Goal: Information Seeking & Learning: Learn about a topic

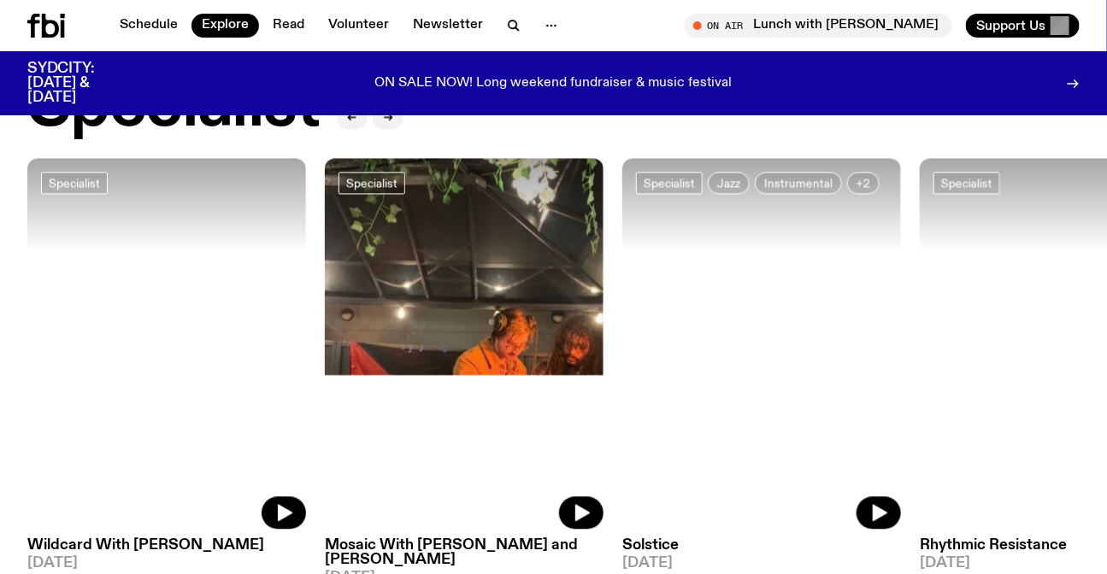
scroll to position [1312, 0]
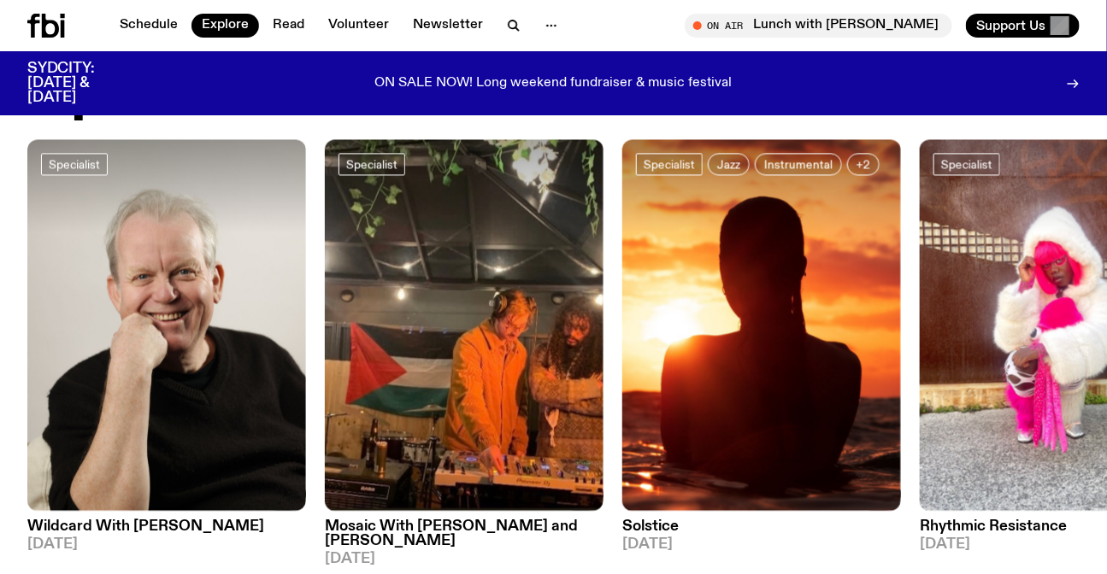
drag, startPoint x: 966, startPoint y: 247, endPoint x: 61, endPoint y: 238, distance: 905.1
click at [204, 238] on div "Specialist Wildcard With Stuart Coupe 09.09.25 Specialist Mosaic With Jonathan …" at bounding box center [553, 352] width 1052 height 427
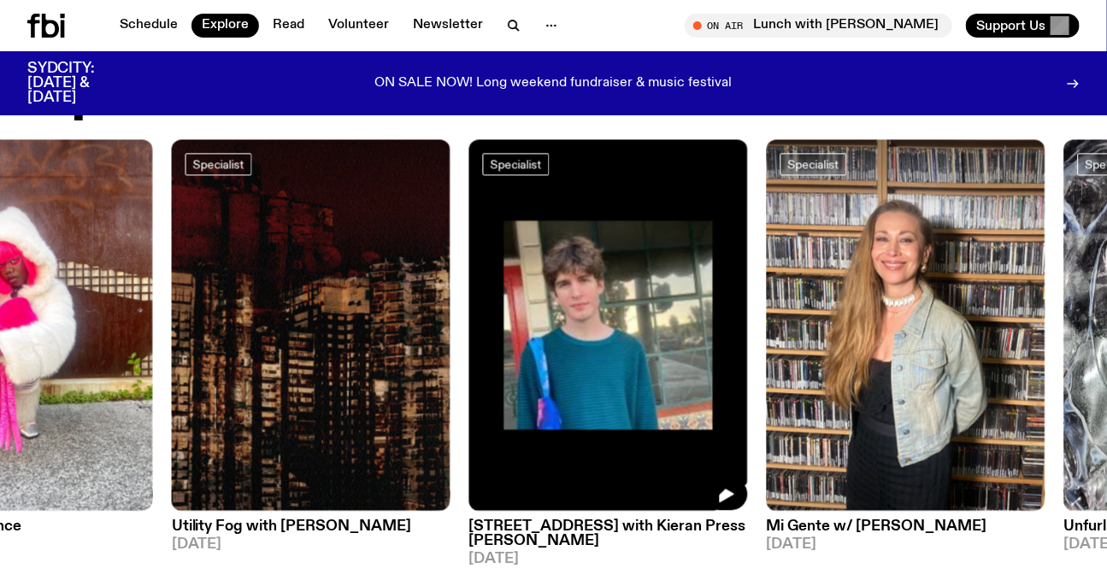
drag, startPoint x: 766, startPoint y: 270, endPoint x: 0, endPoint y: 243, distance: 766.2
click at [469, 250] on img at bounding box center [608, 325] width 279 height 372
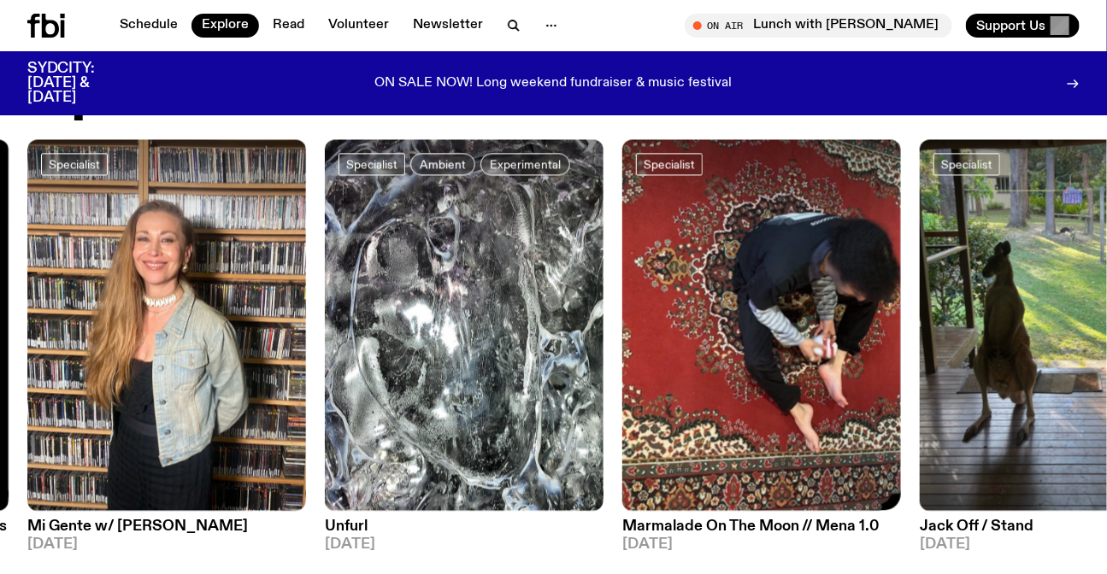
scroll to position [846, 0]
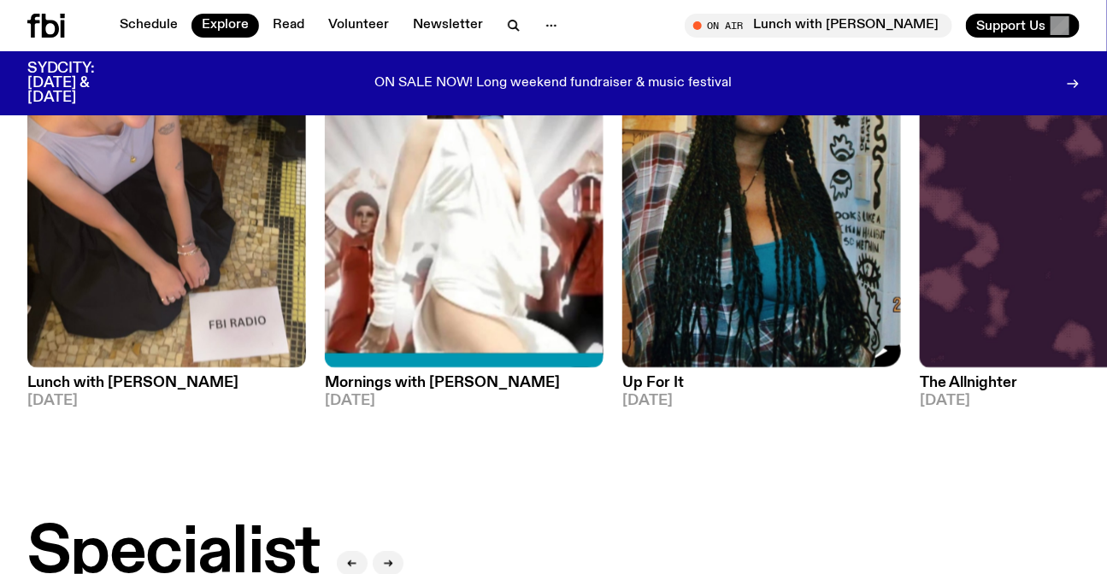
drag, startPoint x: 878, startPoint y: 252, endPoint x: 0, endPoint y: 196, distance: 879.5
click at [622, 222] on img at bounding box center [761, 183] width 279 height 372
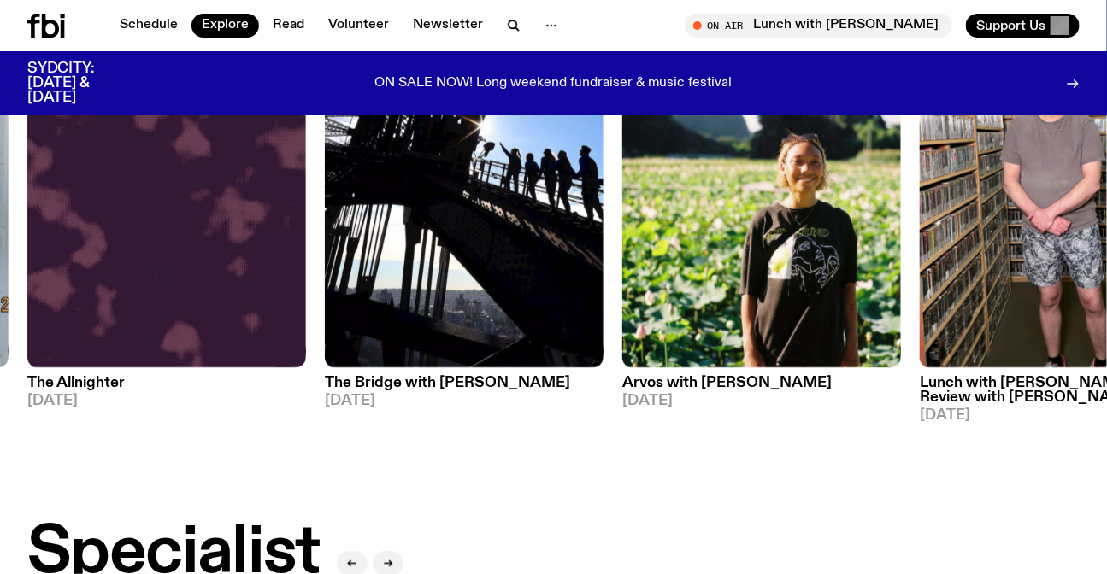
click at [41, 21] on icon at bounding box center [46, 26] width 38 height 24
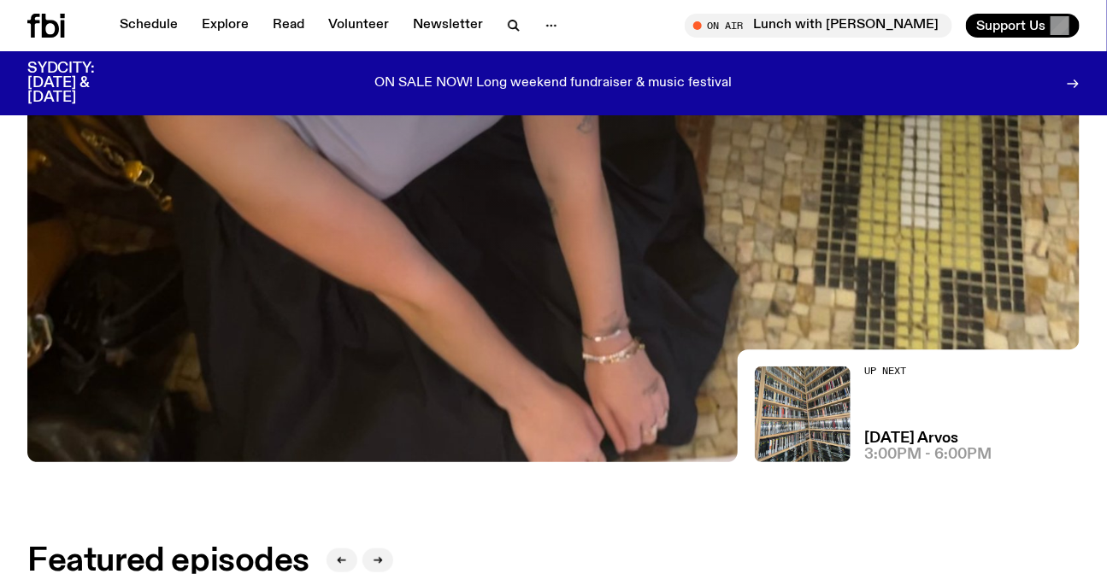
scroll to position [692, 0]
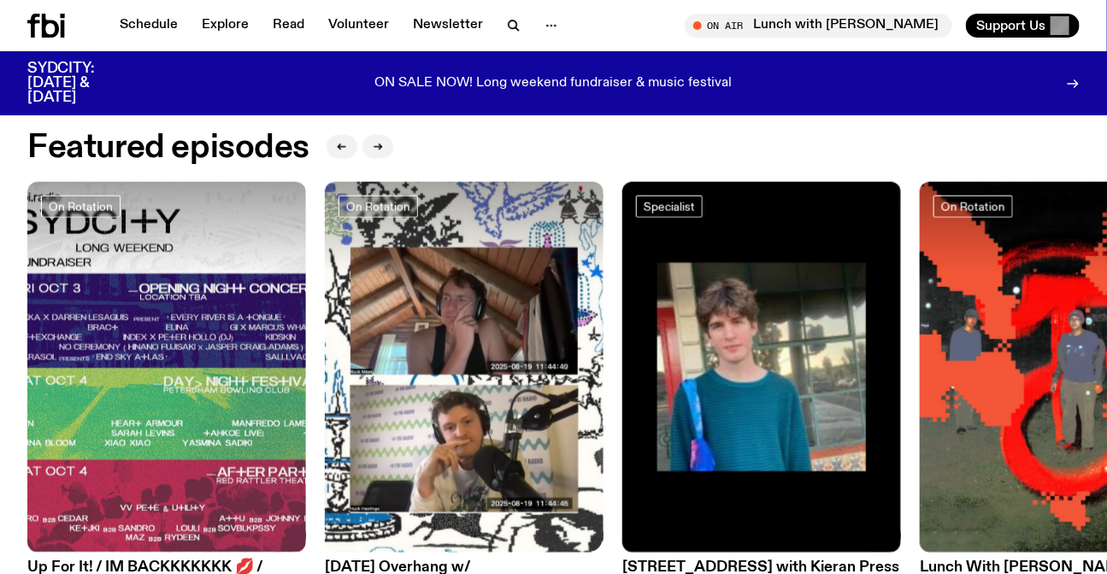
drag, startPoint x: 891, startPoint y: 428, endPoint x: 266, endPoint y: 431, distance: 625.6
click at [920, 431] on img at bounding box center [1059, 368] width 279 height 372
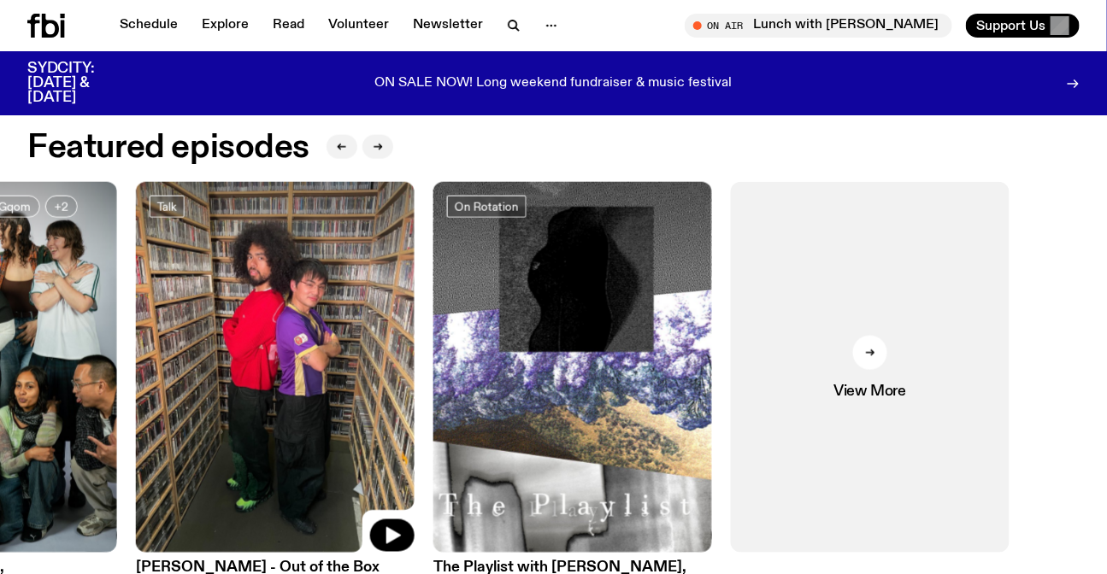
drag, startPoint x: 404, startPoint y: 409, endPoint x: 1103, endPoint y: 419, distance: 699.1
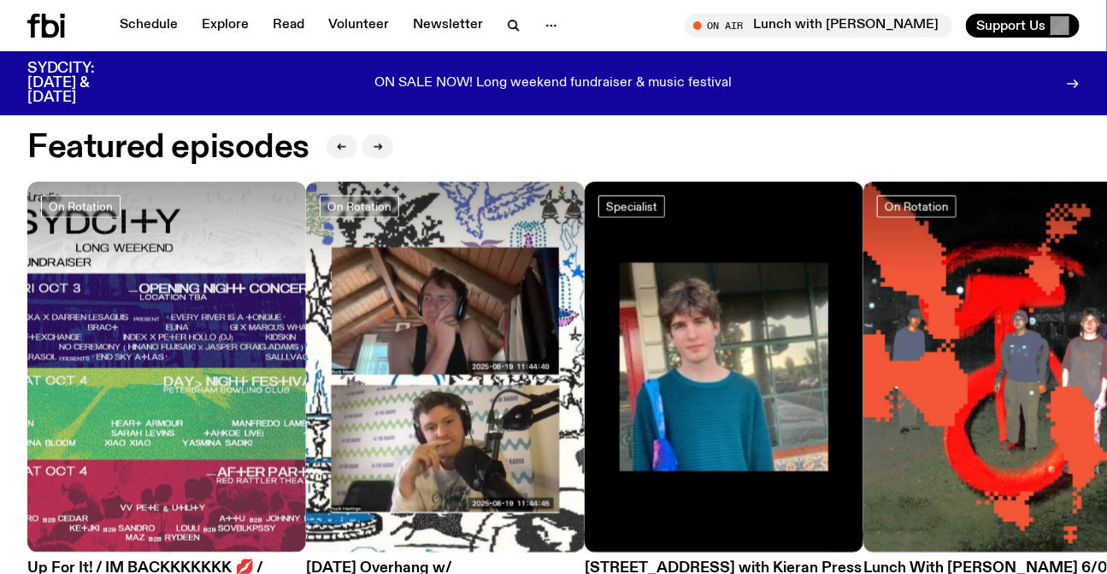
scroll to position [848, 0]
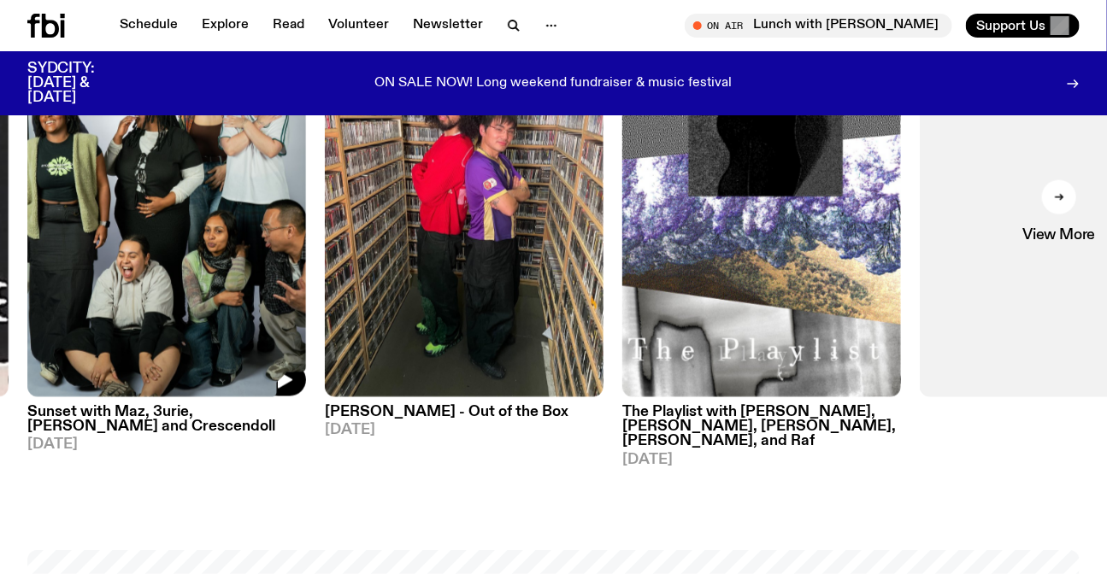
click at [306, 293] on img at bounding box center [166, 212] width 279 height 372
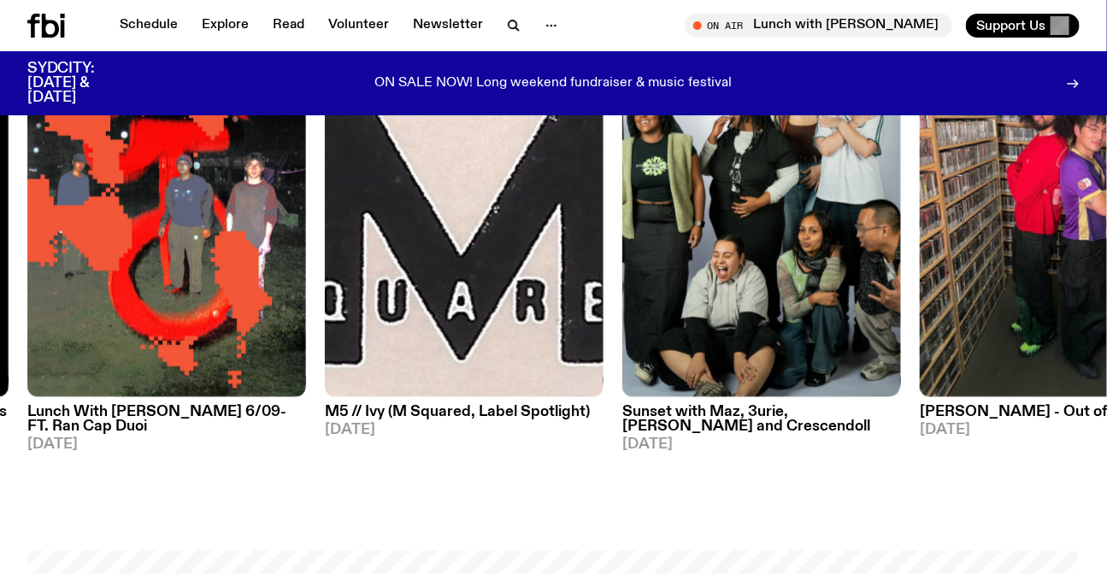
click at [1030, 243] on img at bounding box center [1059, 212] width 279 height 372
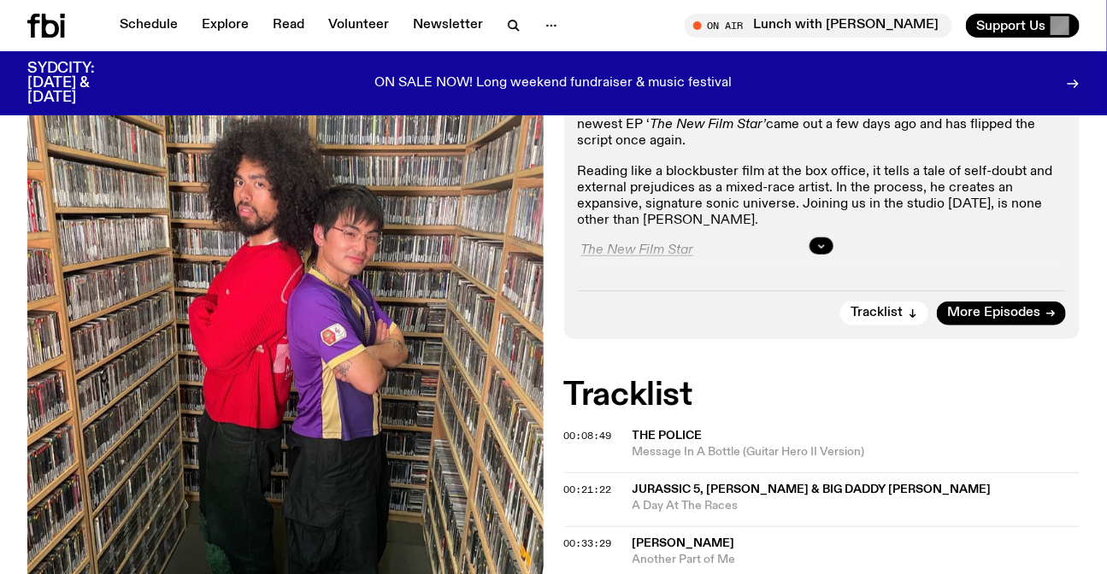
scroll to position [453, 0]
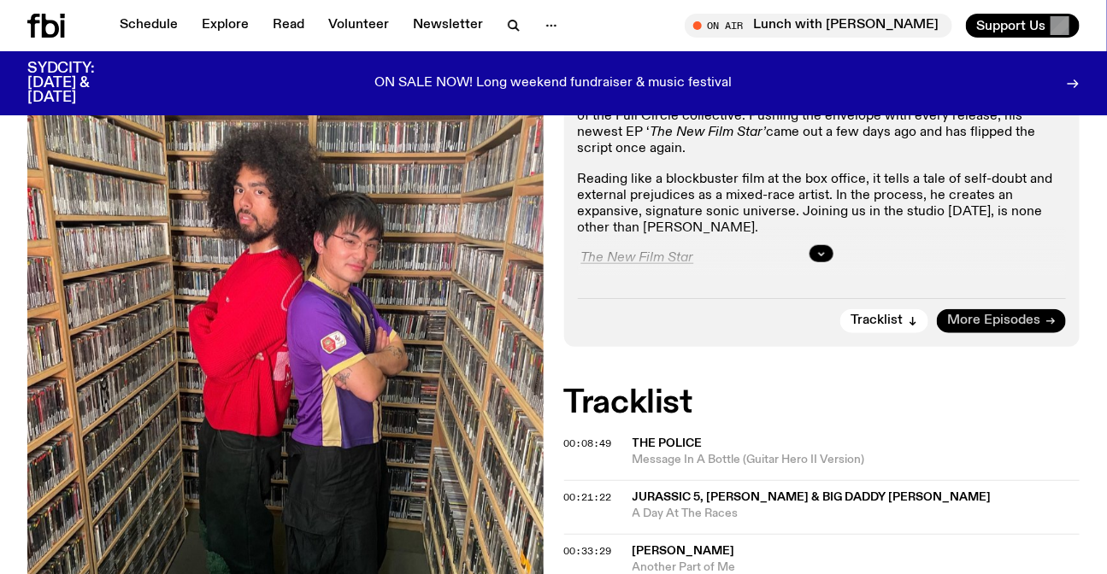
click at [1001, 314] on span "More Episodes" at bounding box center [993, 320] width 93 height 13
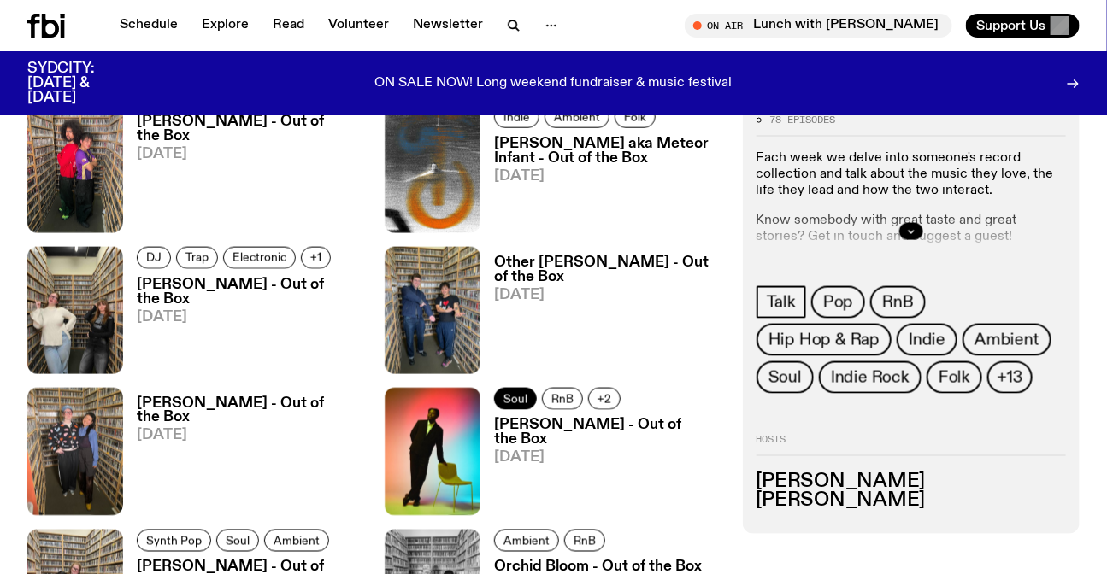
scroll to position [842, 0]
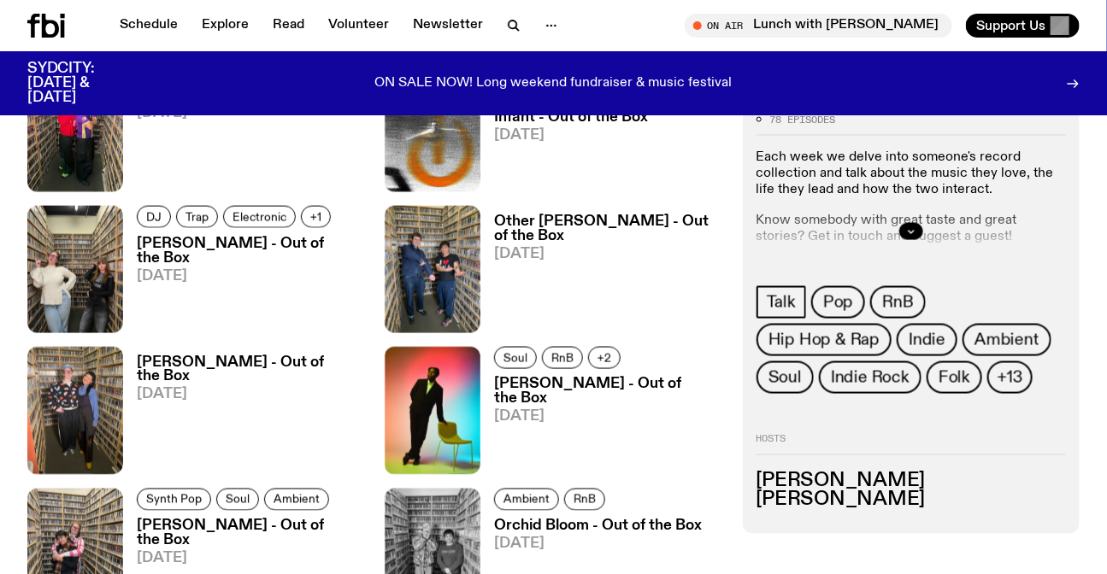
click at [342, 363] on h3 "Nicole Pingon - Out of the Box" at bounding box center [250, 370] width 227 height 29
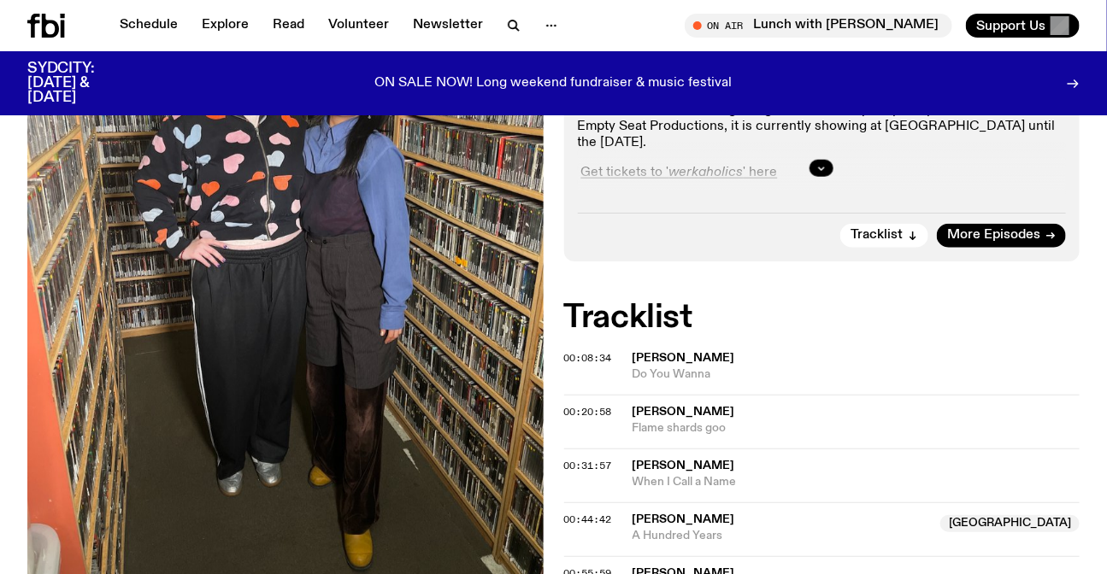
scroll to position [539, 0]
click at [44, 32] on icon at bounding box center [50, 26] width 17 height 24
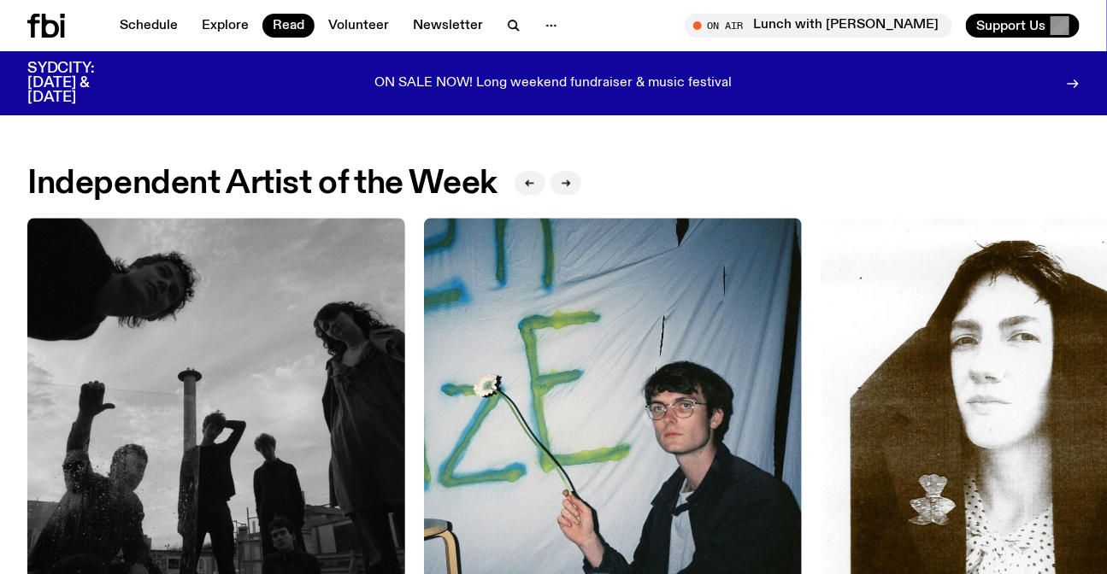
scroll to position [1463, 0]
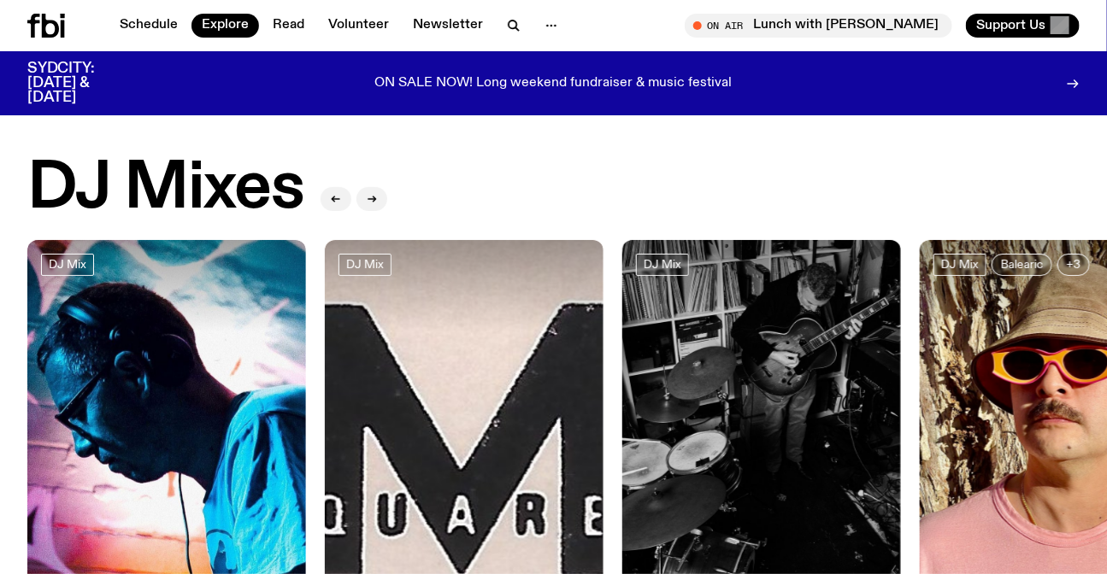
scroll to position [150, 0]
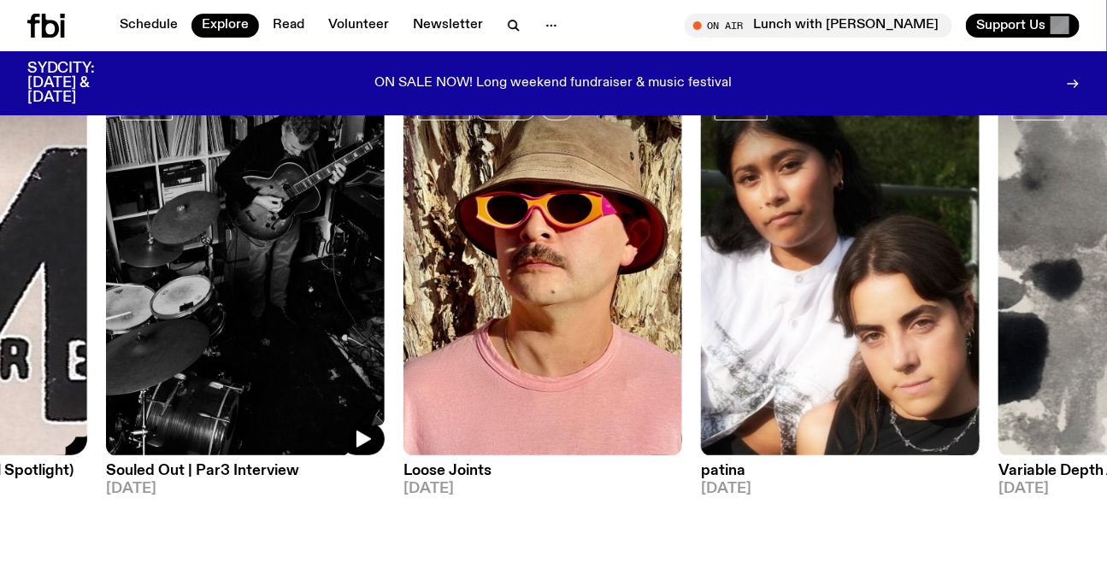
drag, startPoint x: 559, startPoint y: 260, endPoint x: 87, endPoint y: 251, distance: 471.8
click at [106, 257] on img at bounding box center [245, 271] width 279 height 372
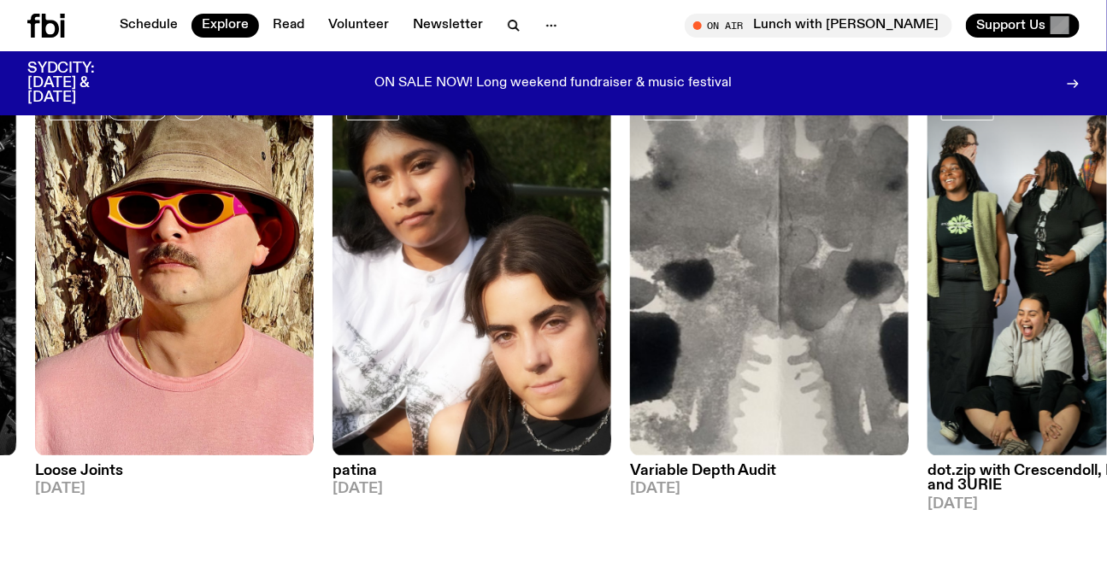
drag, startPoint x: 663, startPoint y: 267, endPoint x: 33, endPoint y: 273, distance: 629.9
click at [69, 273] on div "DJ Mix Sunset with Simon Caldwell 08.09.25 DJ Mix M5 // Ivy (M Squared, Label S…" at bounding box center [553, 298] width 1052 height 427
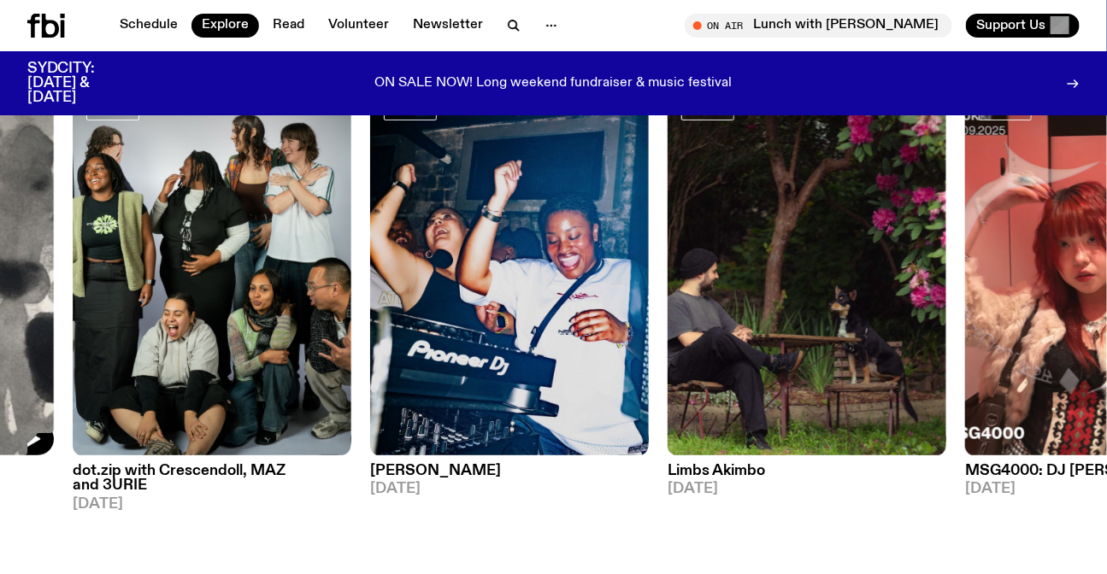
drag, startPoint x: 619, startPoint y: 316, endPoint x: 0, endPoint y: 314, distance: 618.7
click at [120, 313] on div "DJ Mix Sunset with Simon Caldwell 08.09.25 DJ Mix M5 // Ivy (M Squared, Label S…" at bounding box center [553, 298] width 1052 height 427
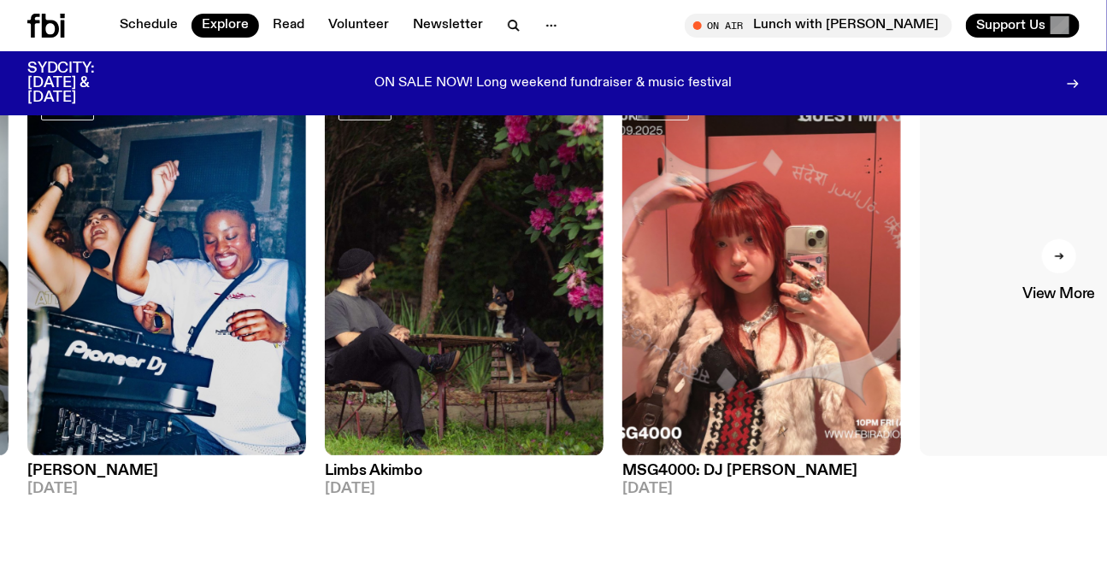
click at [1012, 322] on link "View More" at bounding box center [1059, 271] width 279 height 372
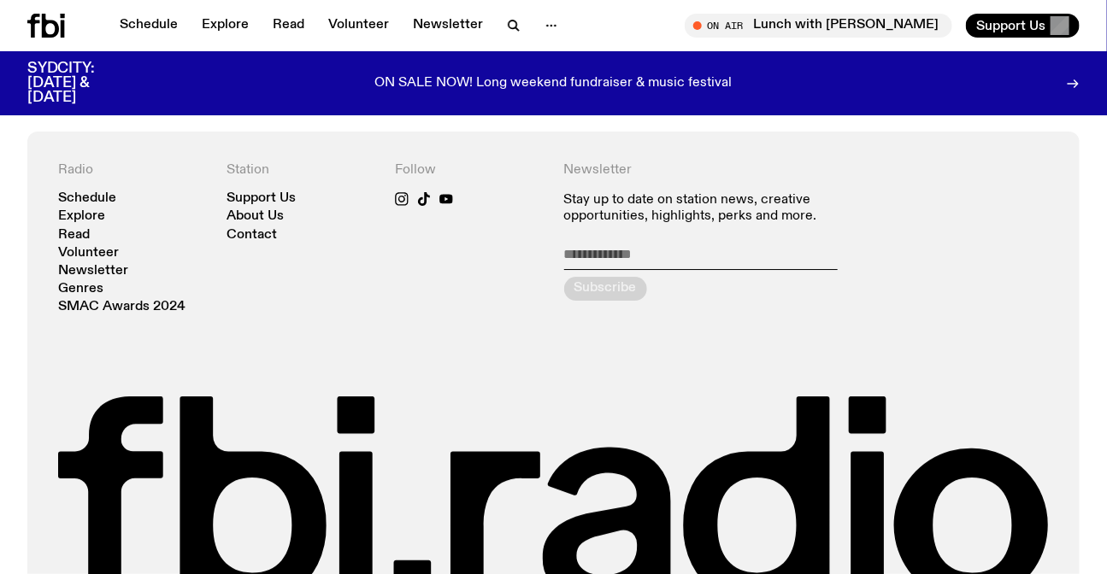
scroll to position [4412, 0]
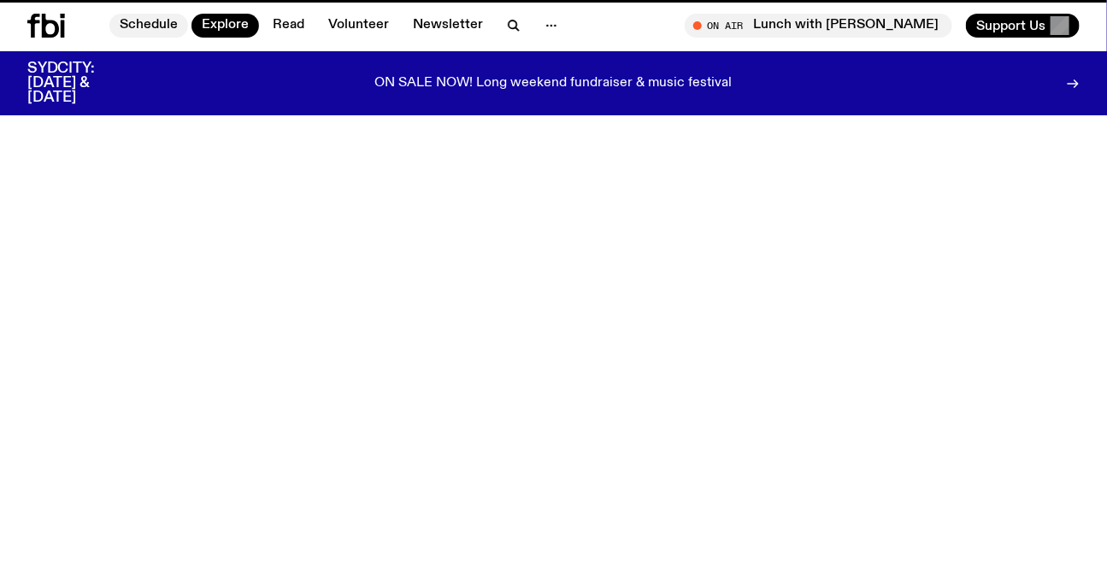
scroll to position [150, 0]
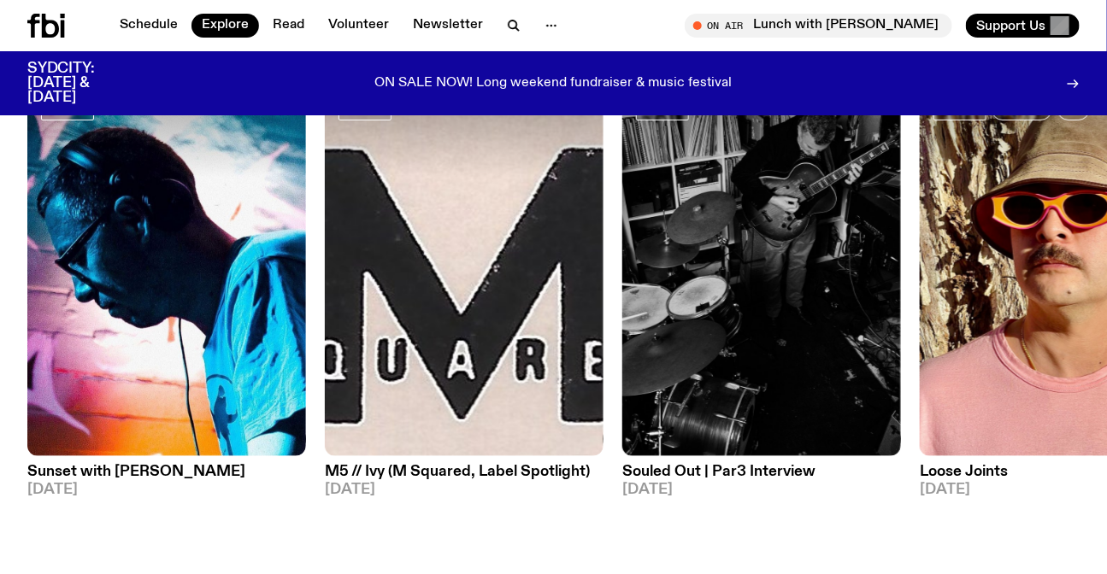
click at [44, 26] on icon at bounding box center [50, 26] width 17 height 24
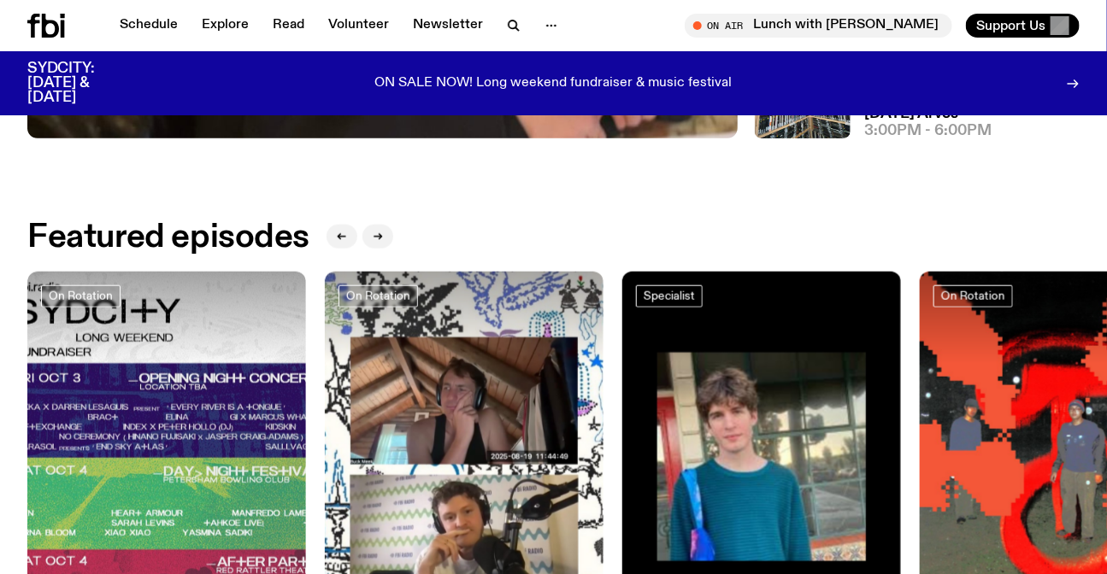
scroll to position [686, 0]
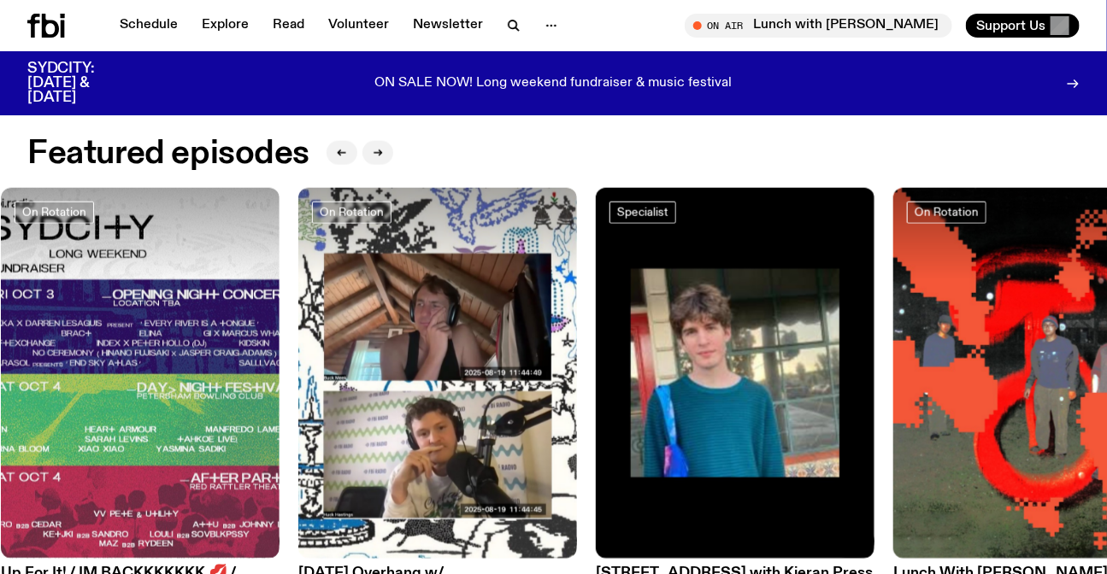
drag, startPoint x: 949, startPoint y: 433, endPoint x: 608, endPoint y: 426, distance: 341.1
click at [893, 430] on img at bounding box center [1032, 374] width 279 height 372
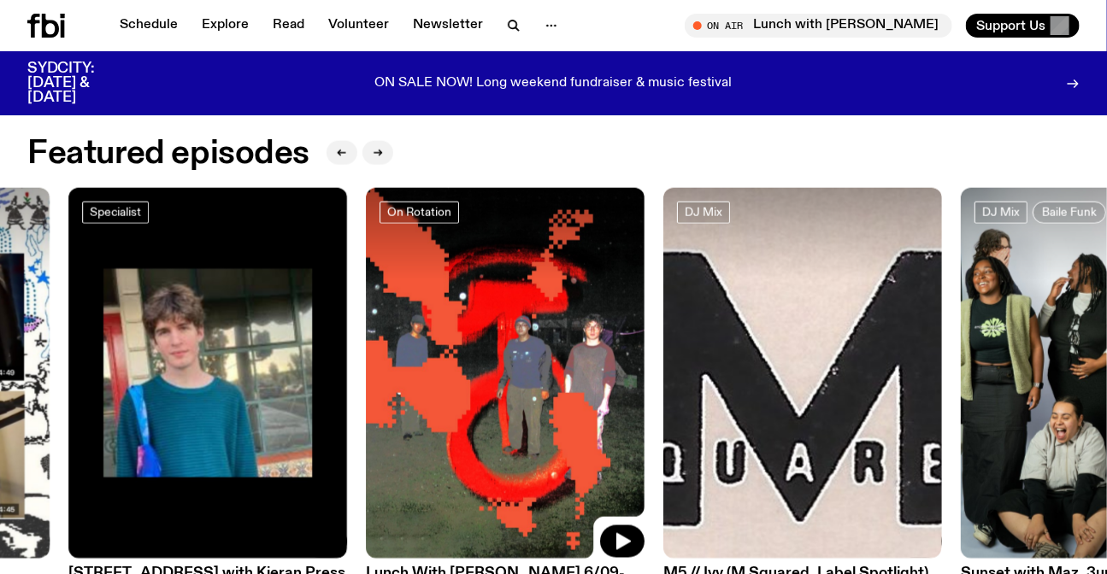
click at [961, 442] on img at bounding box center [1100, 374] width 279 height 372
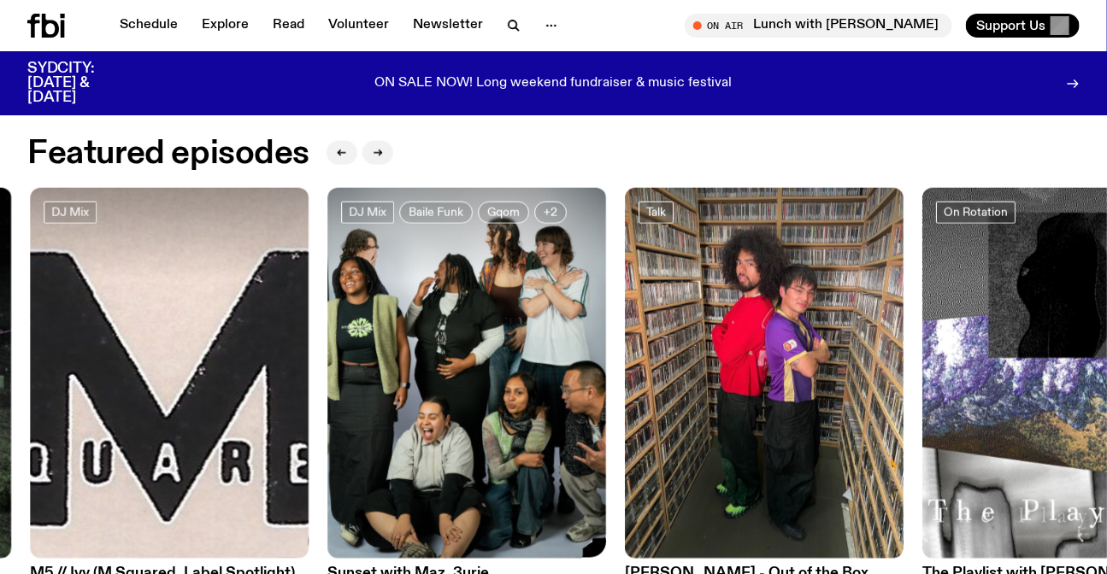
drag, startPoint x: 926, startPoint y: 450, endPoint x: 512, endPoint y: 450, distance: 414.5
click at [561, 450] on div "On Rotation Up For It! / IM BACKKKKKKK 💋 / SYDCITY LINEUP ANNC ! 03.09.25 On Ro…" at bounding box center [553, 409] width 1052 height 442
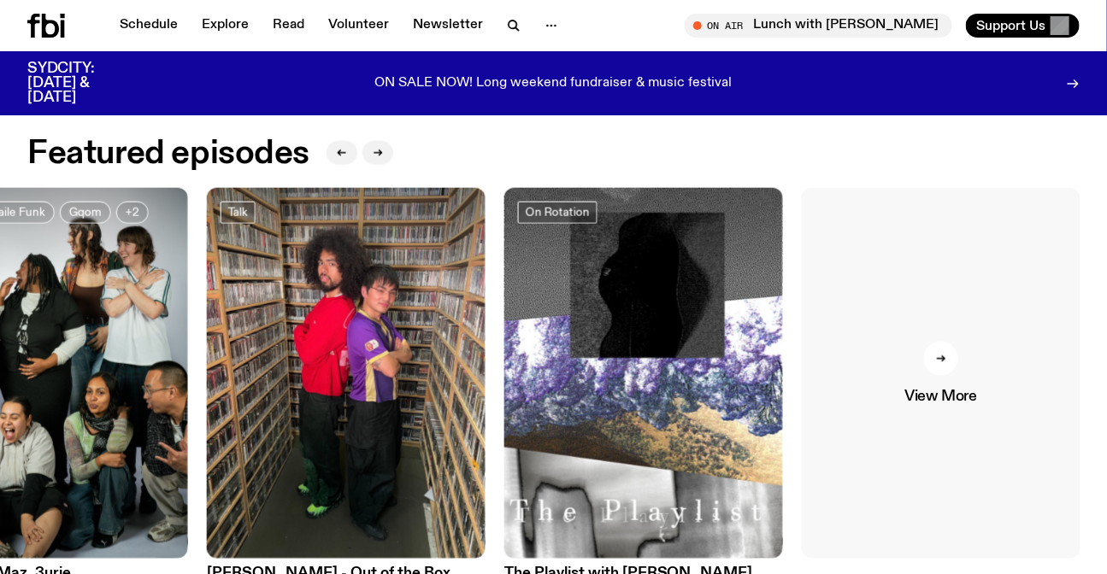
click at [974, 433] on link "View More" at bounding box center [941, 374] width 279 height 372
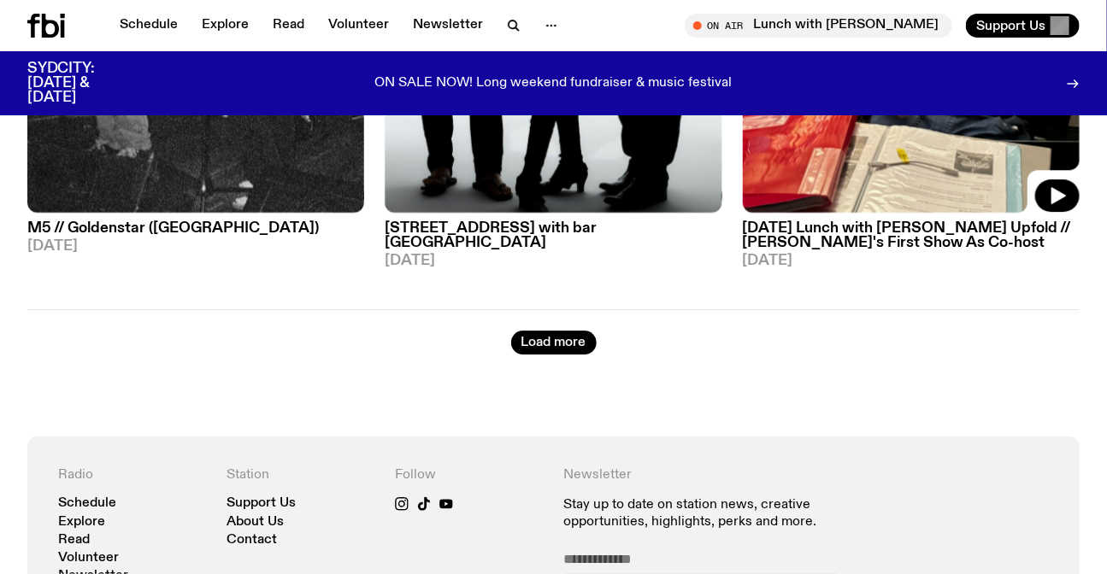
scroll to position [4580, 0]
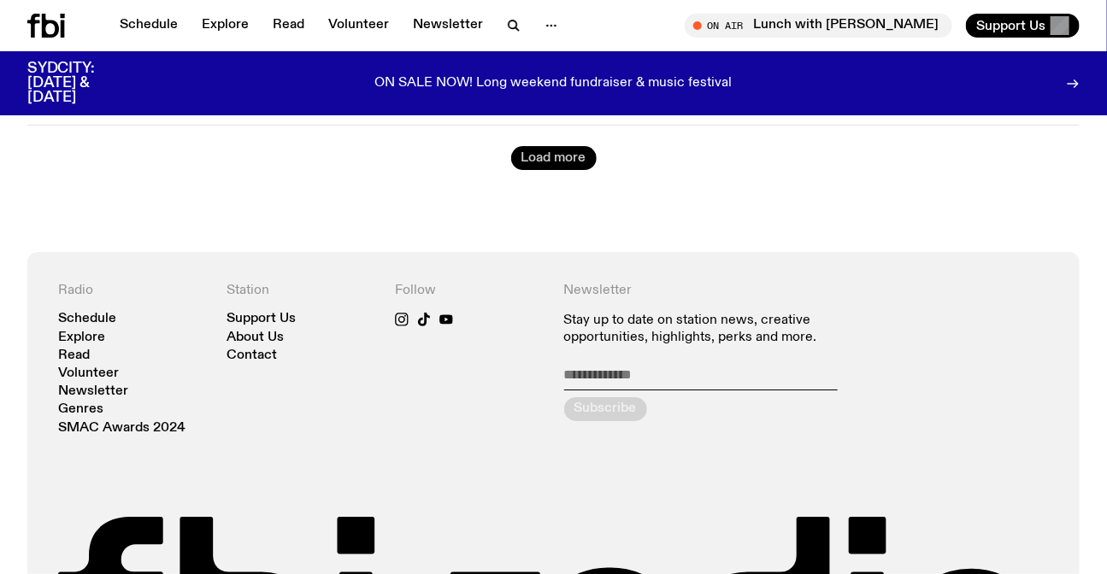
click at [564, 146] on button "Load more" at bounding box center [553, 158] width 85 height 24
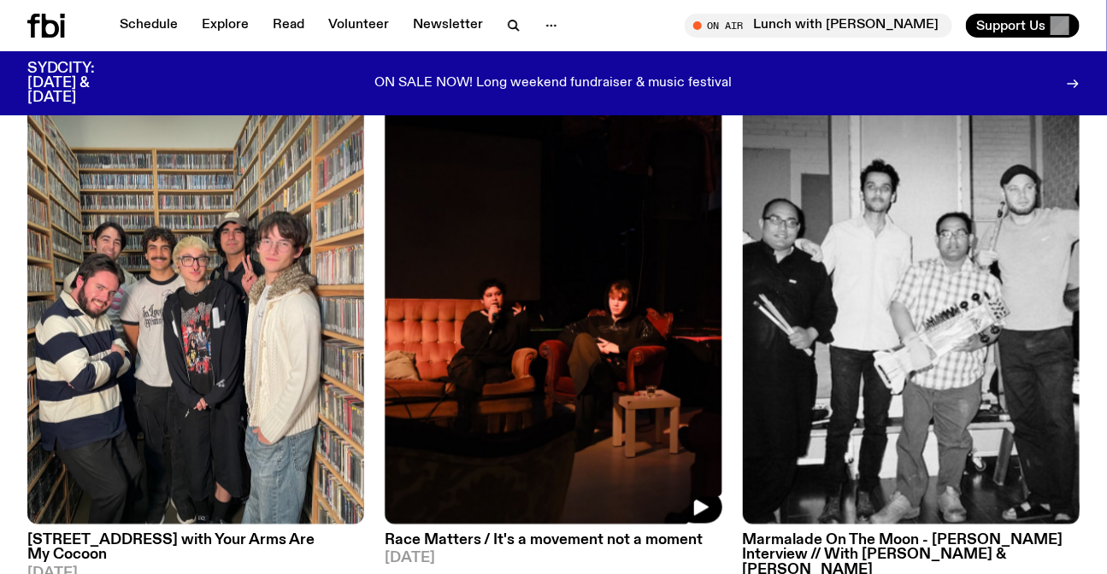
scroll to position [8542, 0]
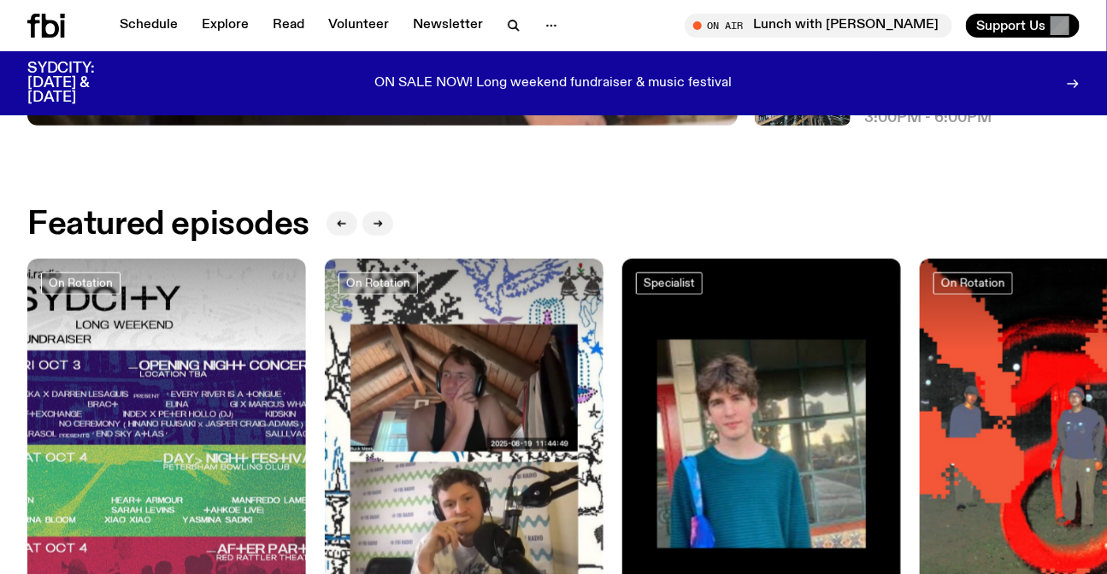
scroll to position [608, 0]
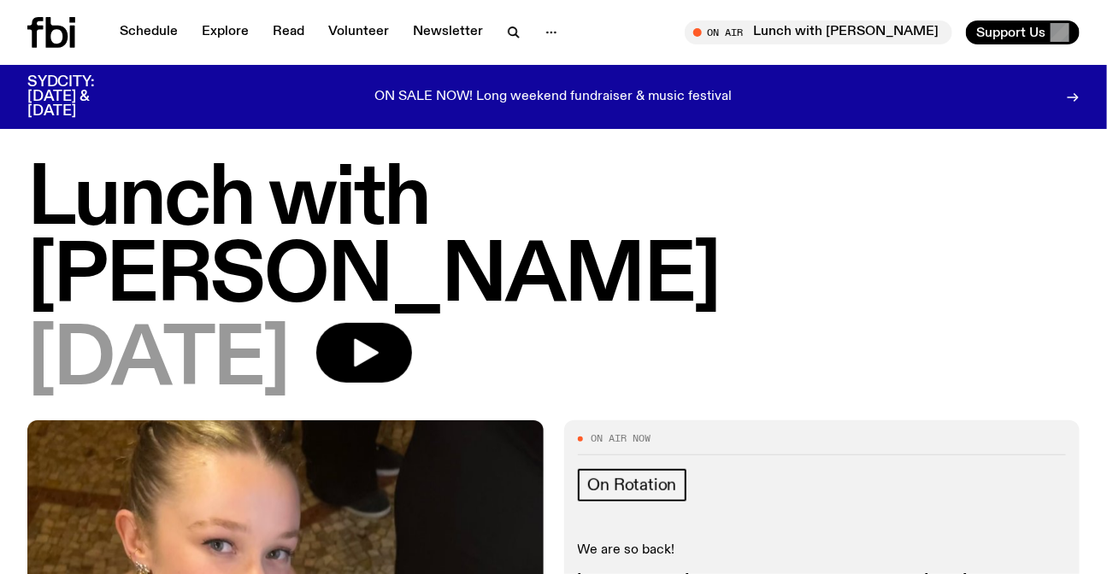
click at [39, 42] on icon at bounding box center [51, 32] width 48 height 31
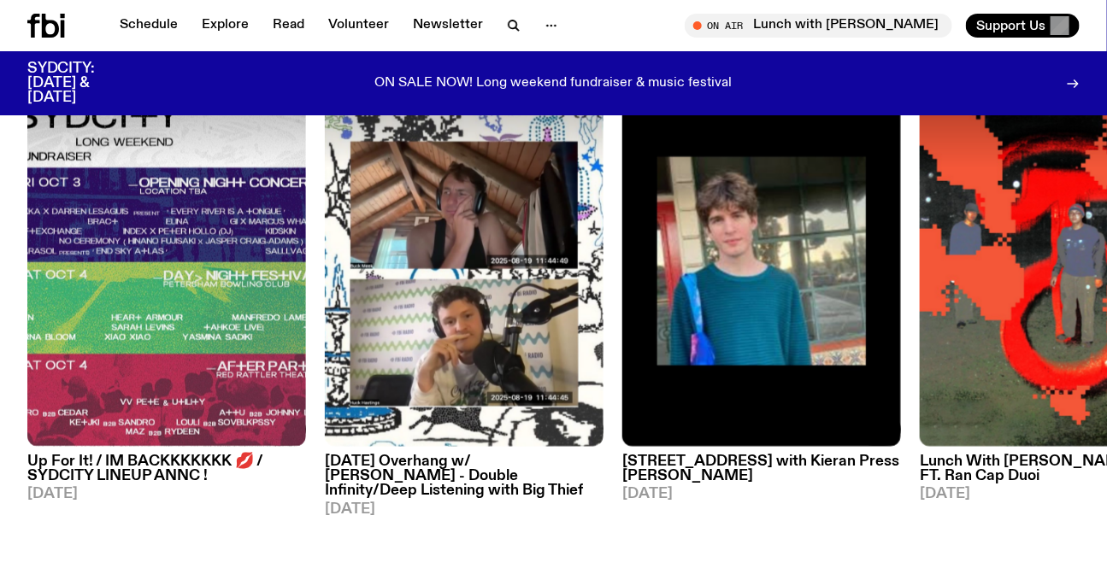
scroll to position [920, 0]
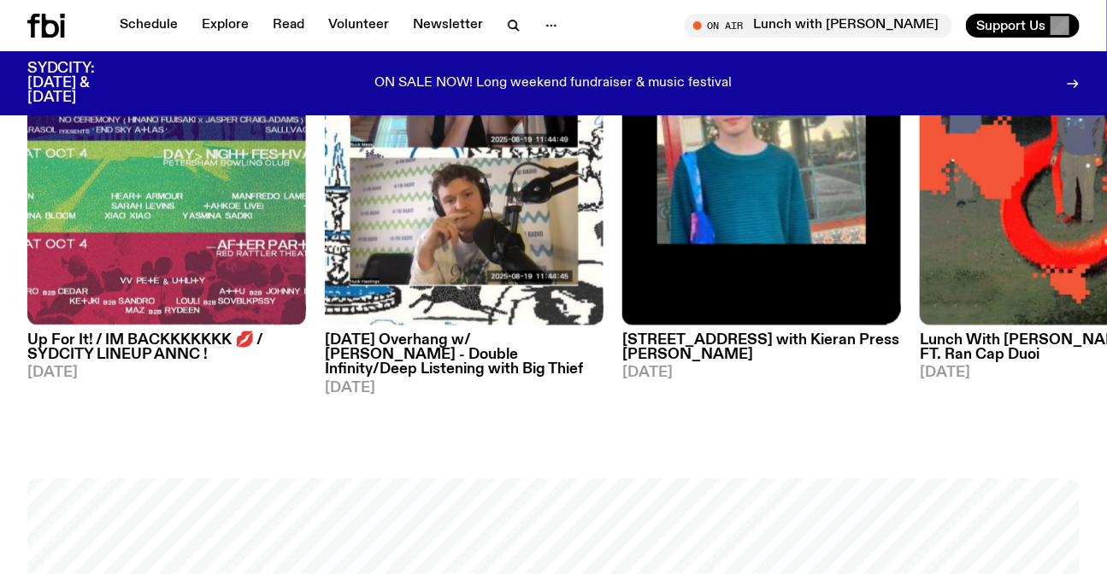
drag, startPoint x: 780, startPoint y: 239, endPoint x: 111, endPoint y: 228, distance: 669.3
click at [622, 229] on img at bounding box center [761, 141] width 279 height 372
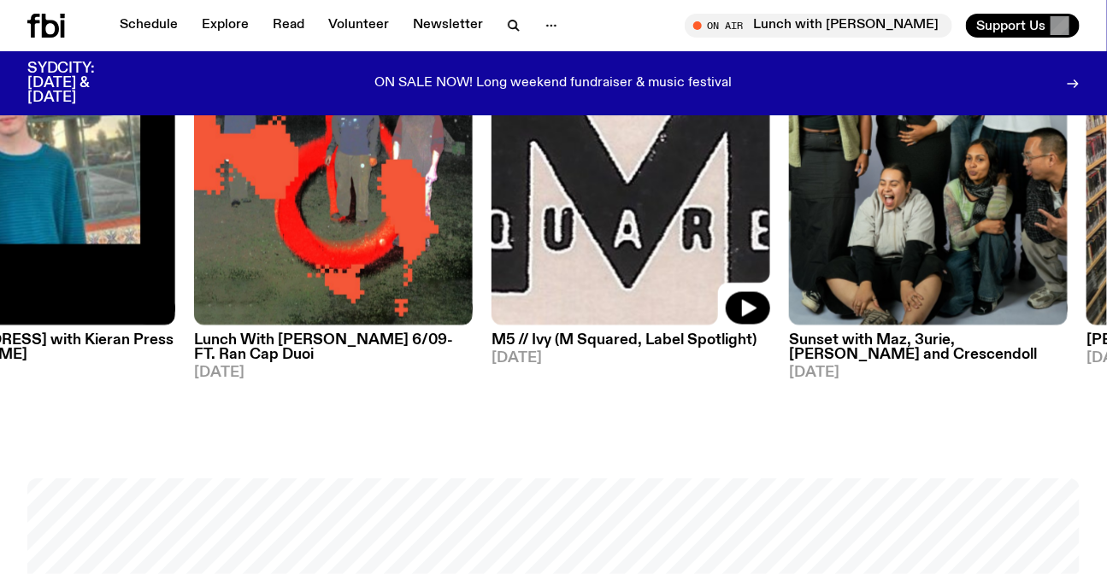
drag, startPoint x: 608, startPoint y: 235, endPoint x: 510, endPoint y: 238, distance: 98.3
click at [510, 238] on img at bounding box center [630, 141] width 279 height 372
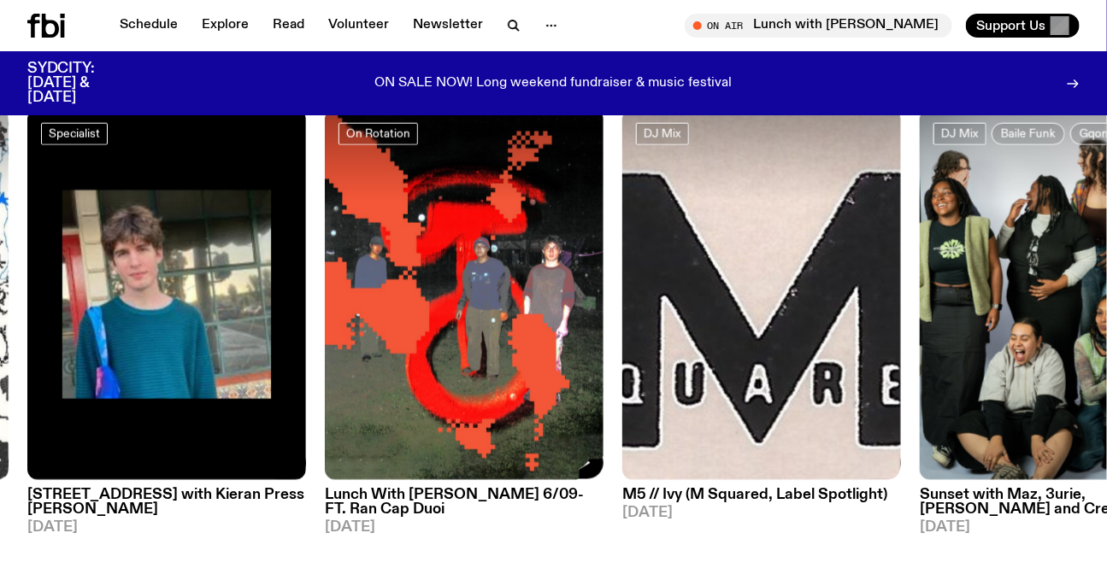
scroll to position [764, 0]
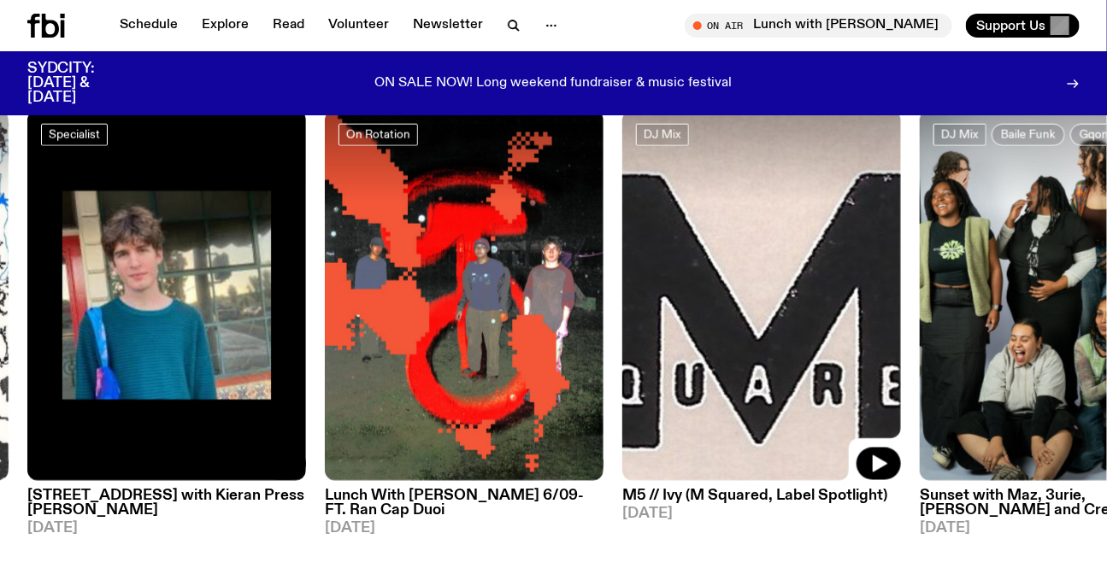
drag, startPoint x: 410, startPoint y: 268, endPoint x: 279, endPoint y: 268, distance: 130.8
click at [622, 268] on img at bounding box center [761, 296] width 279 height 372
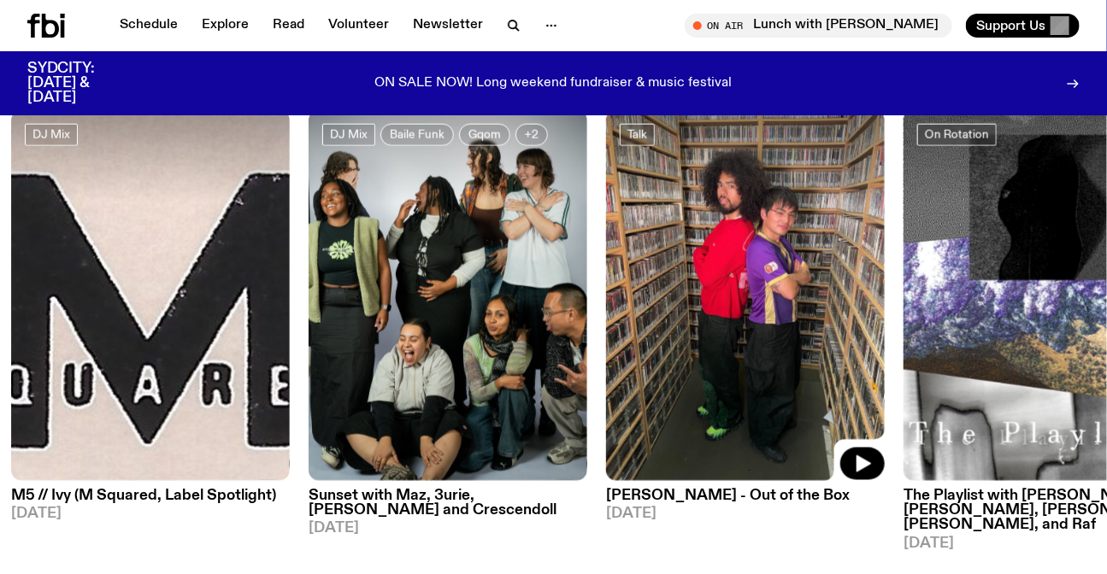
drag, startPoint x: 629, startPoint y: 267, endPoint x: 165, endPoint y: 265, distance: 464.1
click at [291, 267] on div "On Rotation Up For It! / IM BACKKKKKKK 💋 / SYDCITY LINEUP ANNC ! 03.09.25 On Ro…" at bounding box center [553, 331] width 1052 height 442
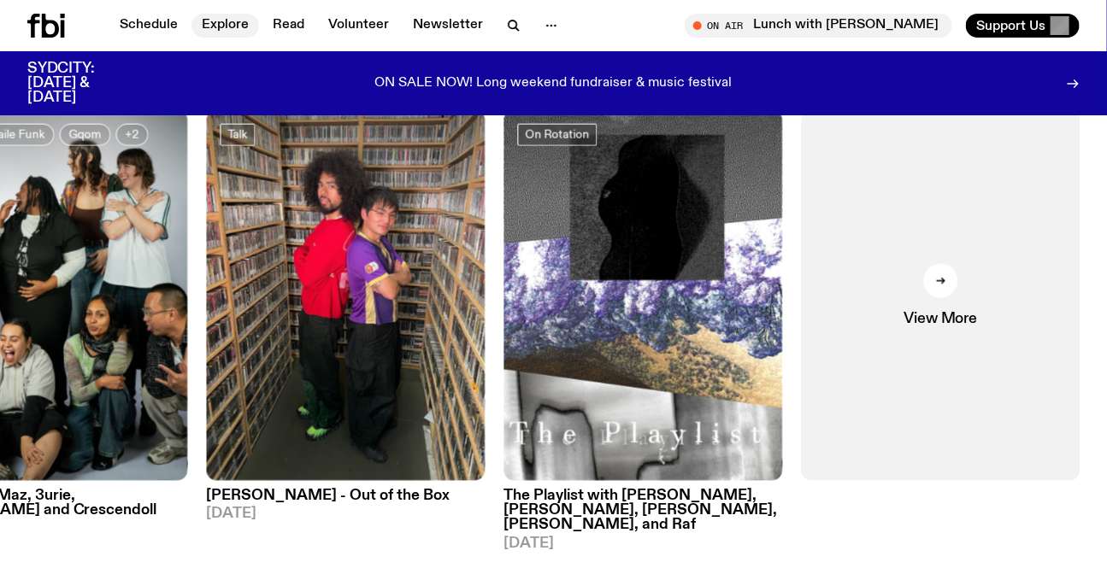
click at [205, 25] on link "Explore" at bounding box center [225, 26] width 68 height 24
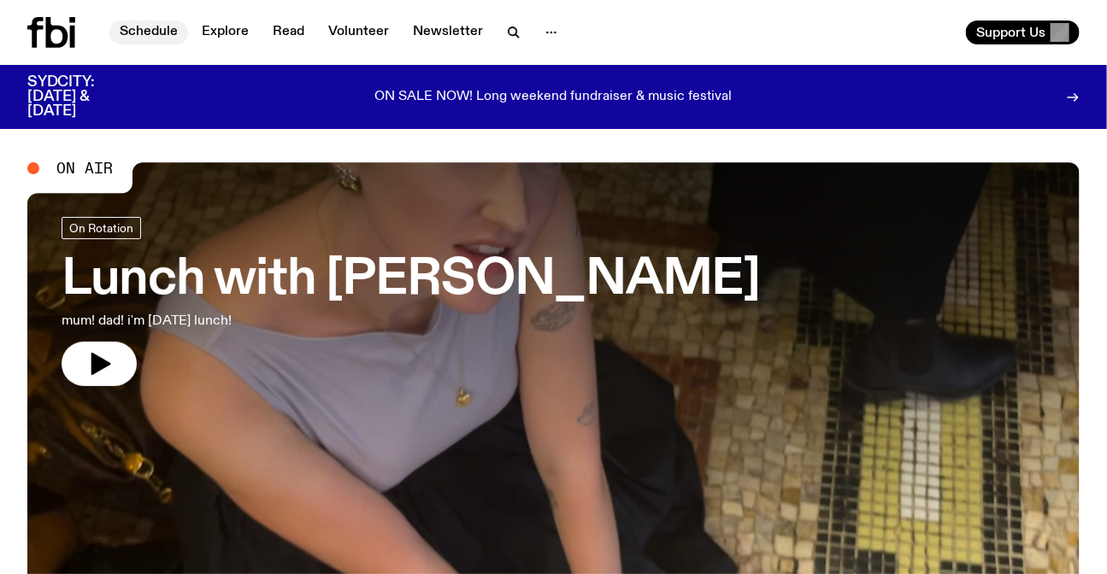
click at [140, 26] on link "Schedule" at bounding box center [148, 33] width 79 height 24
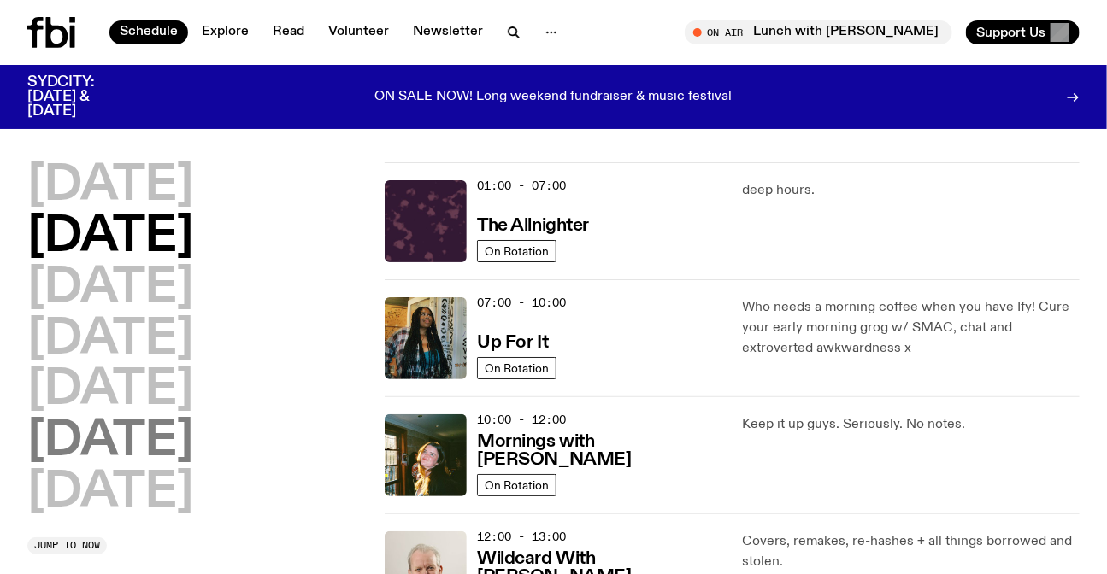
click at [120, 432] on h2 "[DATE]" at bounding box center [110, 442] width 166 height 48
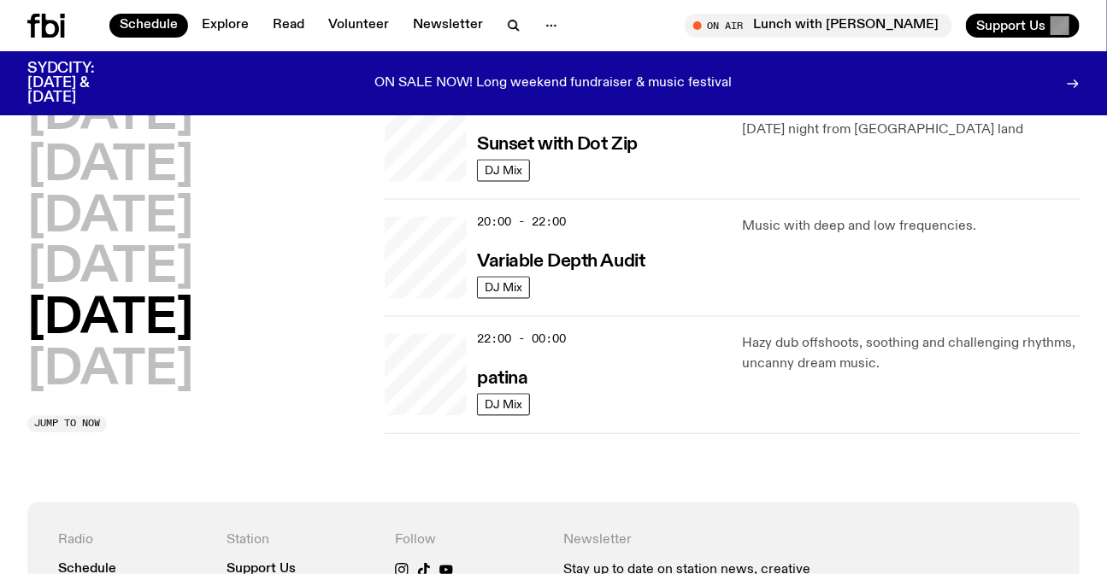
scroll to position [1135, 0]
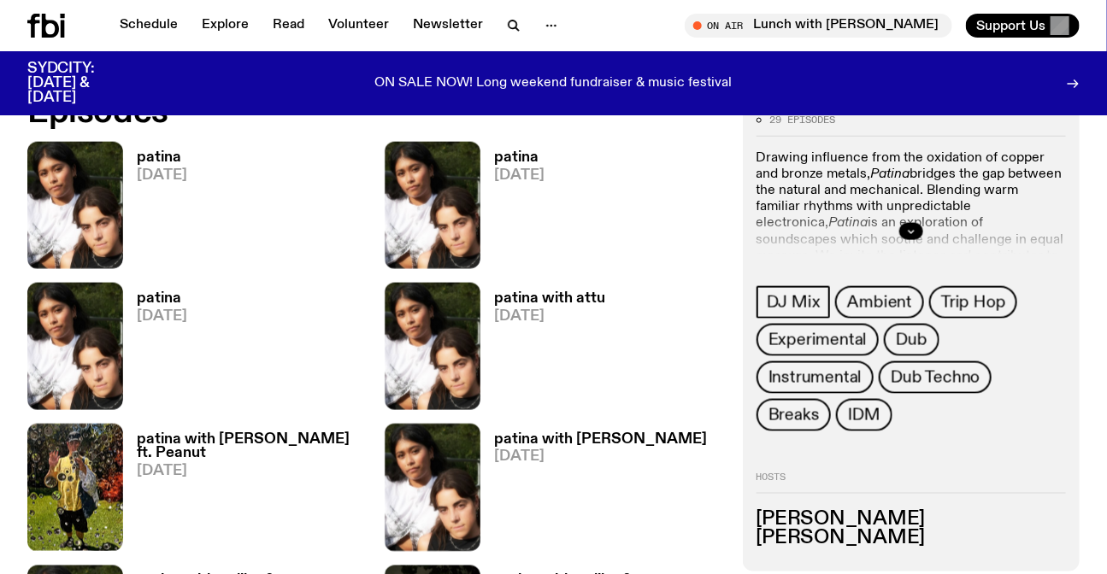
scroll to position [682, 0]
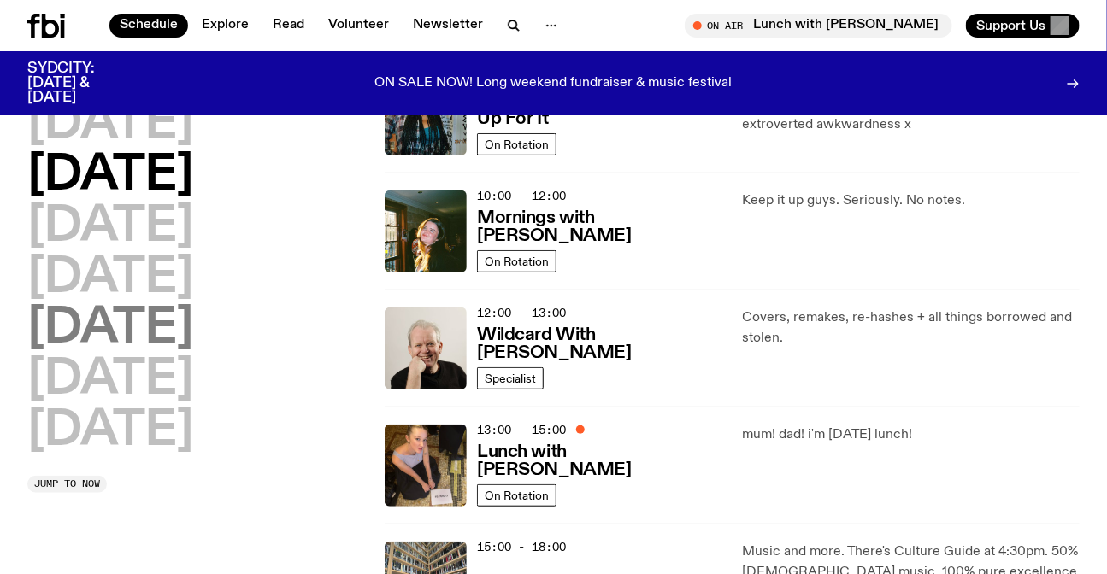
click at [120, 319] on h2 "[DATE]" at bounding box center [110, 329] width 166 height 48
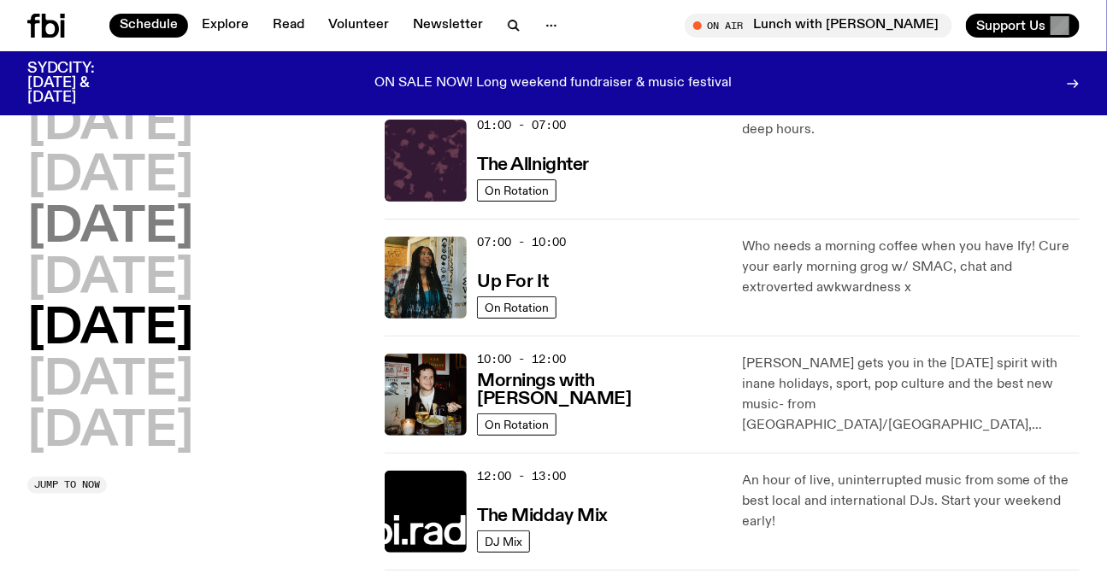
click at [154, 239] on h2 "[DATE]" at bounding box center [110, 228] width 166 height 48
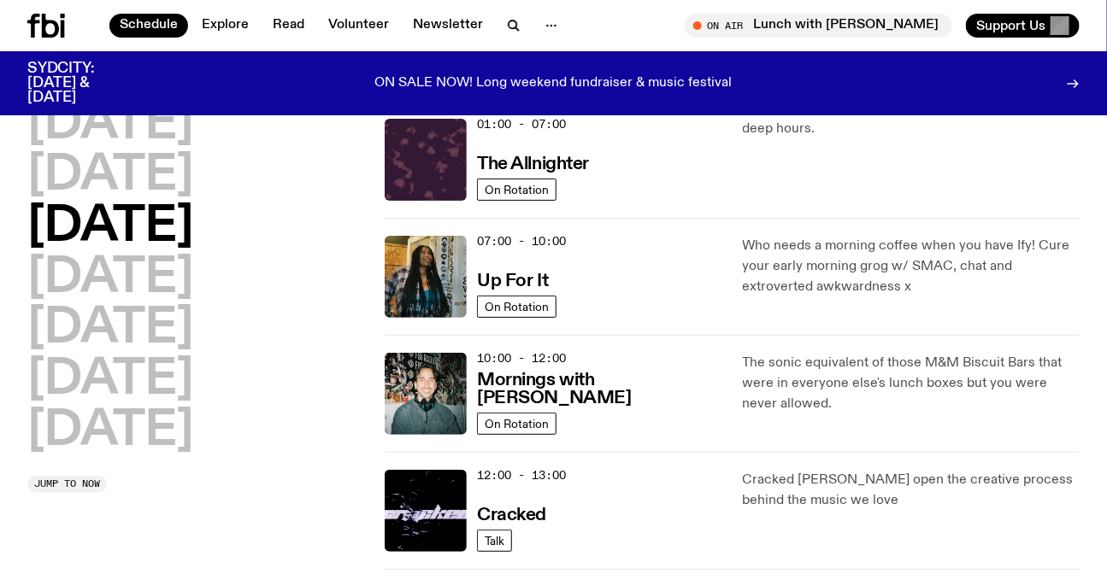
scroll to position [668, 0]
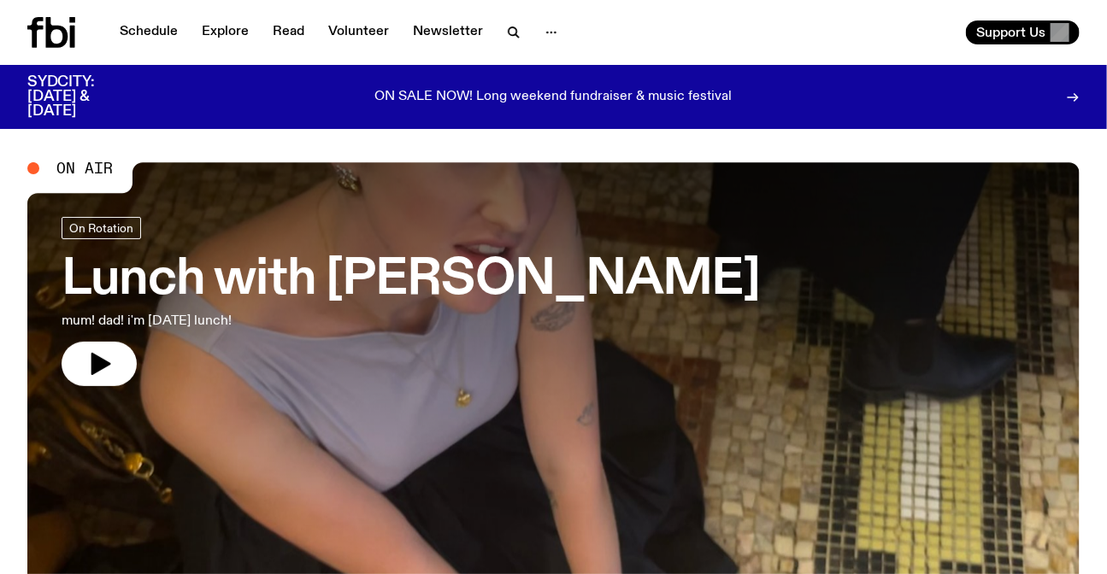
click at [160, 23] on link "Schedule" at bounding box center [148, 33] width 79 height 24
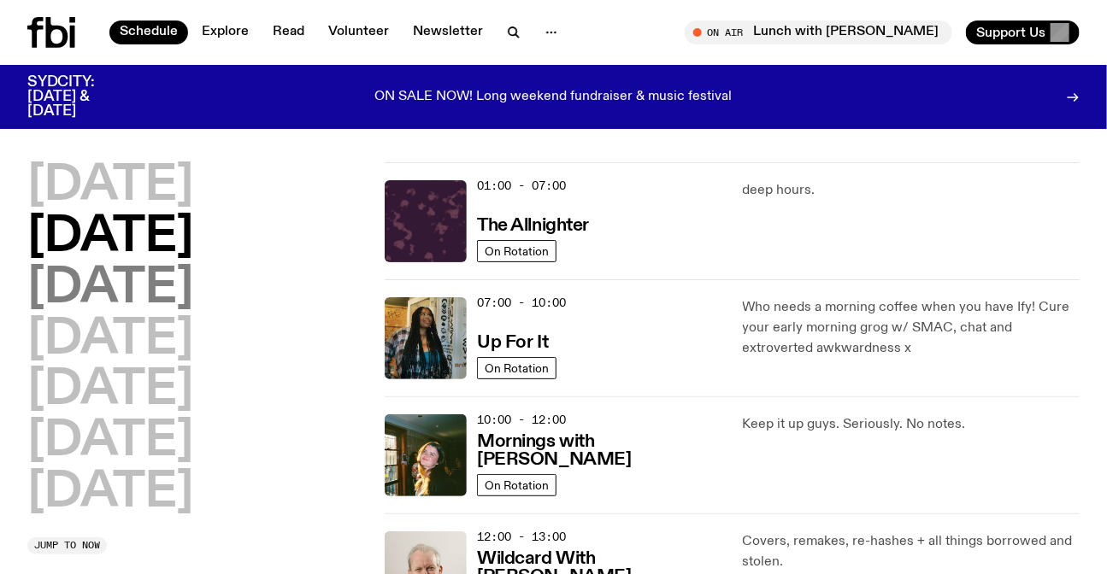
click at [193, 285] on h2 "[DATE]" at bounding box center [110, 289] width 166 height 48
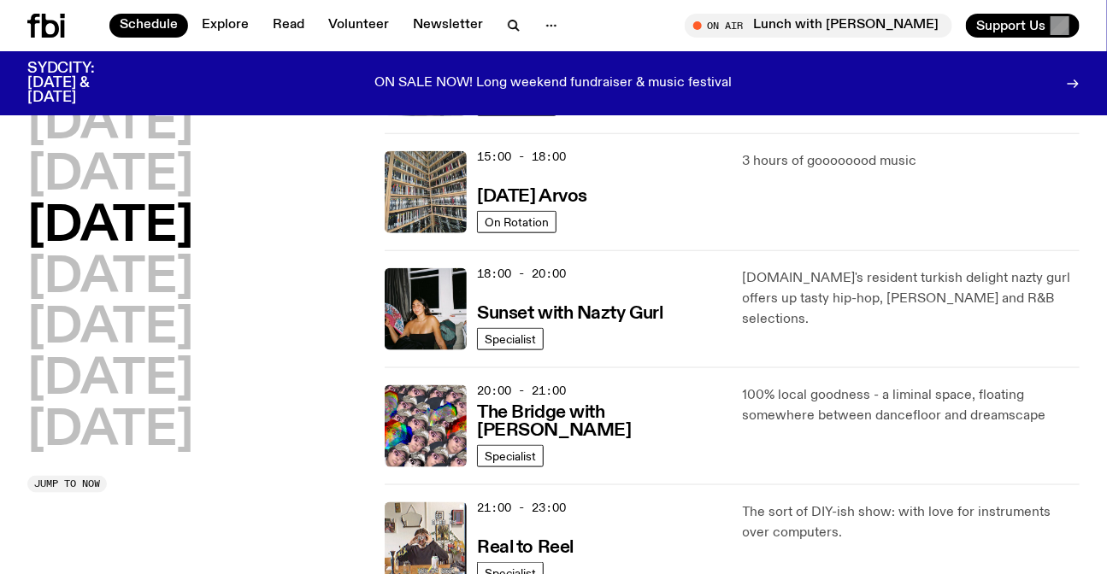
scroll to position [668, 0]
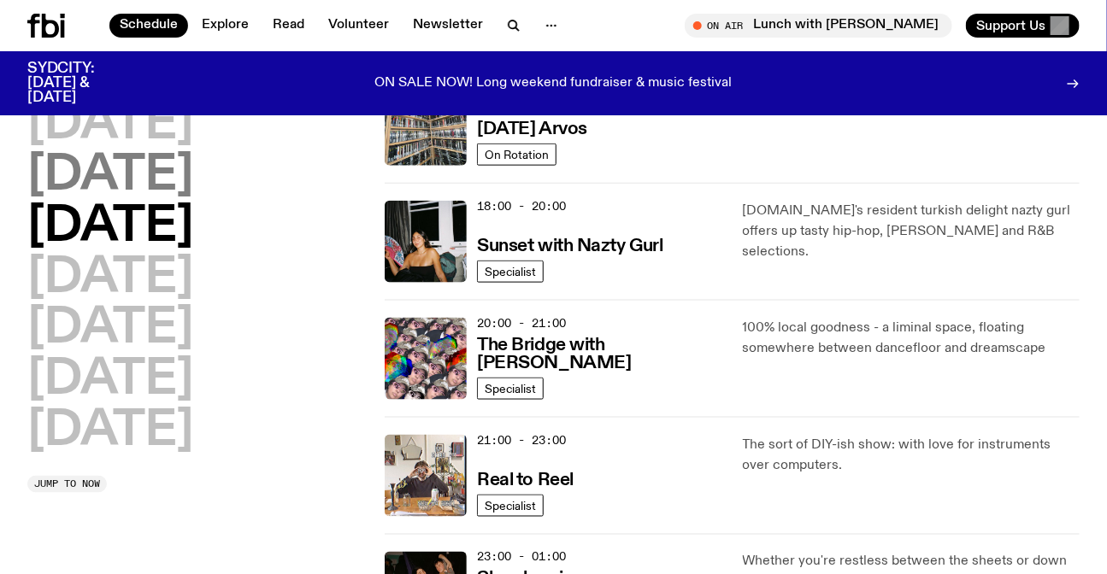
click at [162, 169] on h2 "[DATE]" at bounding box center [110, 176] width 166 height 48
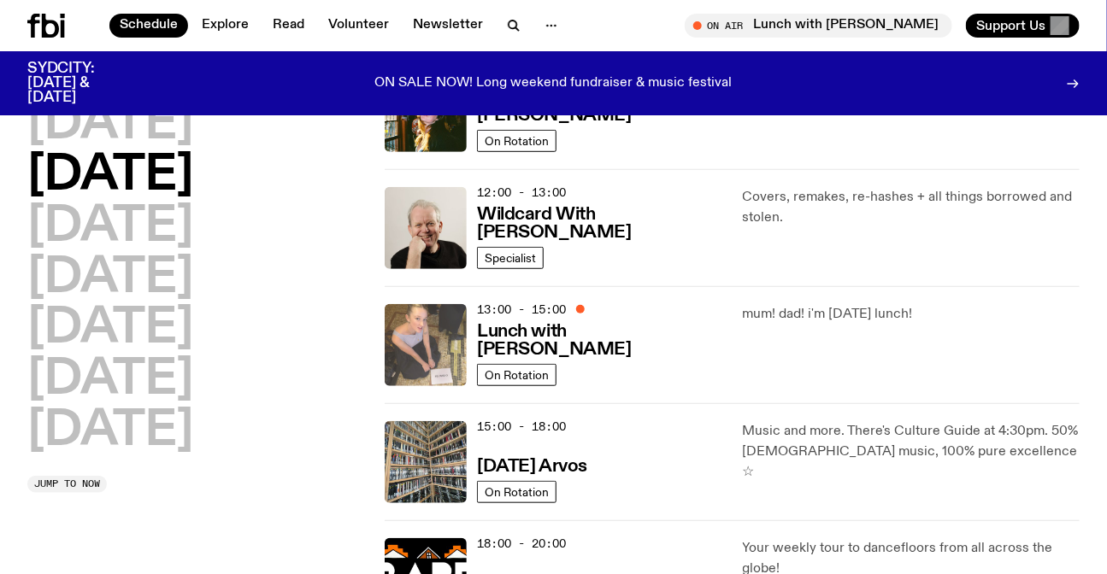
scroll to position [358, 0]
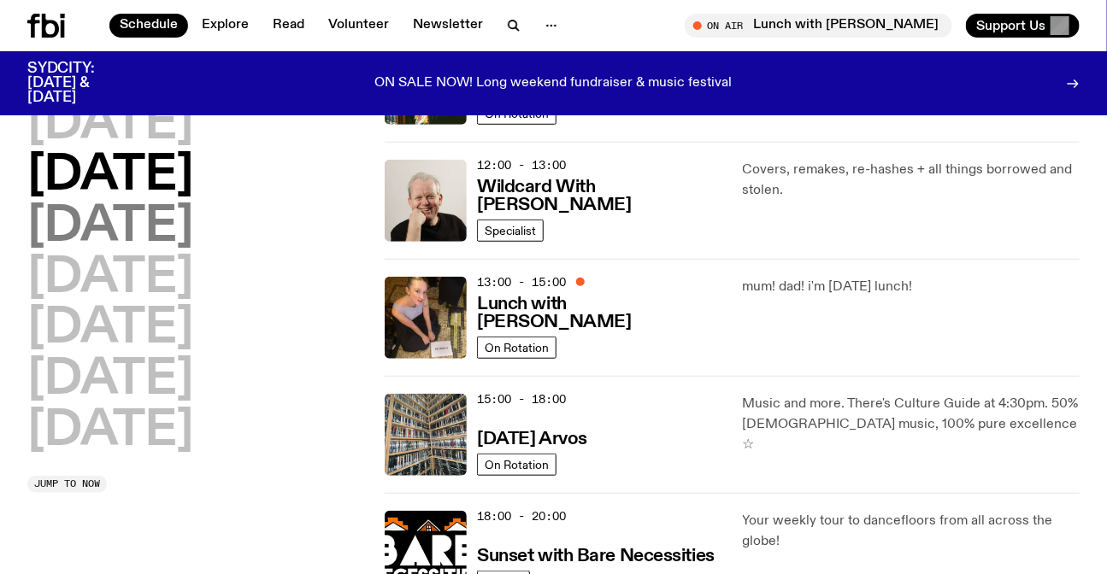
click at [176, 233] on h2 "[DATE]" at bounding box center [110, 227] width 166 height 48
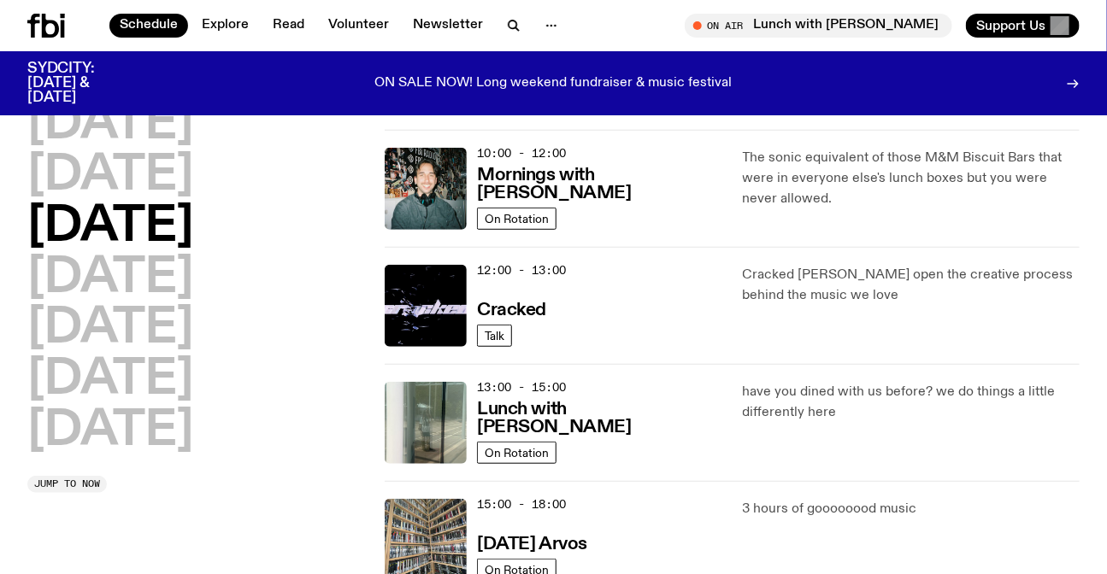
scroll to position [280, 0]
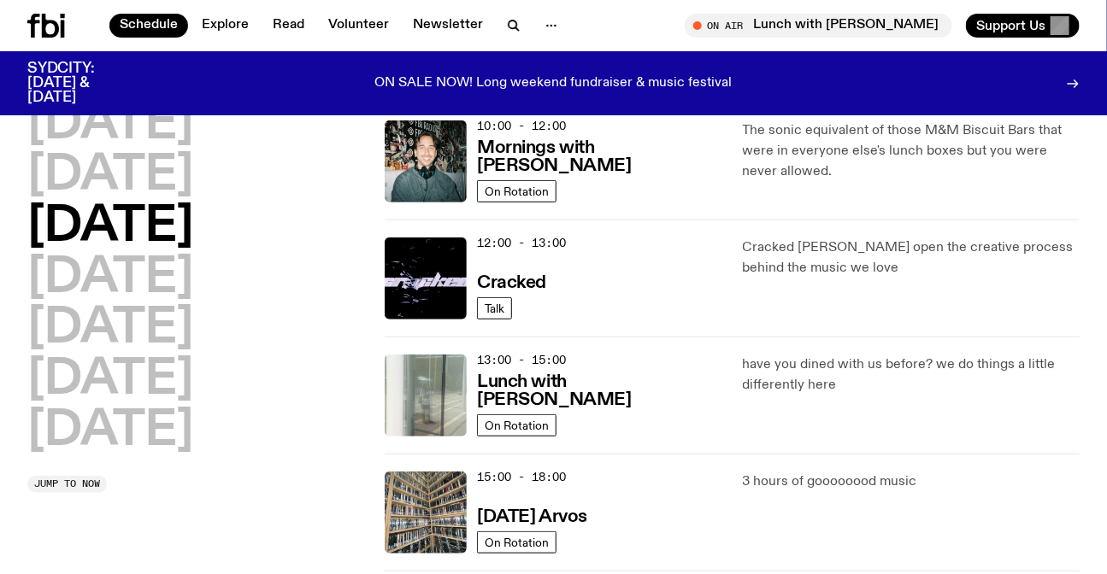
click at [418, 384] on img at bounding box center [426, 396] width 82 height 82
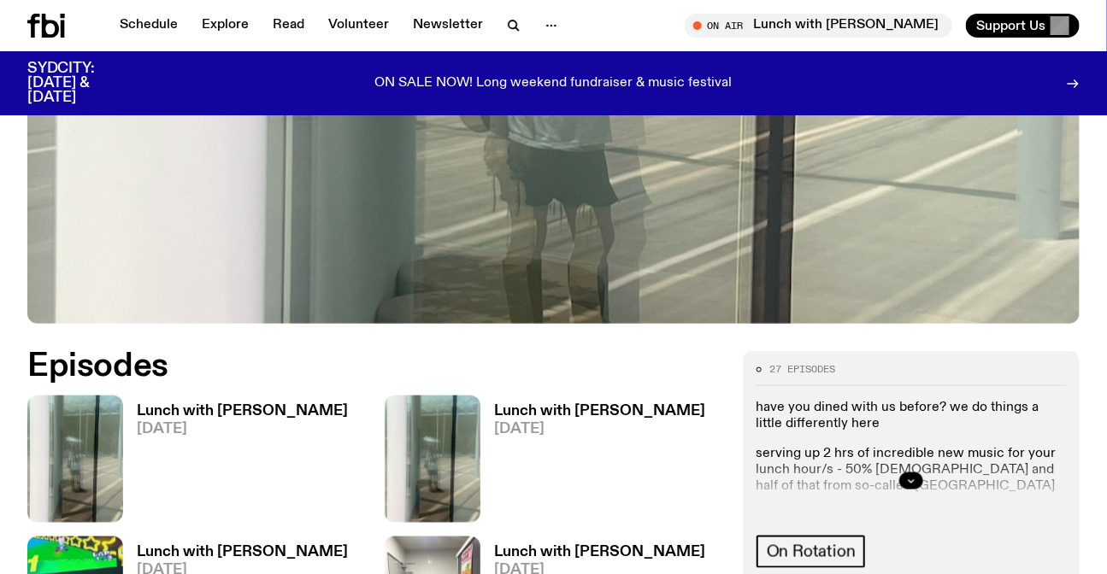
scroll to position [612, 0]
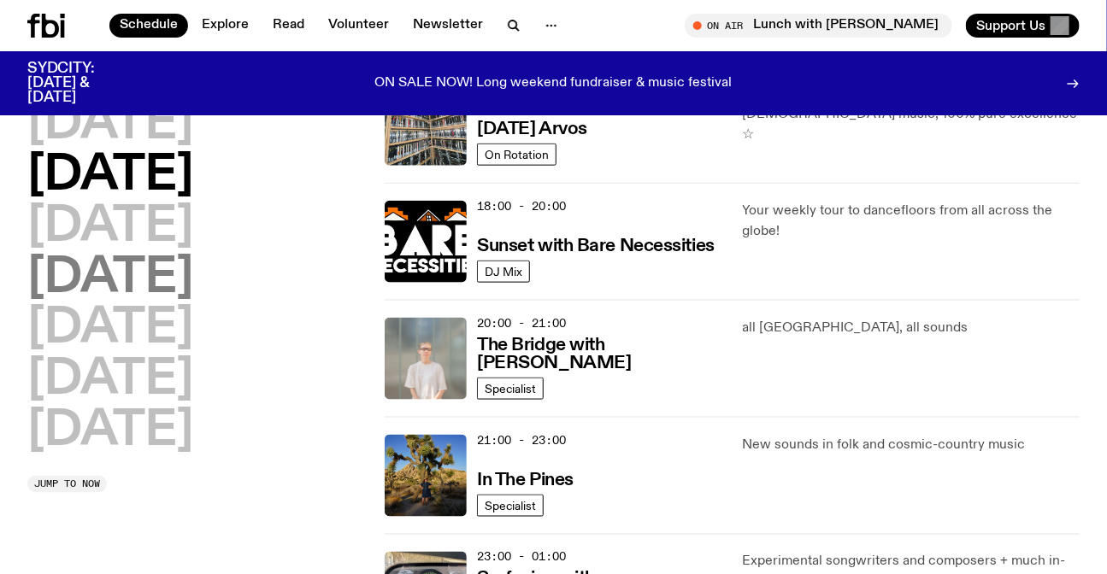
click at [193, 291] on h2 "[DATE]" at bounding box center [110, 279] width 166 height 48
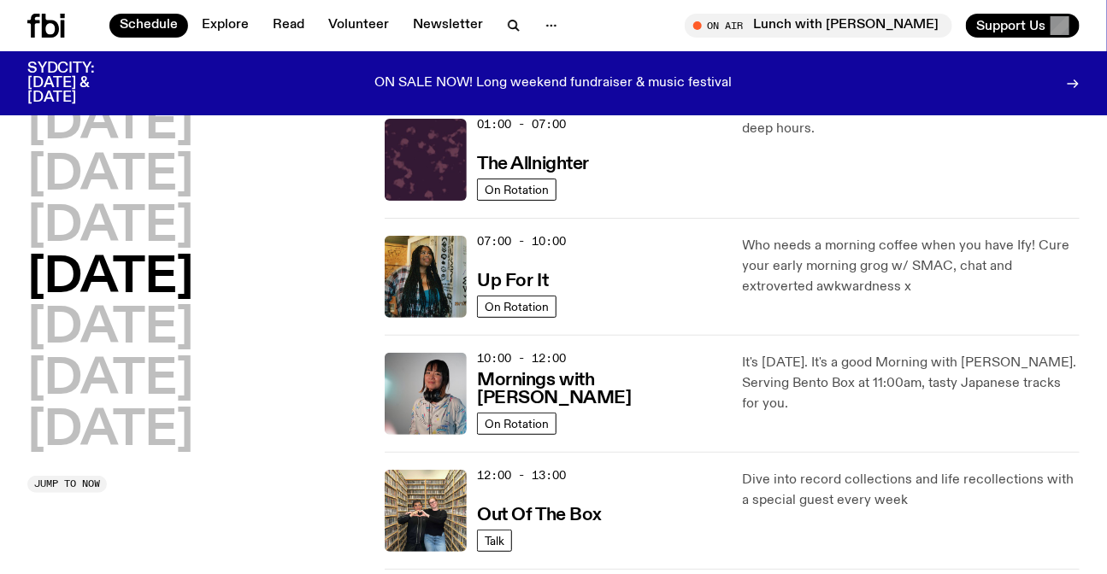
scroll to position [47, 0]
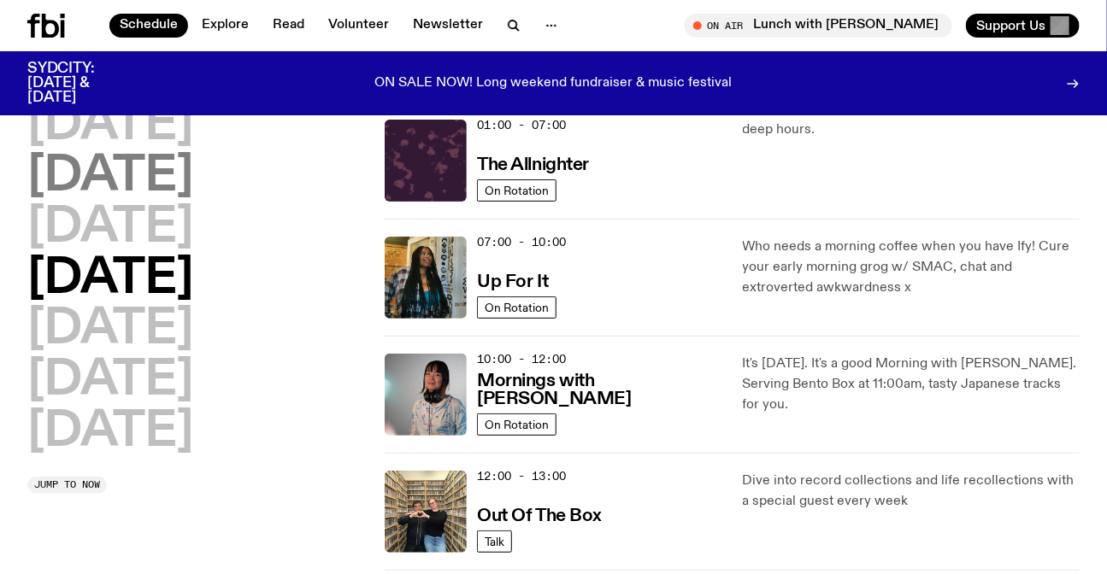
click at [120, 155] on h2 "[DATE]" at bounding box center [110, 177] width 166 height 48
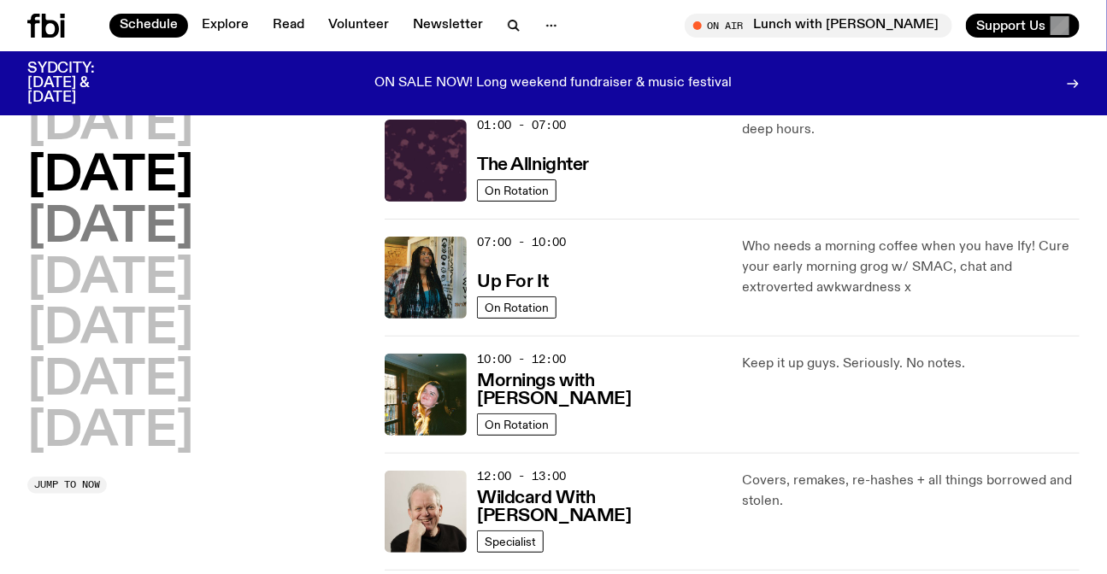
click at [109, 228] on h2 "[DATE]" at bounding box center [110, 228] width 166 height 48
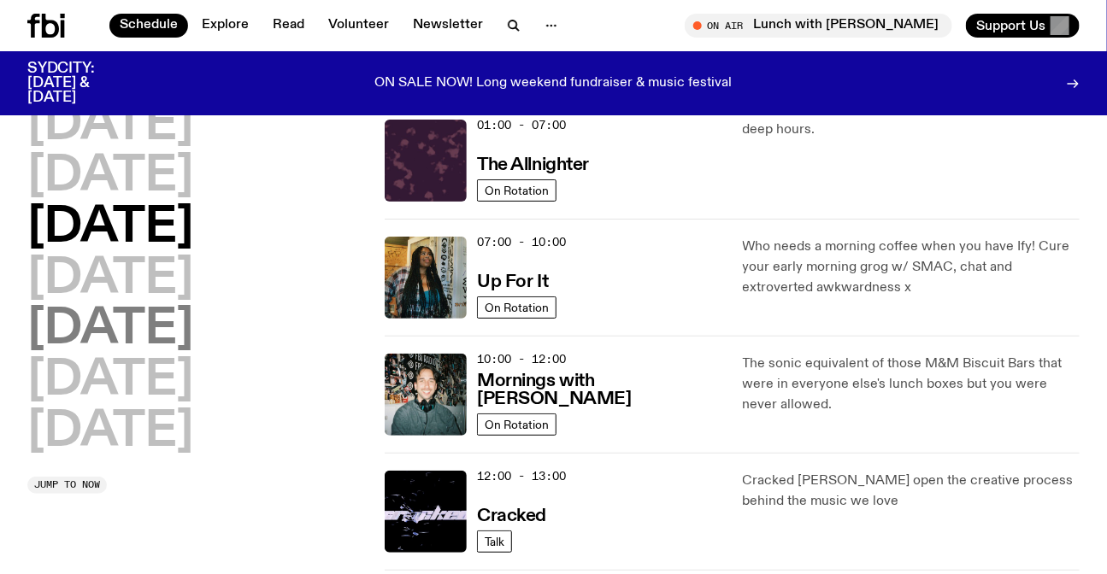
click at [120, 321] on h2 "[DATE]" at bounding box center [110, 330] width 166 height 48
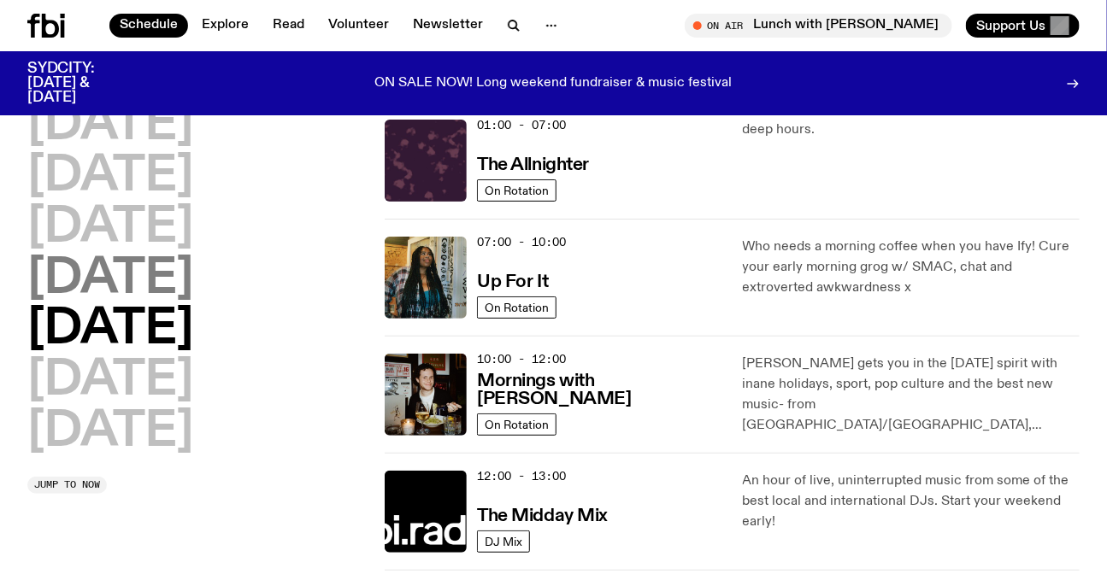
click at [132, 280] on h2 "[DATE]" at bounding box center [110, 280] width 166 height 48
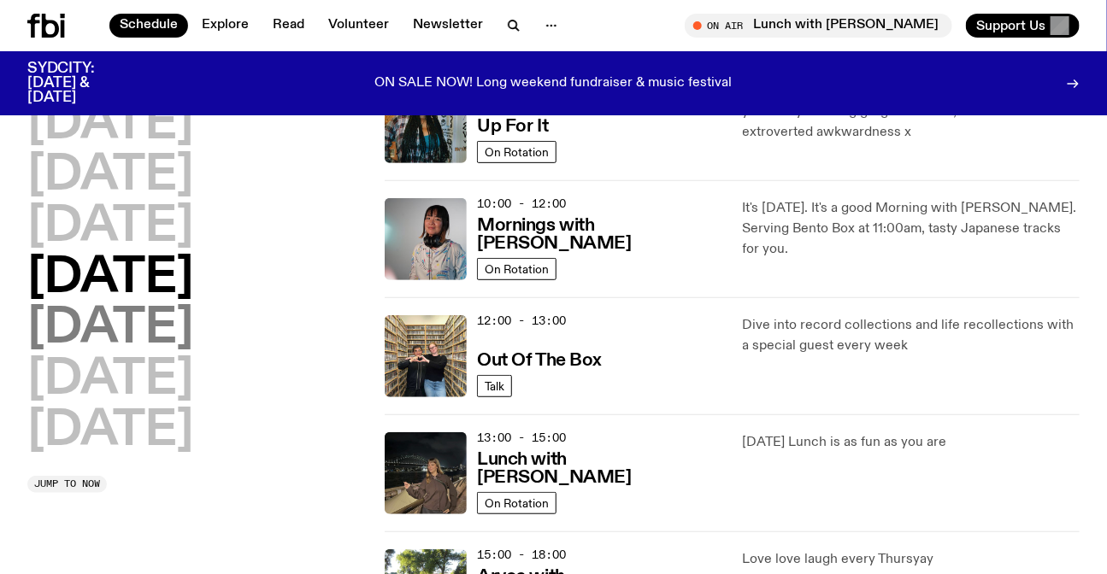
click at [154, 334] on h2 "[DATE]" at bounding box center [110, 329] width 166 height 48
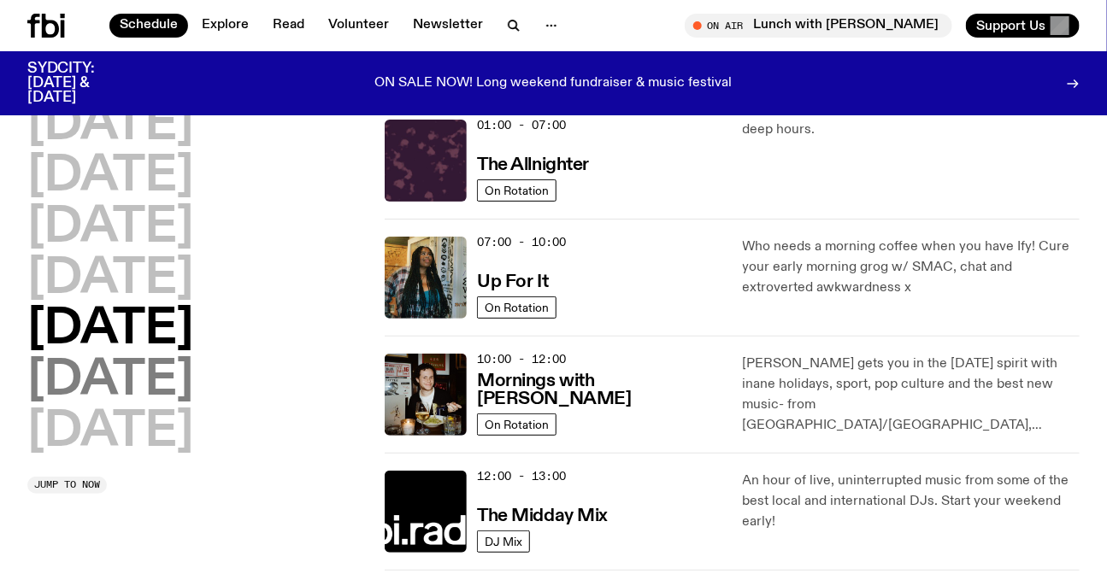
click at [154, 386] on h2 "[DATE]" at bounding box center [110, 381] width 166 height 48
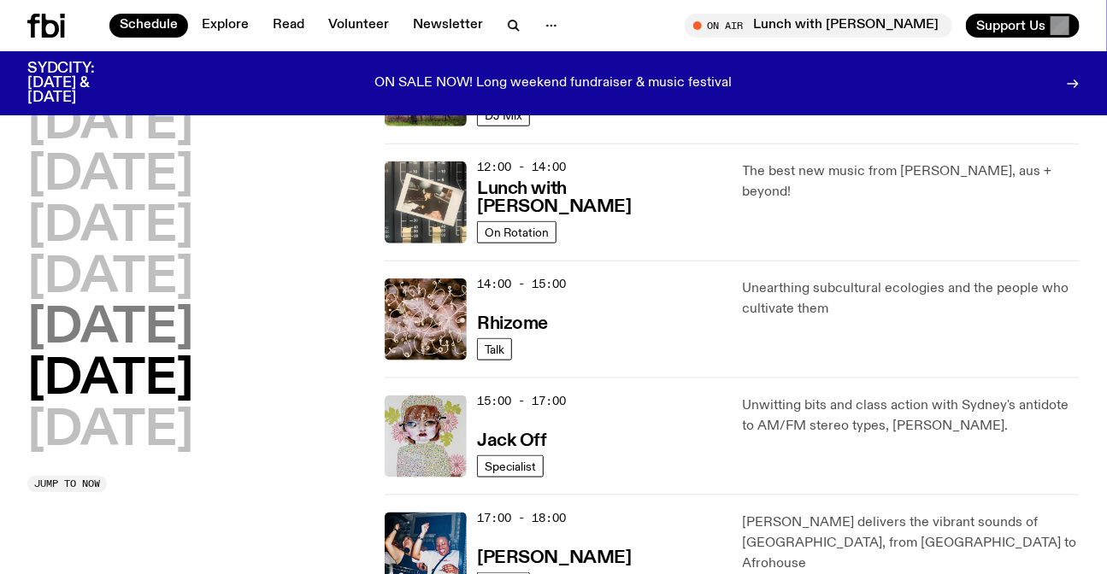
click at [145, 340] on h2 "[DATE]" at bounding box center [110, 329] width 166 height 48
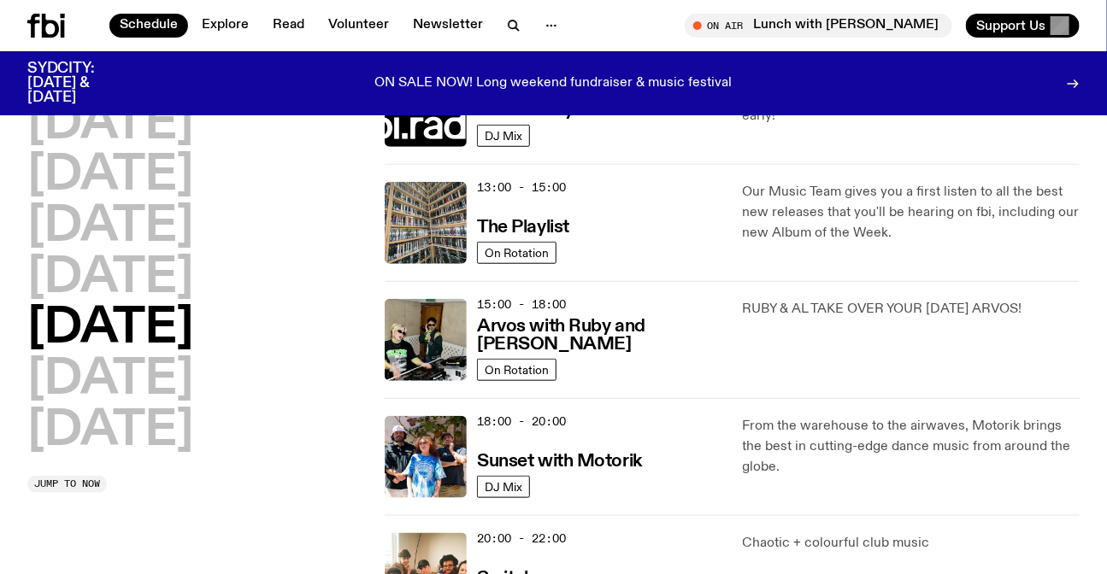
scroll to position [668, 0]
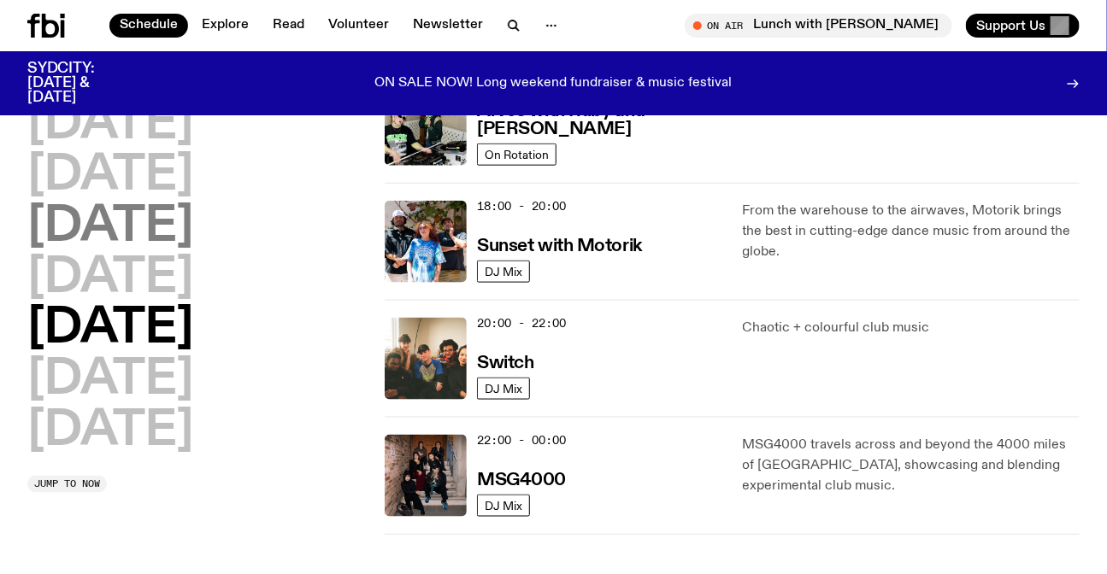
click at [145, 248] on h2 "[DATE]" at bounding box center [110, 227] width 166 height 48
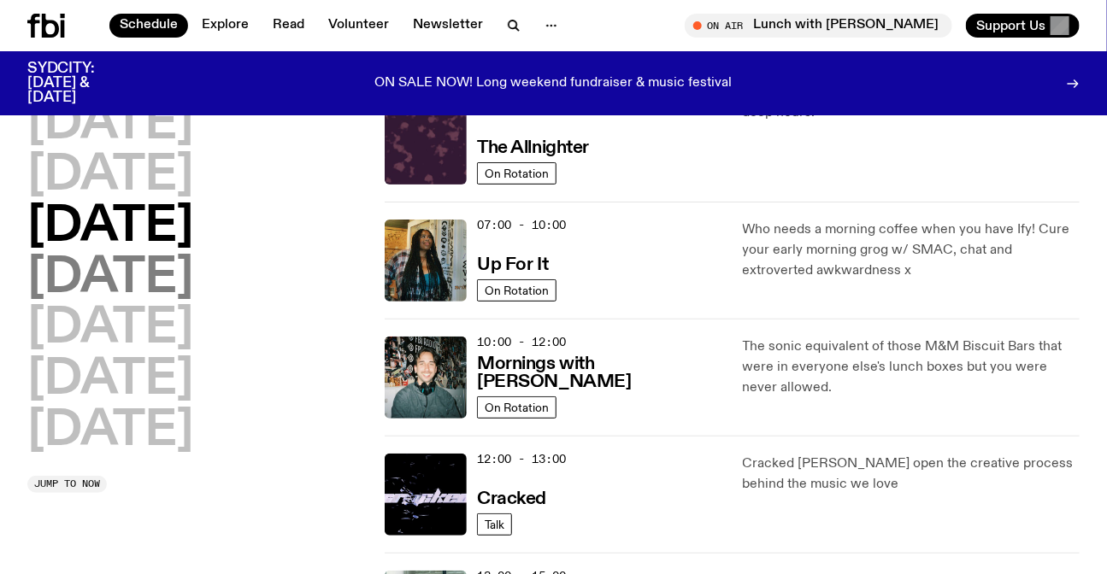
scroll to position [47, 0]
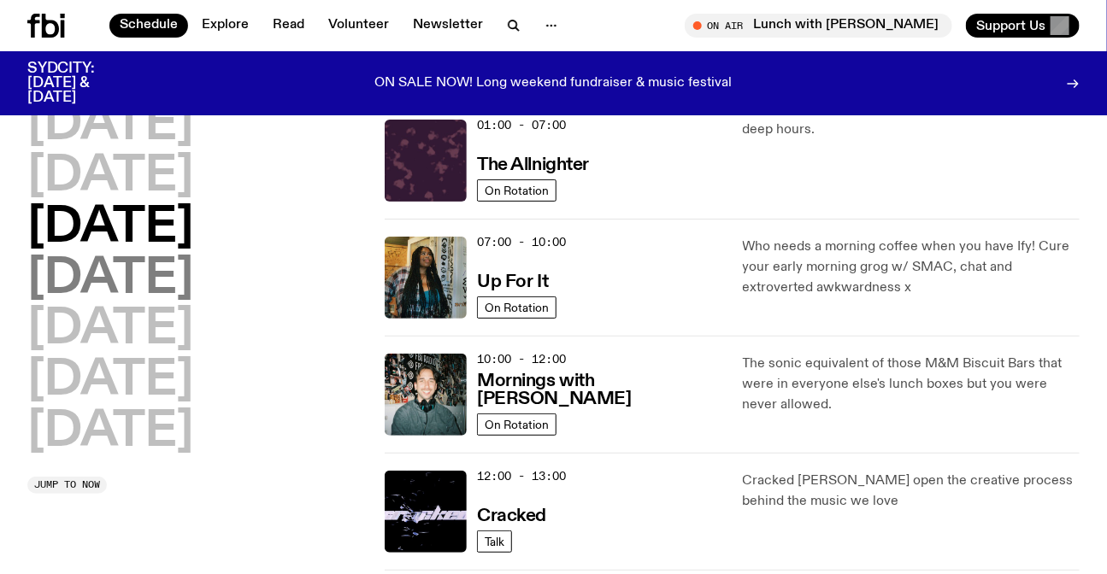
click at [146, 285] on h2 "[DATE]" at bounding box center [110, 280] width 166 height 48
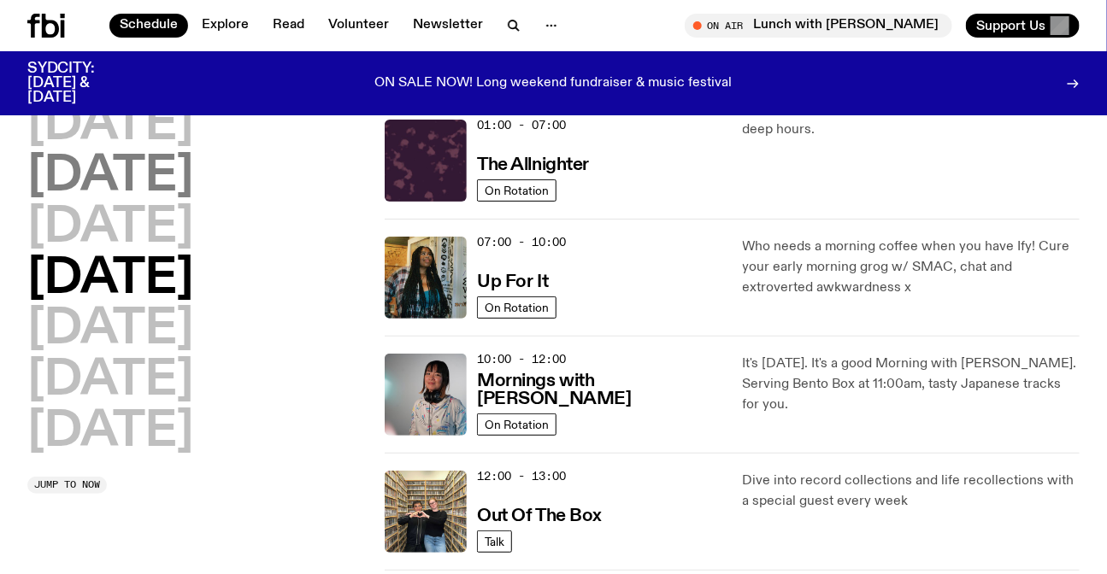
click at [89, 195] on h2 "[DATE]" at bounding box center [110, 177] width 166 height 48
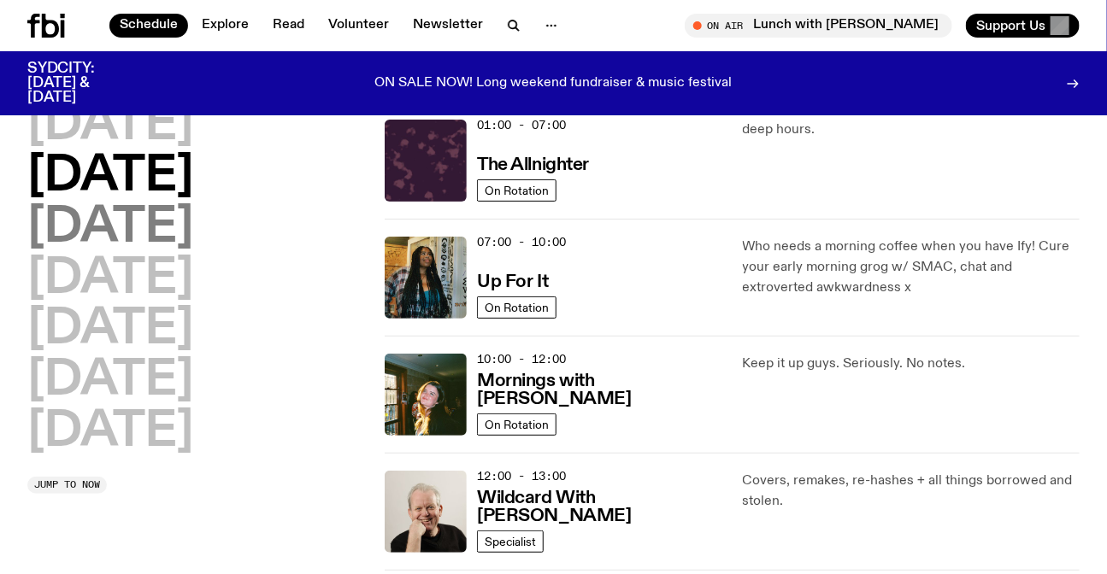
click at [153, 232] on h2 "[DATE]" at bounding box center [110, 228] width 166 height 48
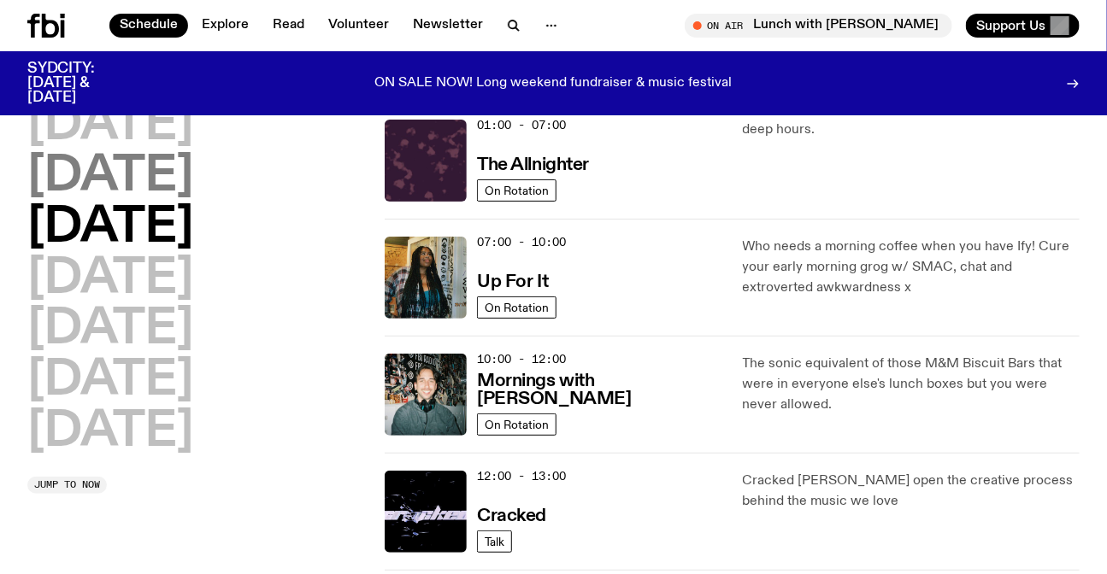
click at [193, 178] on h2 "[DATE]" at bounding box center [110, 177] width 166 height 48
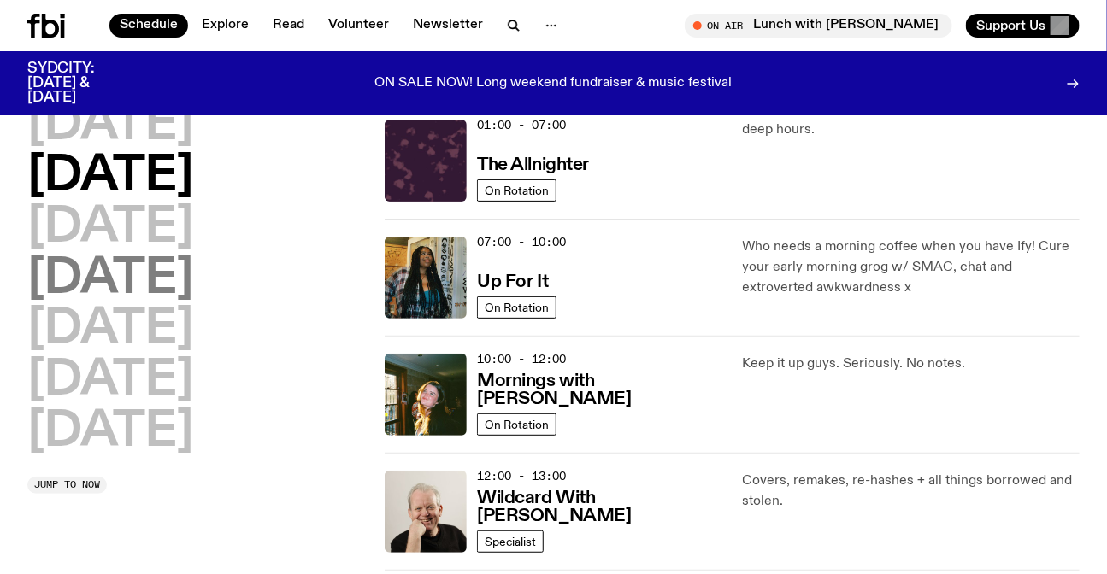
click at [179, 256] on h2 "[DATE]" at bounding box center [110, 280] width 166 height 48
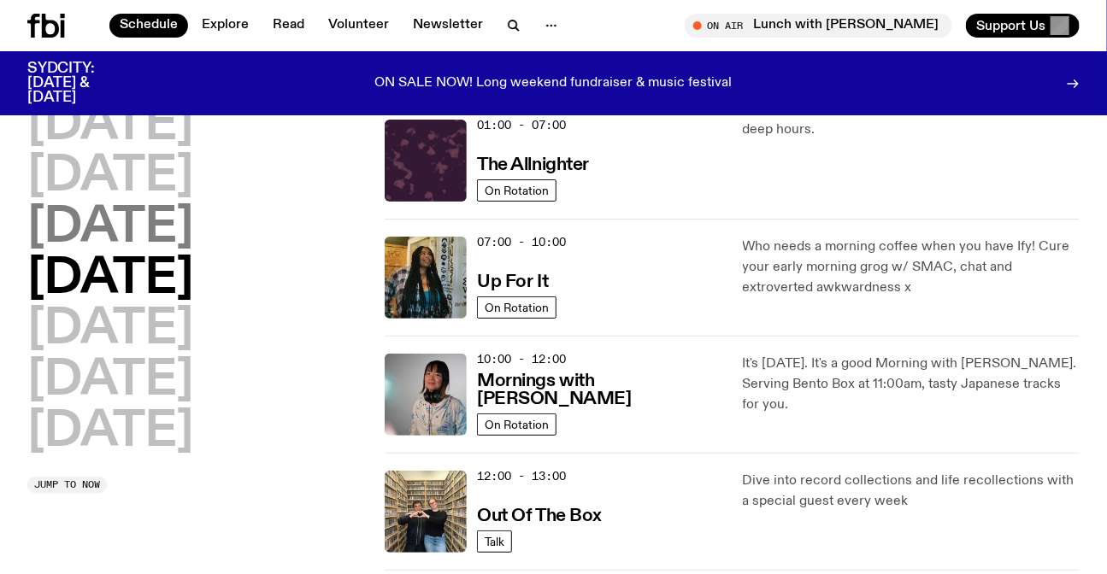
click at [167, 233] on h2 "[DATE]" at bounding box center [110, 228] width 166 height 48
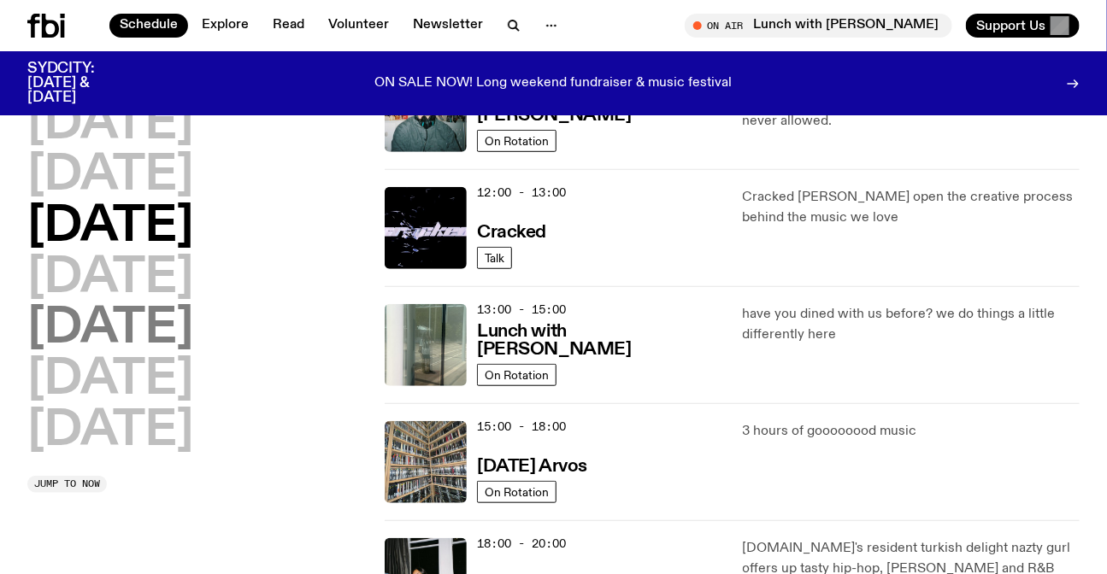
scroll to position [358, 0]
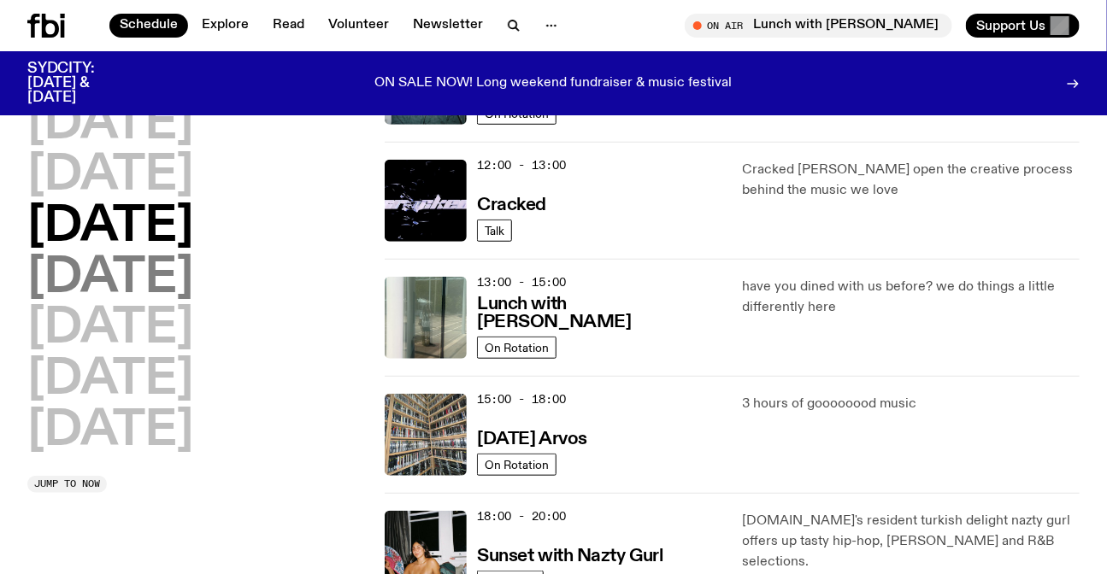
click at [100, 278] on h2 "[DATE]" at bounding box center [110, 279] width 166 height 48
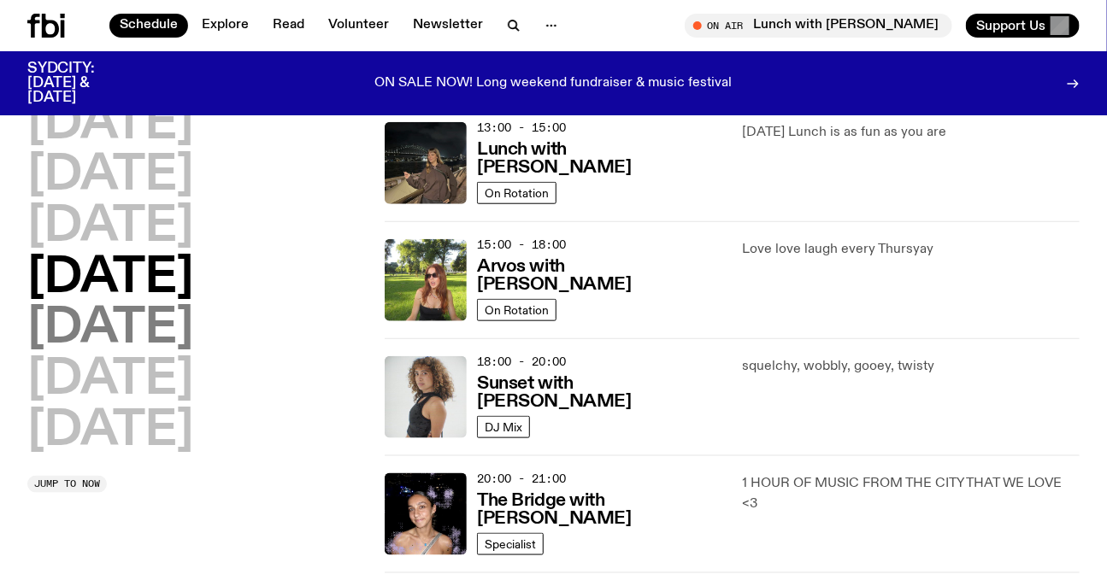
click at [96, 330] on h2 "[DATE]" at bounding box center [110, 329] width 166 height 48
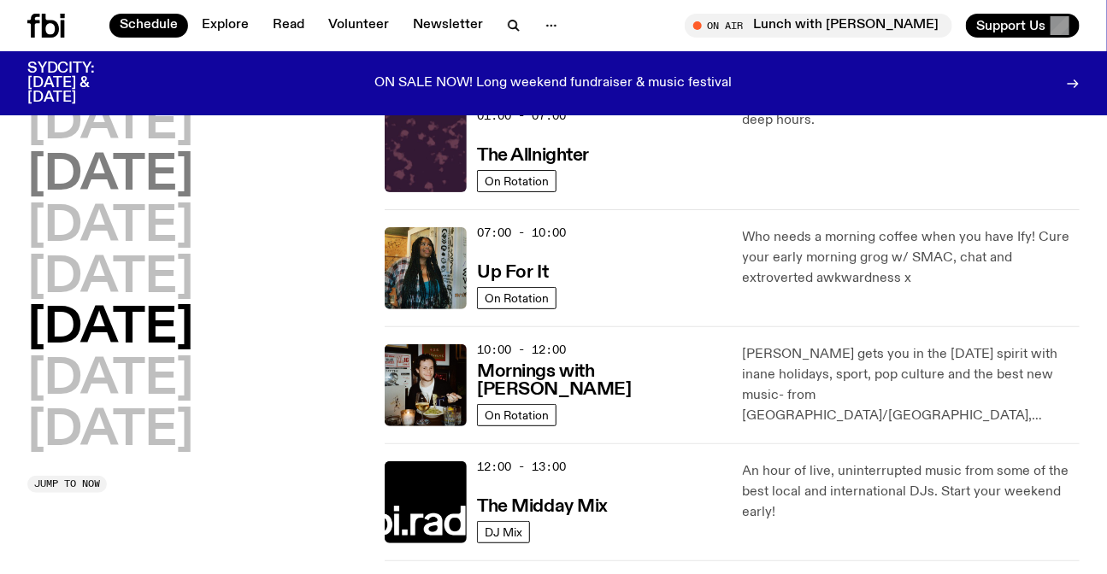
scroll to position [47, 0]
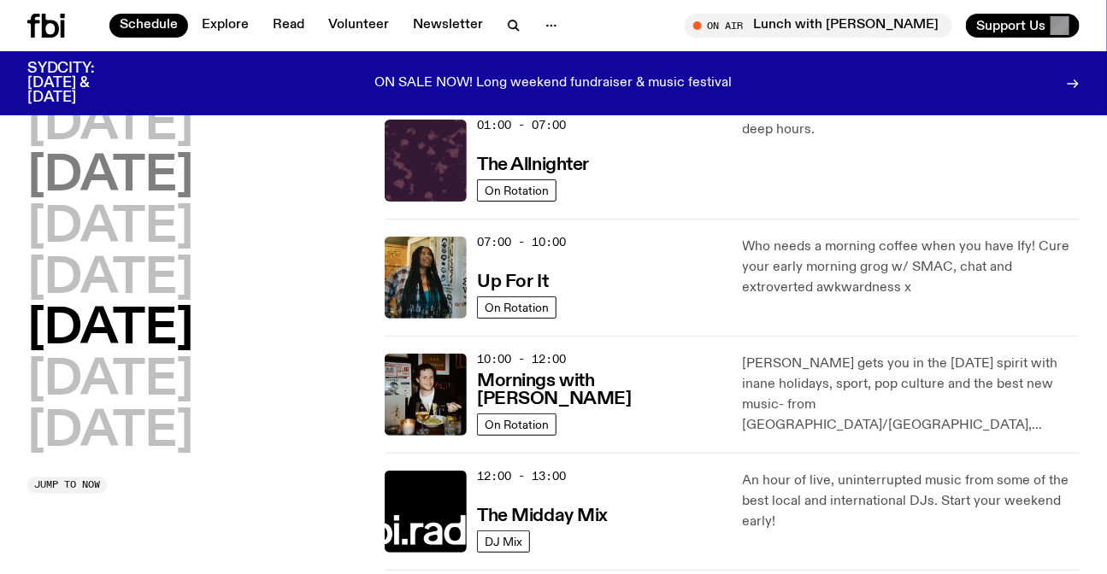
click at [105, 154] on h2 "[DATE]" at bounding box center [110, 177] width 166 height 48
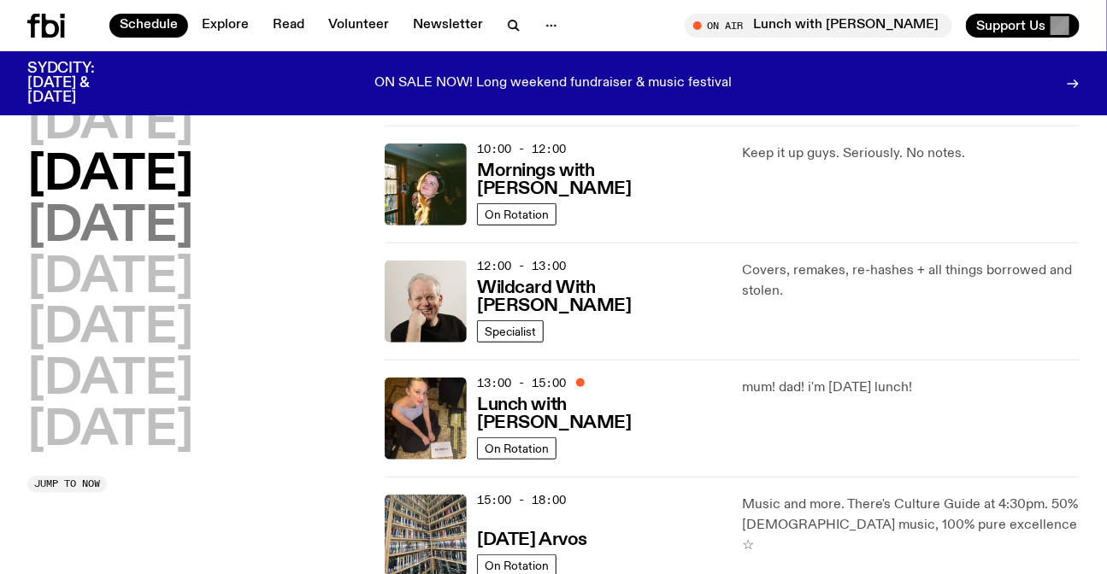
scroll to position [280, 0]
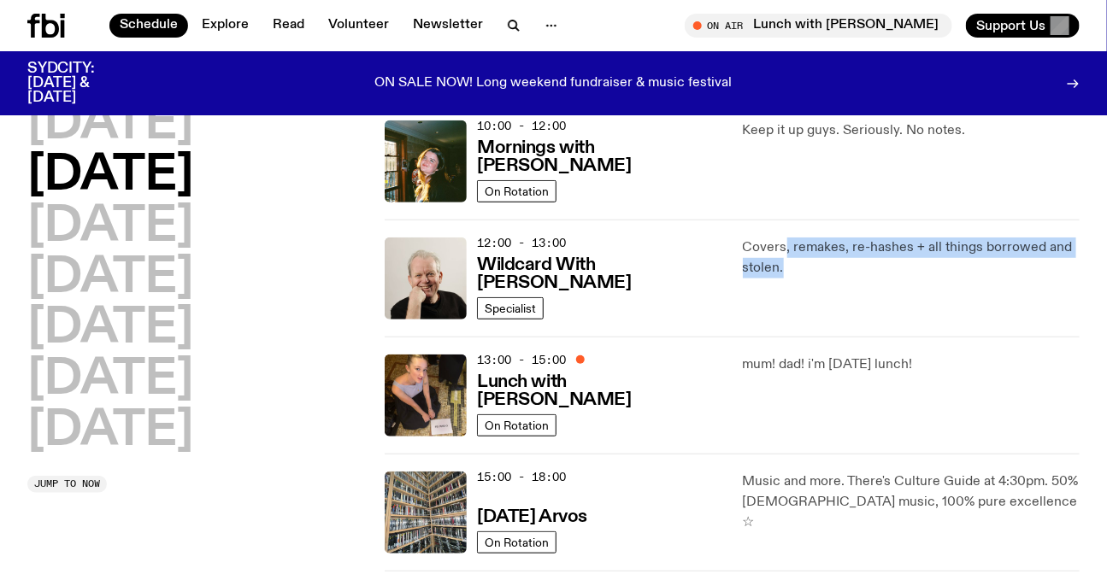
click at [785, 257] on p "Covers, remakes, re-hashes + all things borrowed and stolen." at bounding box center [911, 258] width 337 height 41
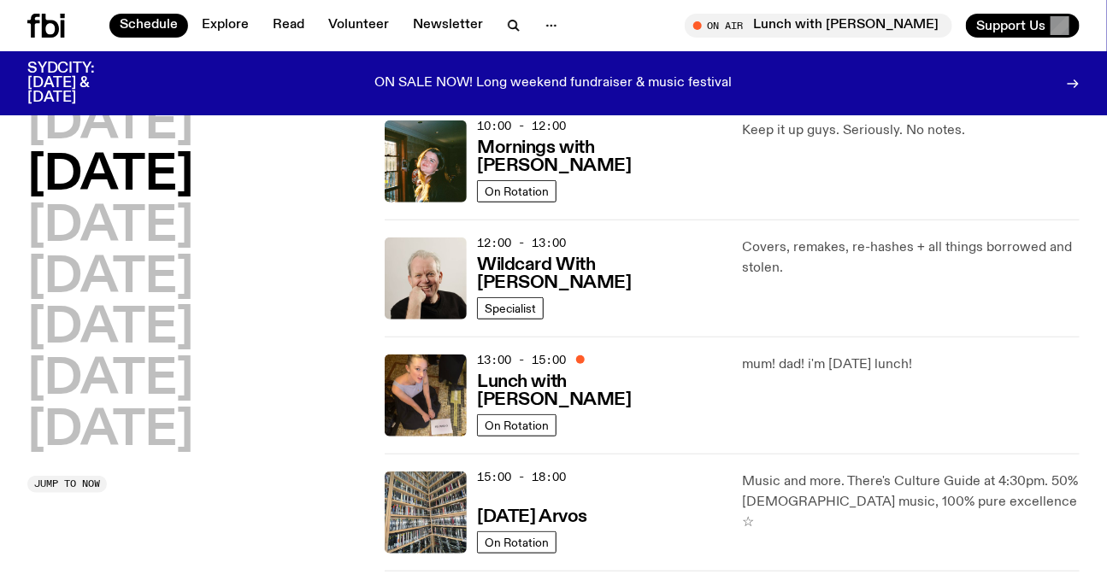
click at [780, 256] on p "Covers, remakes, re-hashes + all things borrowed and stolen." at bounding box center [911, 258] width 337 height 41
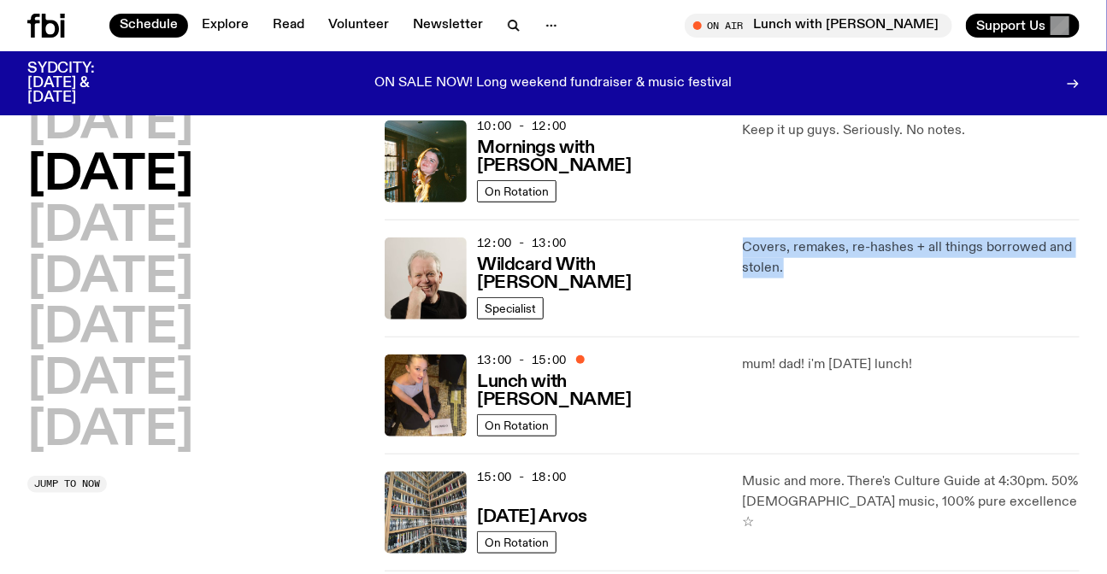
click at [780, 256] on p "Covers, remakes, re-hashes + all things borrowed and stolen." at bounding box center [911, 258] width 337 height 41
click at [765, 271] on p "Covers, remakes, re-hashes + all things borrowed and stolen." at bounding box center [911, 258] width 337 height 41
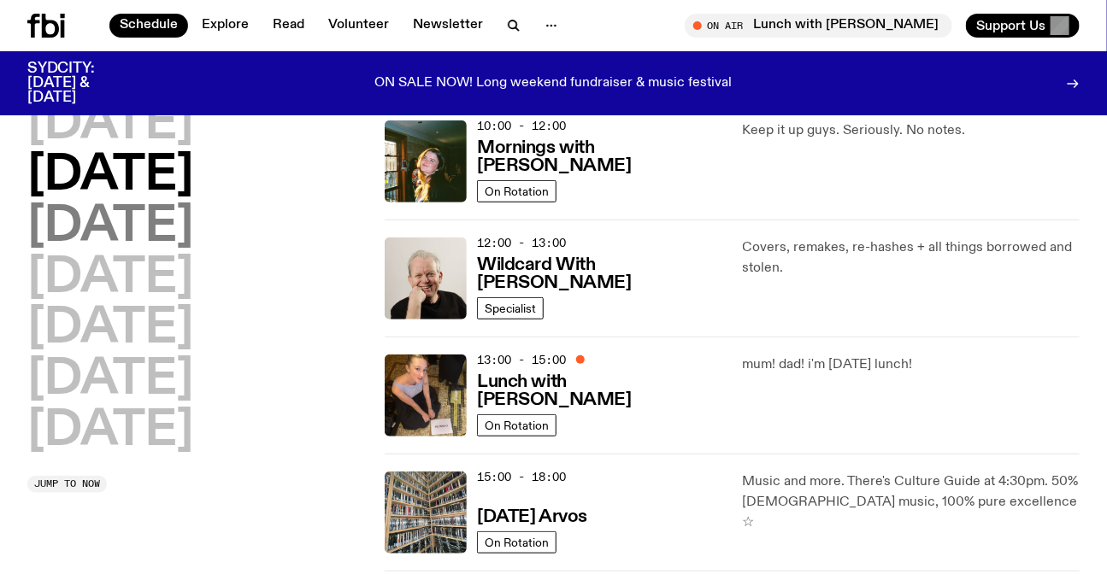
click at [174, 234] on h2 "[DATE]" at bounding box center [110, 227] width 166 height 48
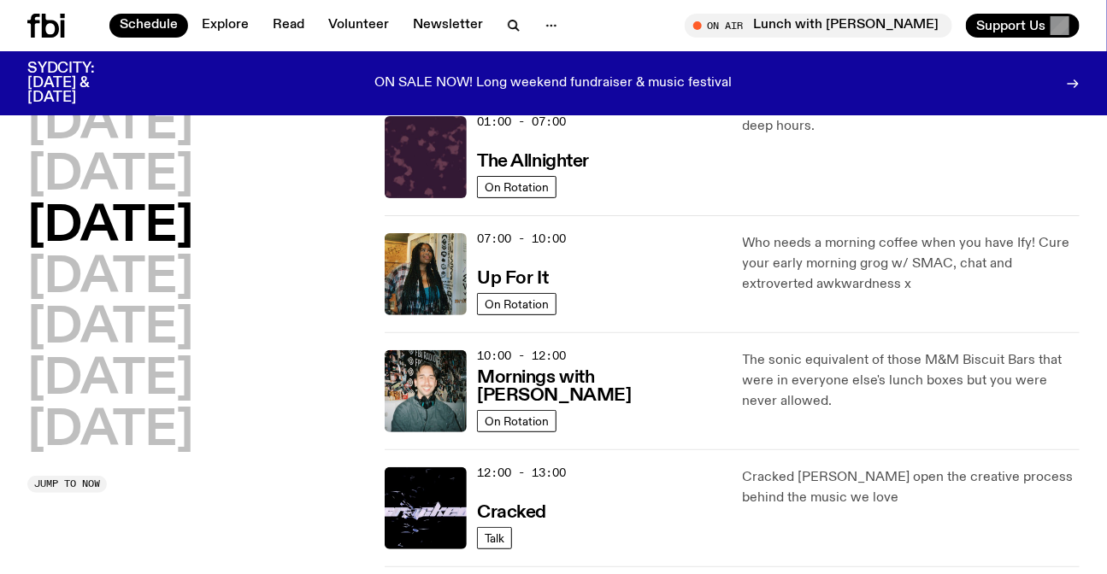
scroll to position [47, 0]
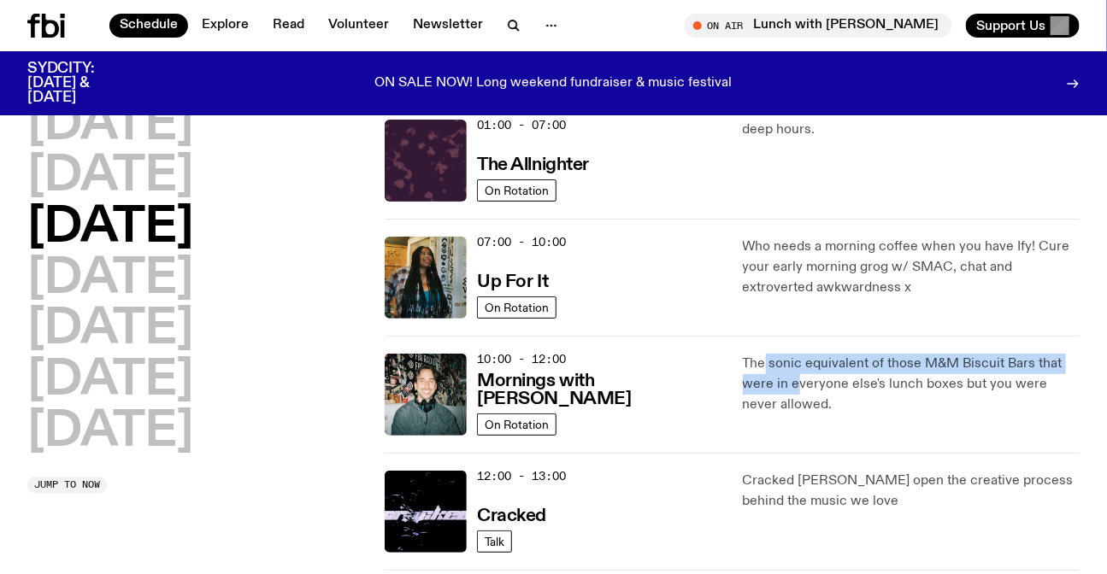
drag, startPoint x: 761, startPoint y: 359, endPoint x: 794, endPoint y: 381, distance: 39.3
click at [794, 381] on p "The sonic equivalent of those M&M Biscuit Bars that were in everyone else's lun…" at bounding box center [911, 385] width 337 height 62
click at [774, 370] on p "The sonic equivalent of those M&M Biscuit Bars that were in everyone else's lun…" at bounding box center [911, 385] width 337 height 62
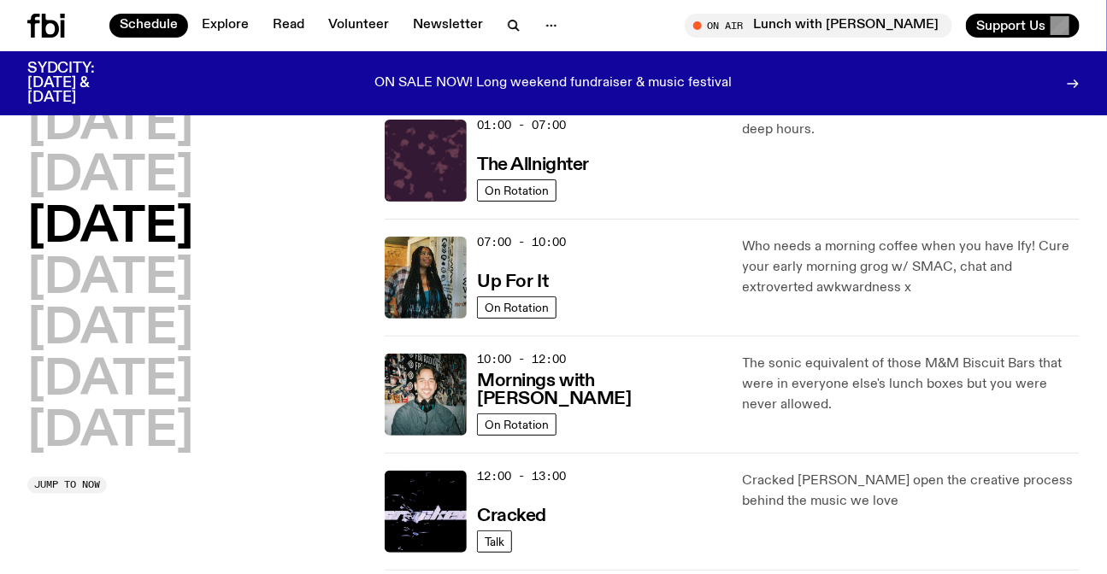
click at [79, 204] on h2 "[DATE]" at bounding box center [110, 228] width 166 height 48
click at [106, 169] on h2 "[DATE]" at bounding box center [110, 177] width 166 height 48
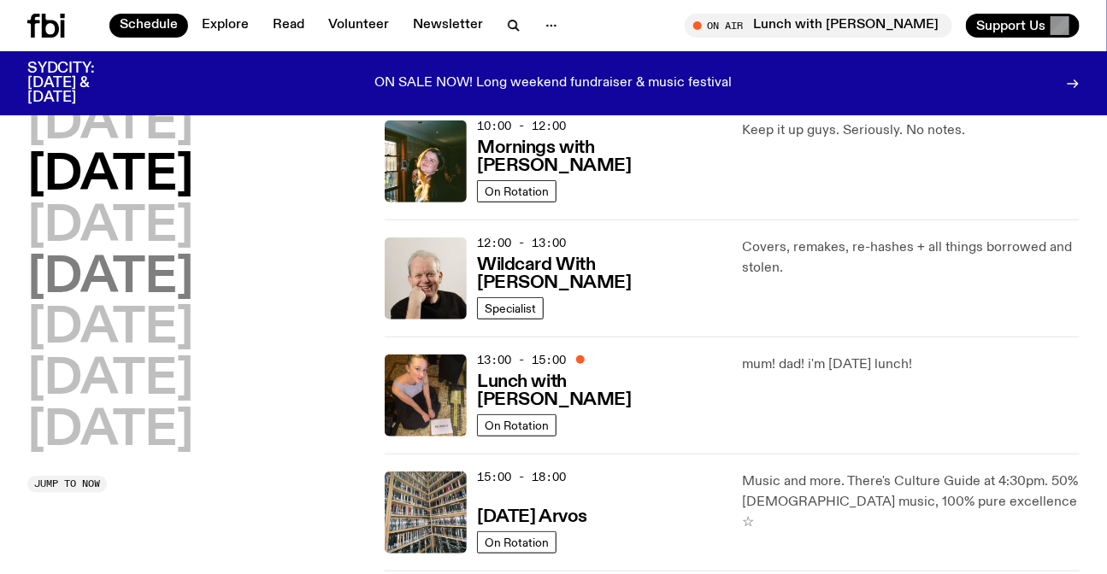
click at [161, 268] on h2 "[DATE]" at bounding box center [110, 279] width 166 height 48
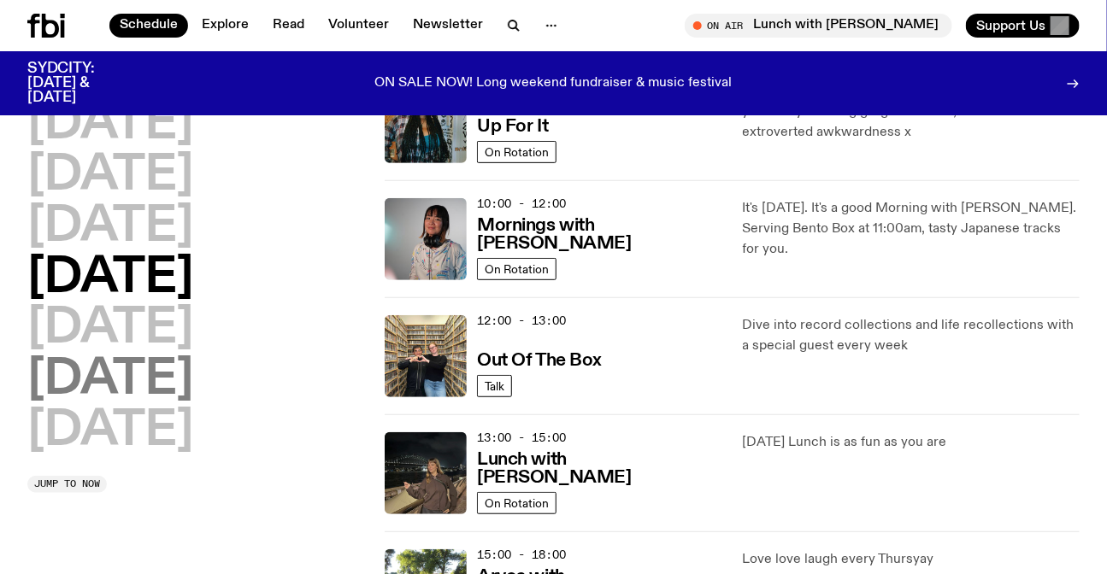
scroll to position [358, 0]
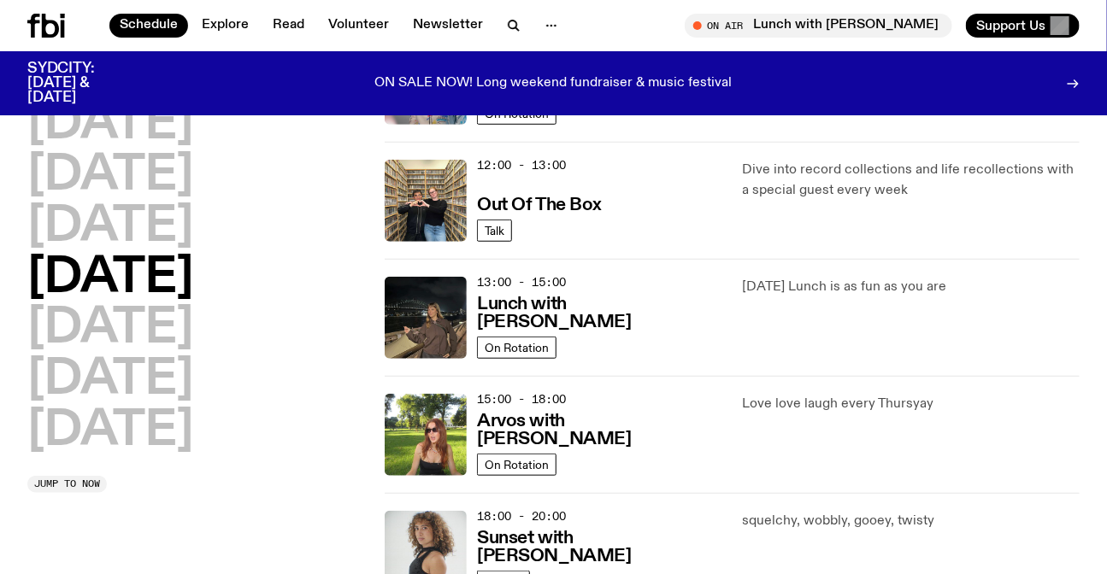
click at [219, 154] on div "[DATE] [DATE] [DATE] [DATE] [DATE] [DATE] [DATE]" at bounding box center [195, 278] width 337 height 355
click at [193, 162] on h2 "[DATE]" at bounding box center [110, 176] width 166 height 48
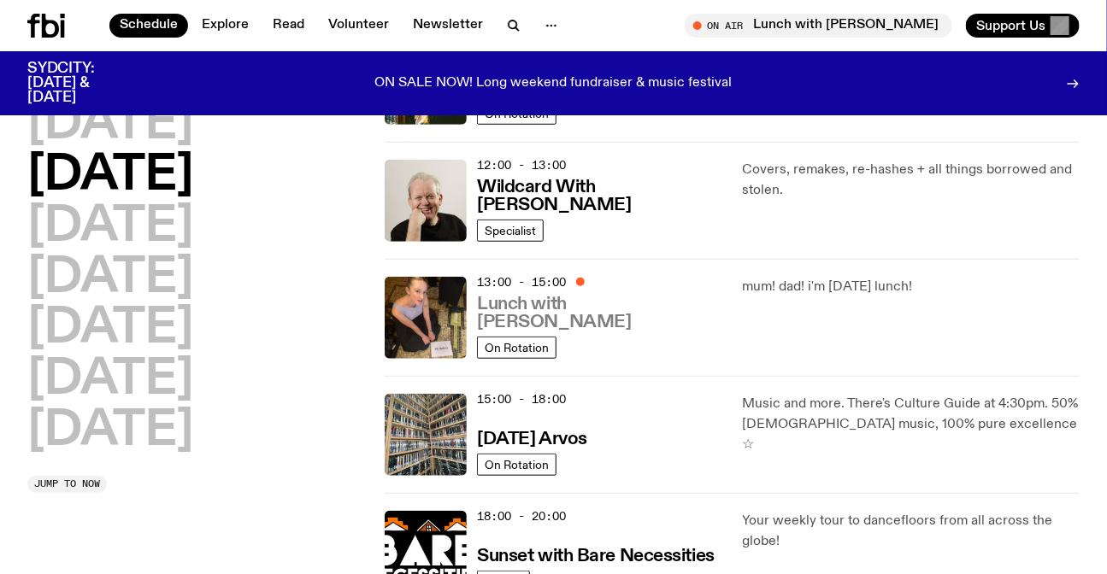
drag, startPoint x: 318, startPoint y: 189, endPoint x: 645, endPoint y: 311, distance: 349.4
click at [645, 314] on div "[DATE] [DATE] [DATE] [DATE] [DATE] [DATE] [DATE] Jump to now 01:00 - 07:00 The …" at bounding box center [553, 377] width 1107 height 1172
click at [798, 213] on div "Covers, remakes, re-hashes + all things borrowed and stolen." at bounding box center [911, 201] width 337 height 82
click at [799, 215] on div "Covers, remakes, re-hashes + all things borrowed and stolen." at bounding box center [911, 201] width 337 height 82
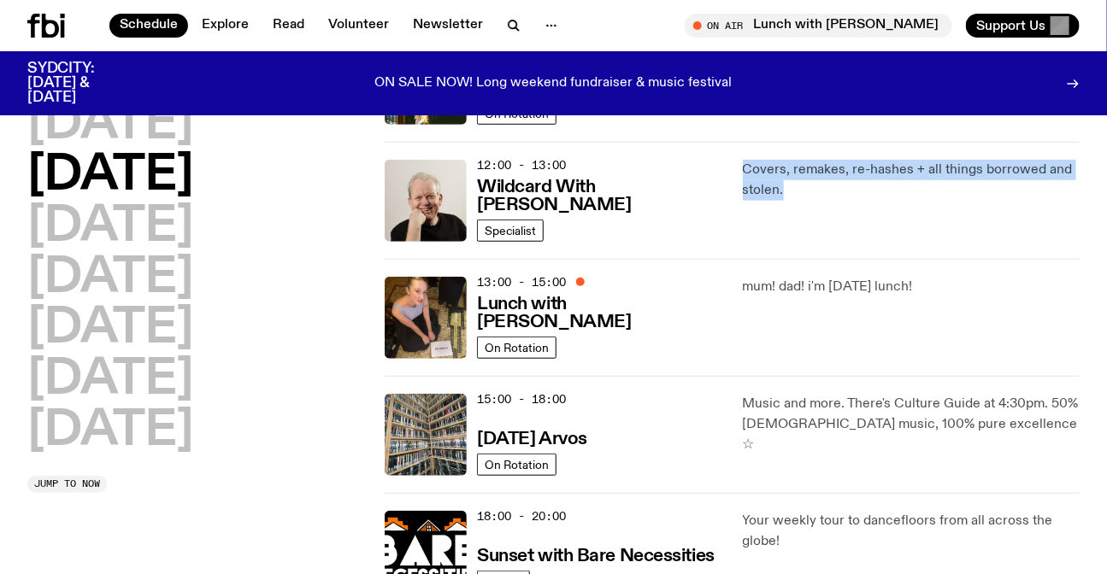
click at [799, 215] on div "Covers, remakes, re-hashes + all things borrowed and stolen." at bounding box center [911, 201] width 337 height 82
click at [794, 208] on div "Covers, remakes, re-hashes + all things borrowed and stolen." at bounding box center [911, 201] width 337 height 82
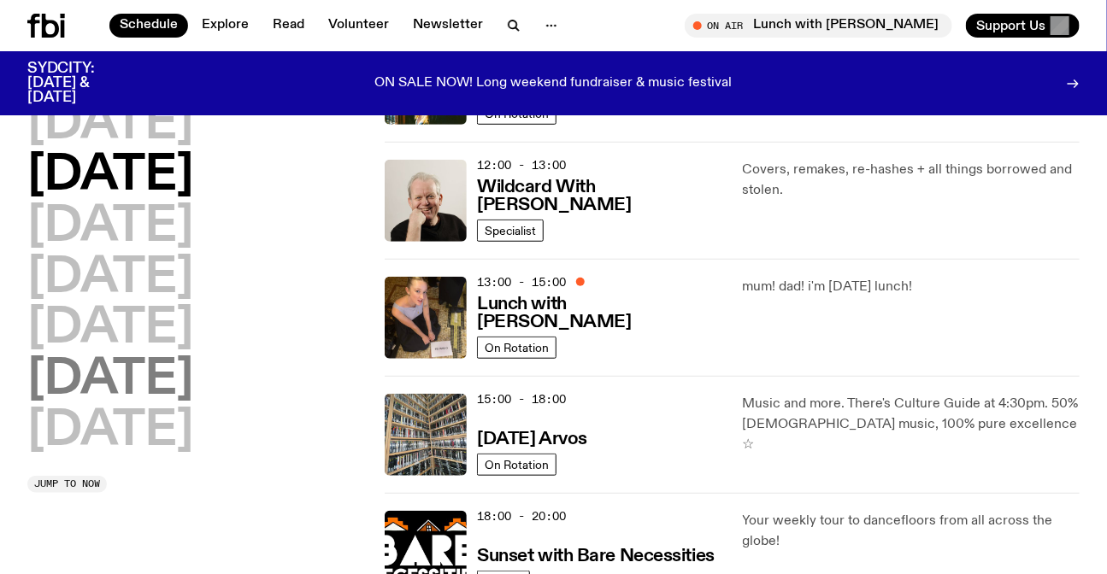
click at [126, 393] on h2 "[DATE]" at bounding box center [110, 380] width 166 height 48
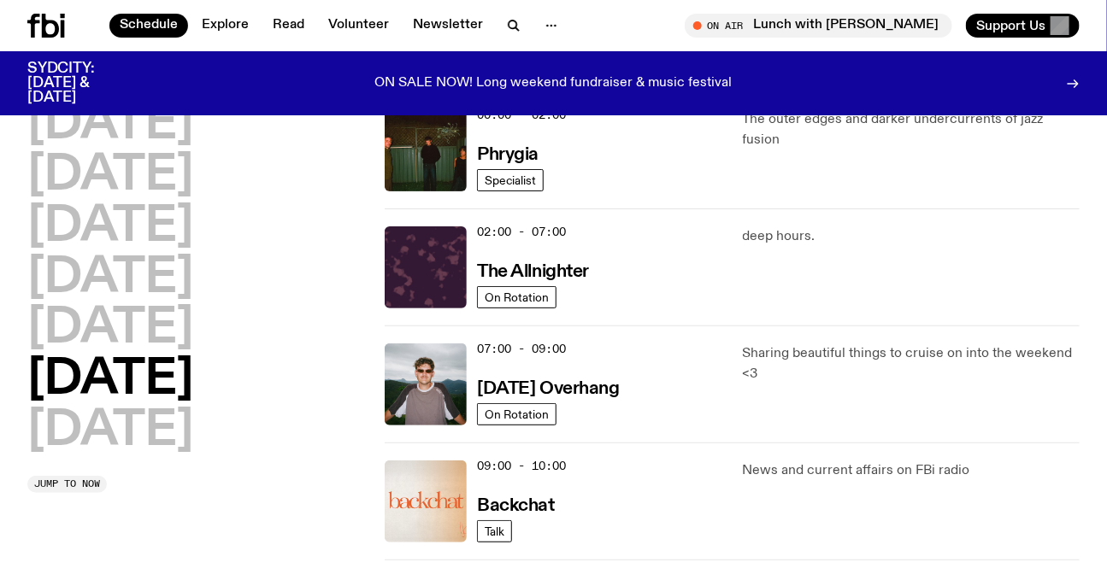
scroll to position [125, 0]
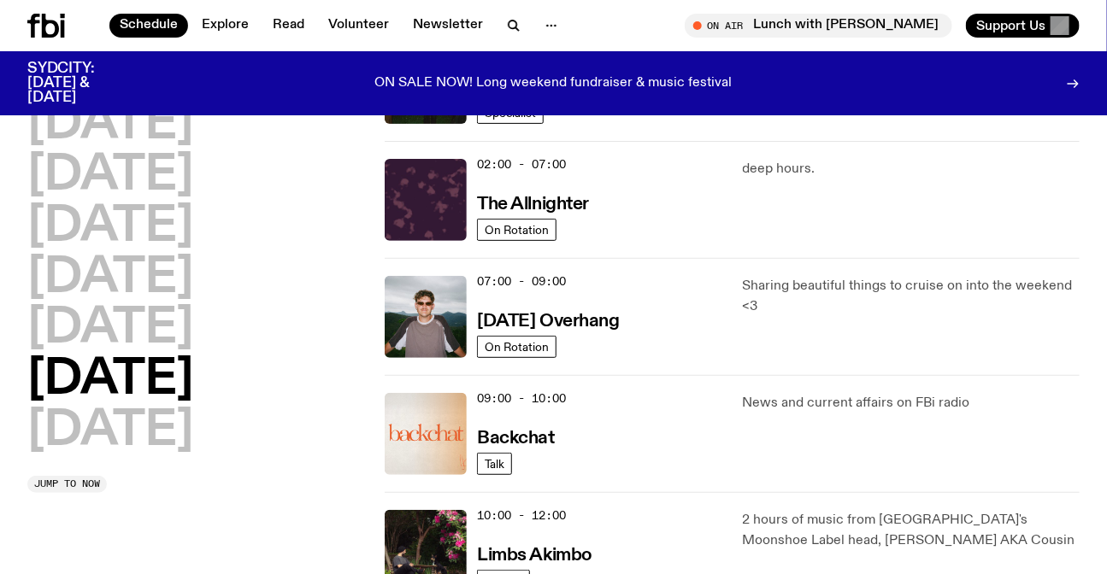
click at [843, 282] on p "Sharing beautiful things to cruise on into the weekend <3" at bounding box center [911, 296] width 337 height 41
click at [854, 325] on div "Sharing beautiful things to cruise on into the weekend <3" at bounding box center [911, 317] width 337 height 82
drag, startPoint x: 843, startPoint y: 333, endPoint x: 720, endPoint y: 273, distance: 136.8
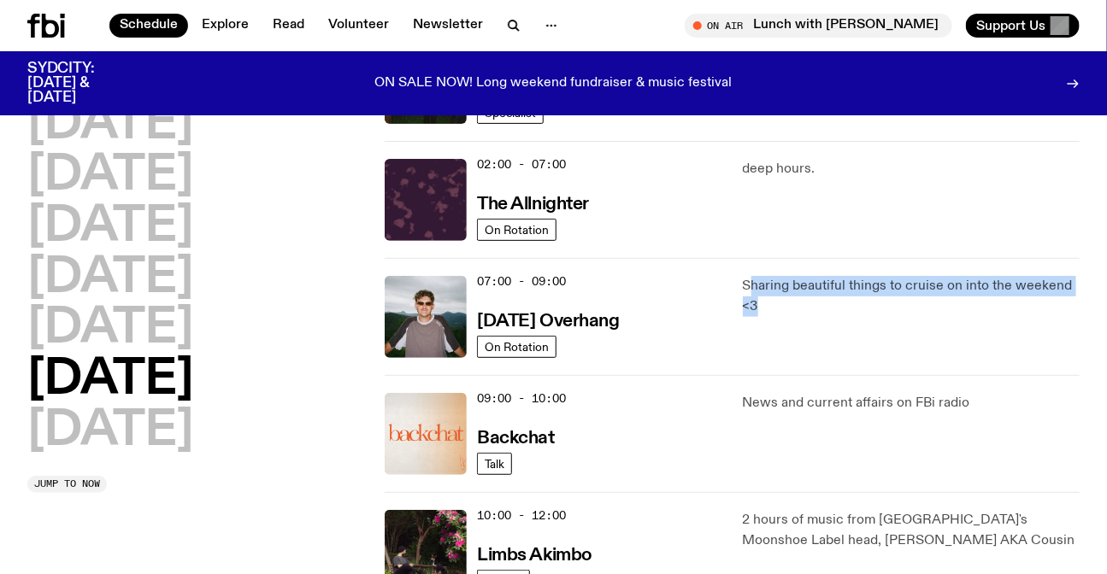
click at [720, 273] on div "07:00 - 09:00 [DATE] Overhang On Rotation Sharing beautiful things to cruise on…" at bounding box center [732, 316] width 695 height 117
drag, startPoint x: 720, startPoint y: 273, endPoint x: 803, endPoint y: 322, distance: 96.9
click at [803, 322] on div "07:00 - 09:00 [DATE] Overhang On Rotation Sharing beautiful things to cruise on…" at bounding box center [732, 316] width 695 height 117
click at [803, 322] on div "Sharing beautiful things to cruise on into the weekend <3" at bounding box center [911, 317] width 337 height 82
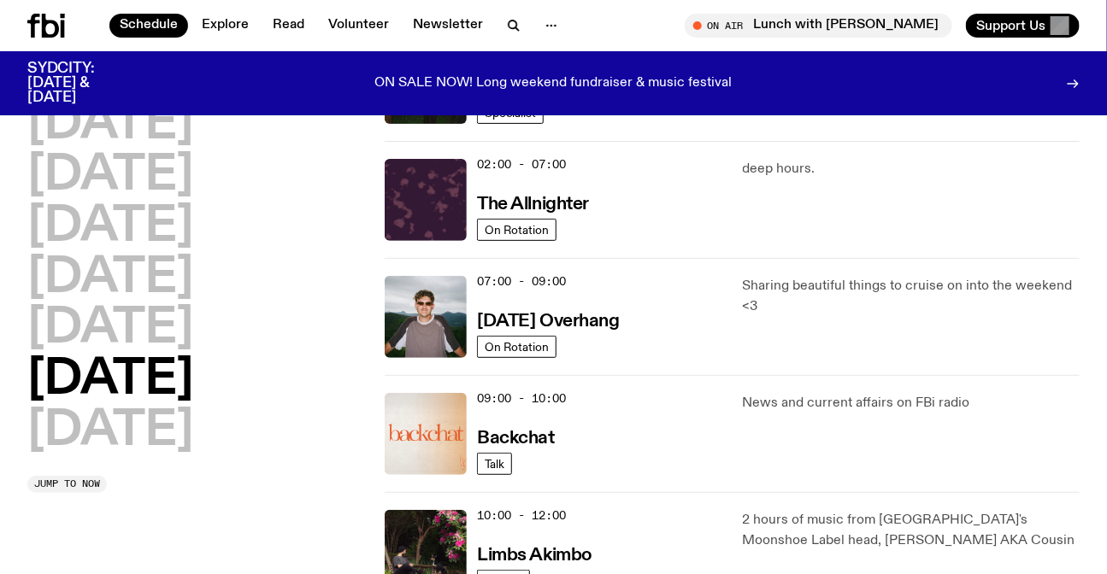
click at [785, 314] on p "Sharing beautiful things to cruise on into the weekend <3" at bounding box center [911, 296] width 337 height 41
click at [831, 309] on p "Sharing beautiful things to cruise on into the weekend <3" at bounding box center [911, 296] width 337 height 41
drag, startPoint x: 831, startPoint y: 309, endPoint x: 726, endPoint y: 267, distance: 113.2
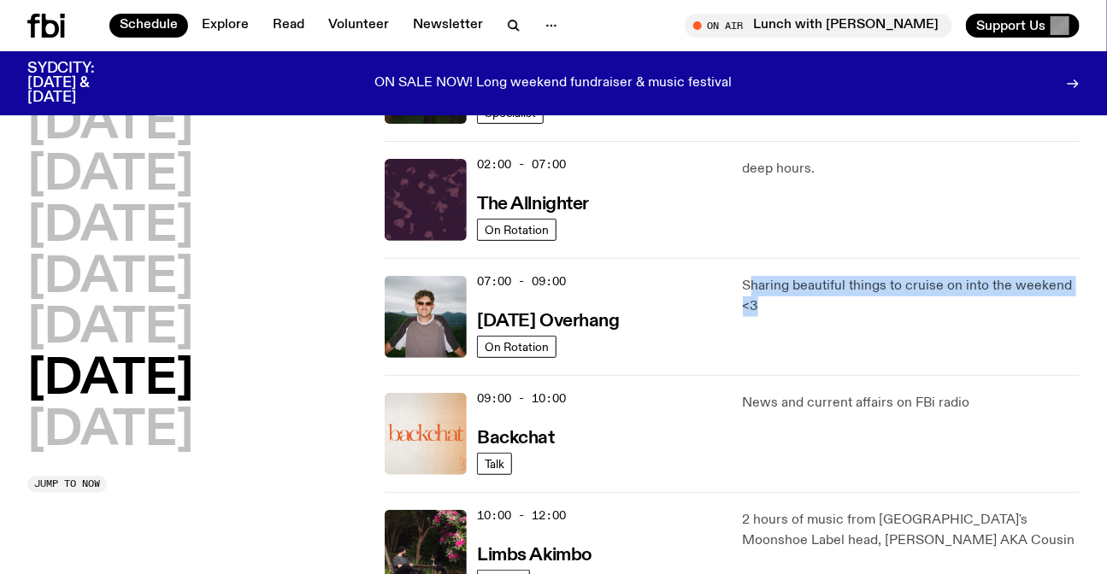
click at [726, 267] on div "07:00 - 09:00 [DATE] Overhang On Rotation Sharing beautiful things to cruise on…" at bounding box center [732, 316] width 695 height 117
click at [776, 299] on div "07:00 - 09:00 [DATE] Overhang On Rotation Sharing beautiful things to cruise on…" at bounding box center [732, 316] width 695 height 117
click at [776, 299] on p "Sharing beautiful things to cruise on into the weekend <3" at bounding box center [911, 296] width 337 height 41
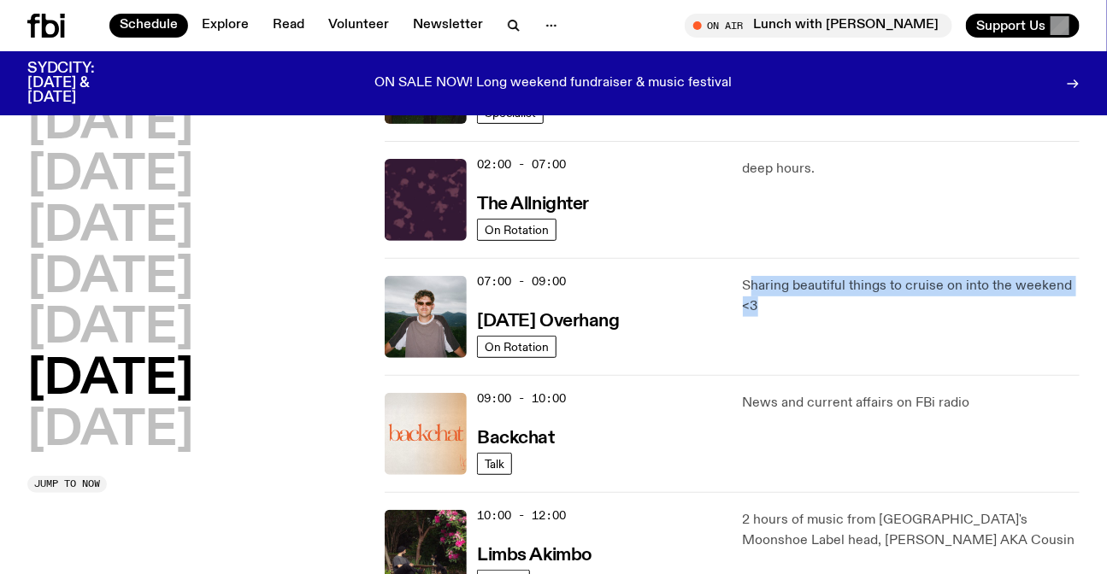
drag, startPoint x: 776, startPoint y: 299, endPoint x: 854, endPoint y: 305, distance: 78.0
click at [777, 299] on p "Sharing beautiful things to cruise on into the weekend <3" at bounding box center [911, 296] width 337 height 41
click at [854, 305] on p "Sharing beautiful things to cruise on into the weekend <3" at bounding box center [911, 296] width 337 height 41
drag, startPoint x: 854, startPoint y: 305, endPoint x: 719, endPoint y: 257, distance: 143.3
click at [719, 258] on div "07:00 - 09:00 [DATE] Overhang On Rotation Sharing beautiful things to cruise on…" at bounding box center [732, 316] width 695 height 117
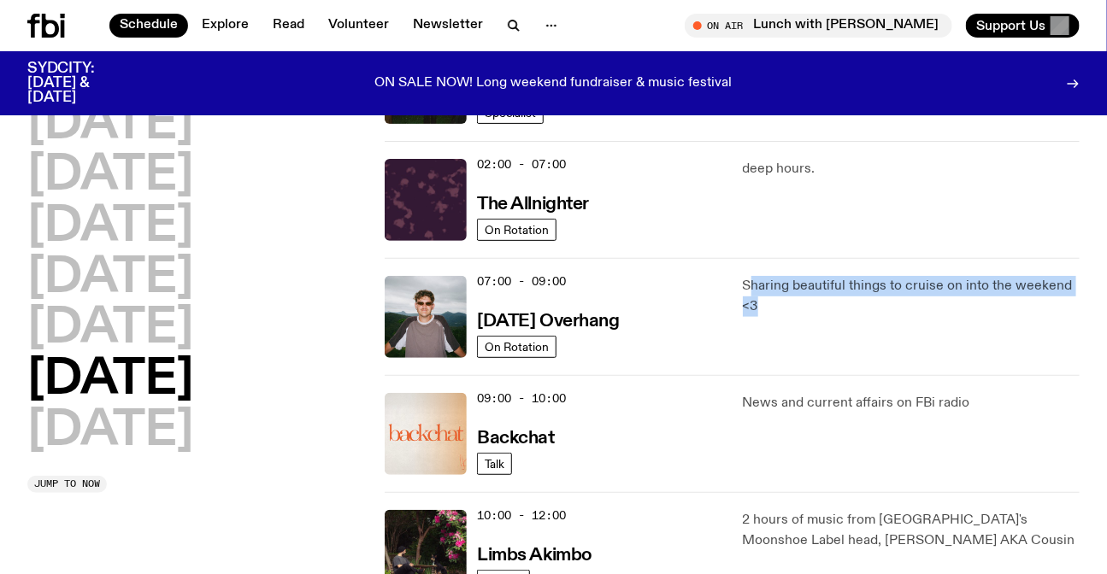
click at [719, 258] on div "07:00 - 09:00 [DATE] Overhang On Rotation Sharing beautiful things to cruise on…" at bounding box center [732, 316] width 695 height 117
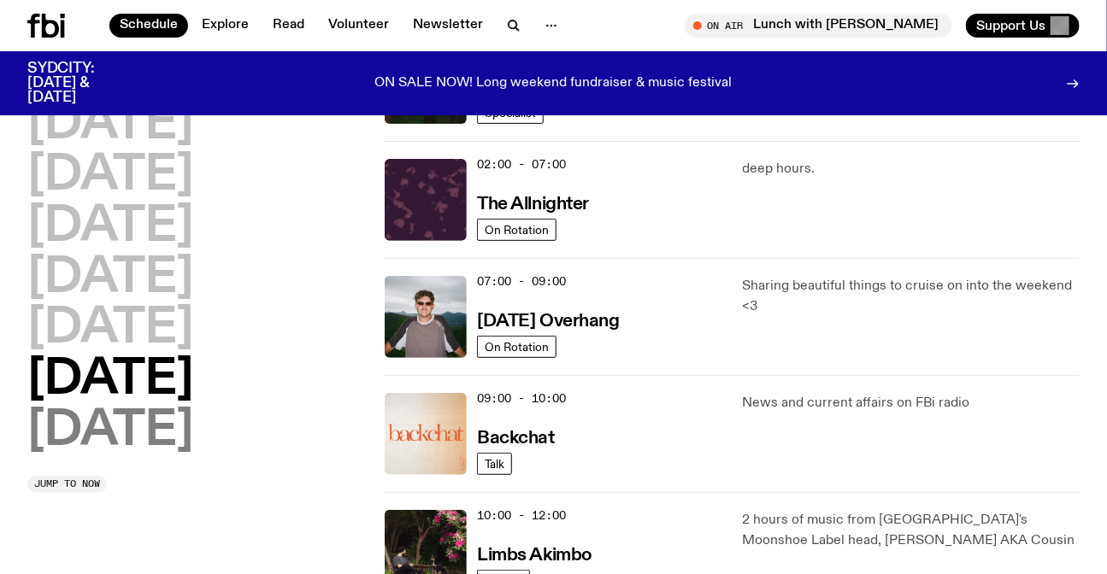
click at [162, 409] on h2 "[DATE]" at bounding box center [110, 432] width 166 height 48
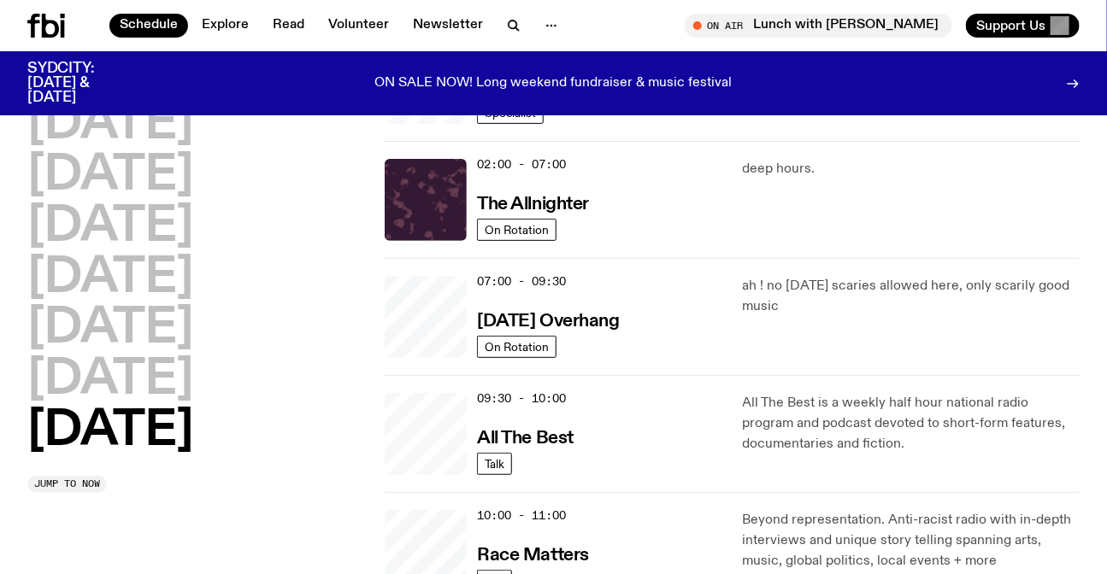
scroll to position [47, 0]
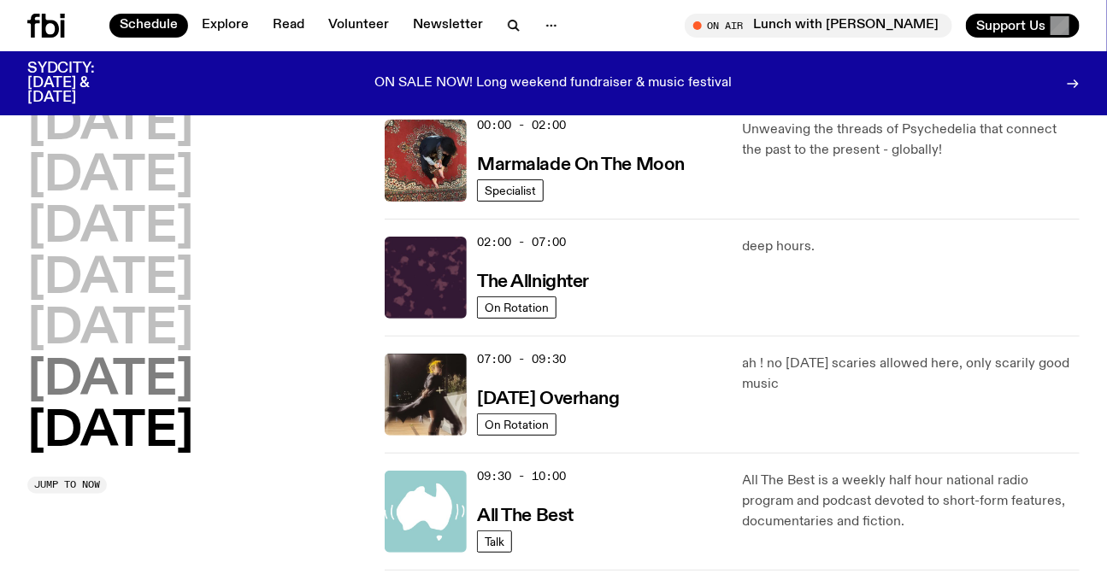
click at [138, 373] on h2 "[DATE]" at bounding box center [110, 381] width 166 height 48
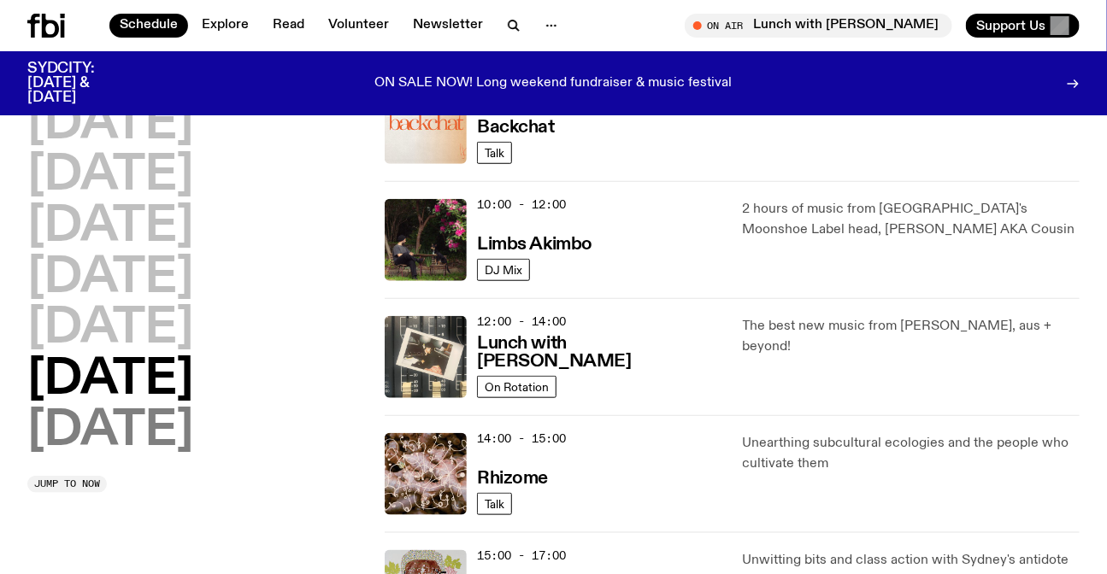
click at [85, 426] on h2 "[DATE]" at bounding box center [110, 432] width 166 height 48
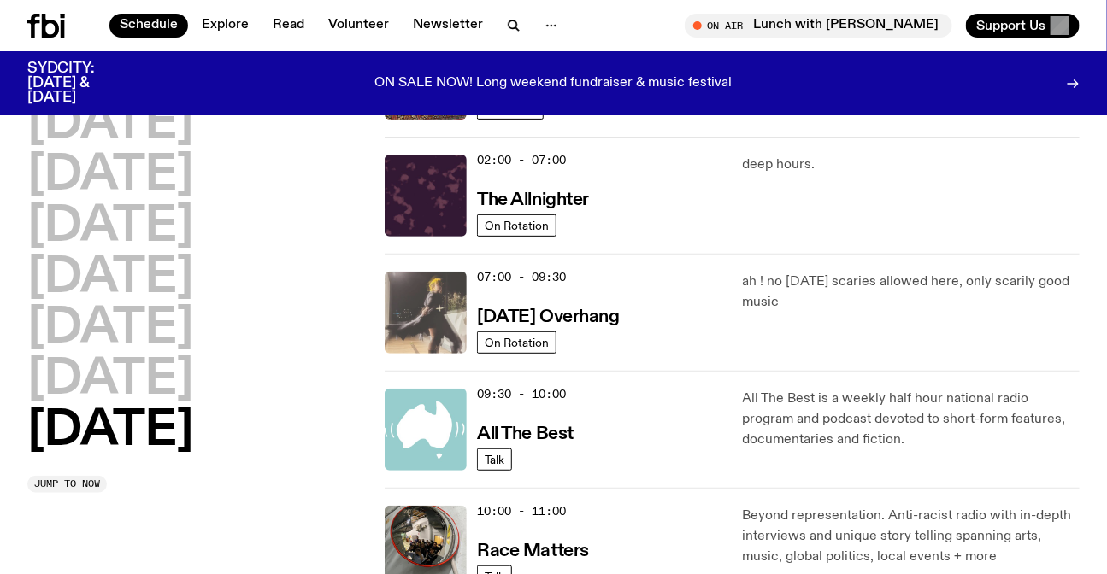
scroll to position [208, 0]
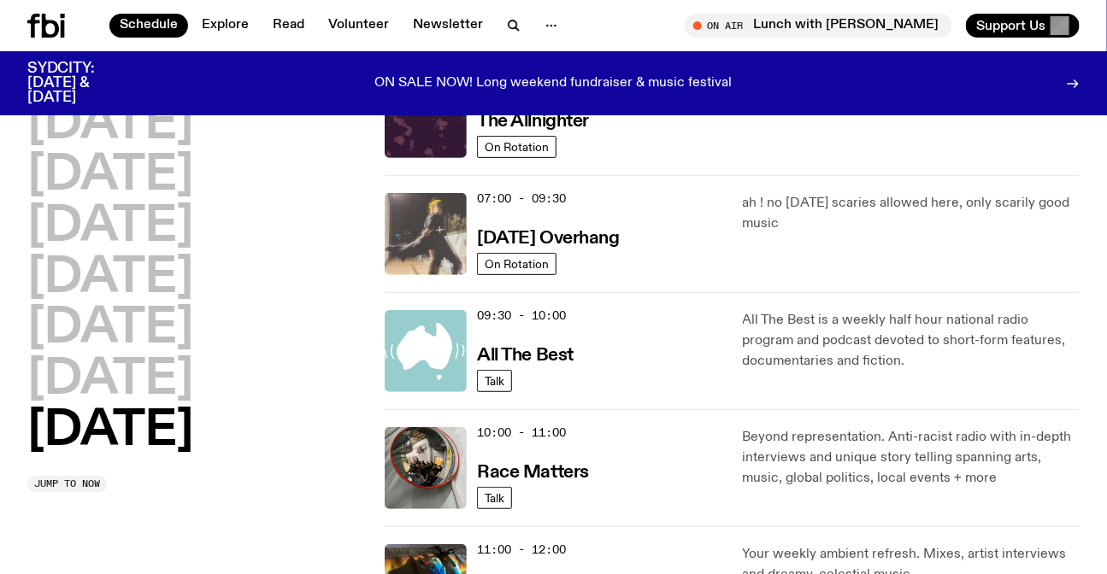
click at [389, 244] on img at bounding box center [426, 234] width 82 height 82
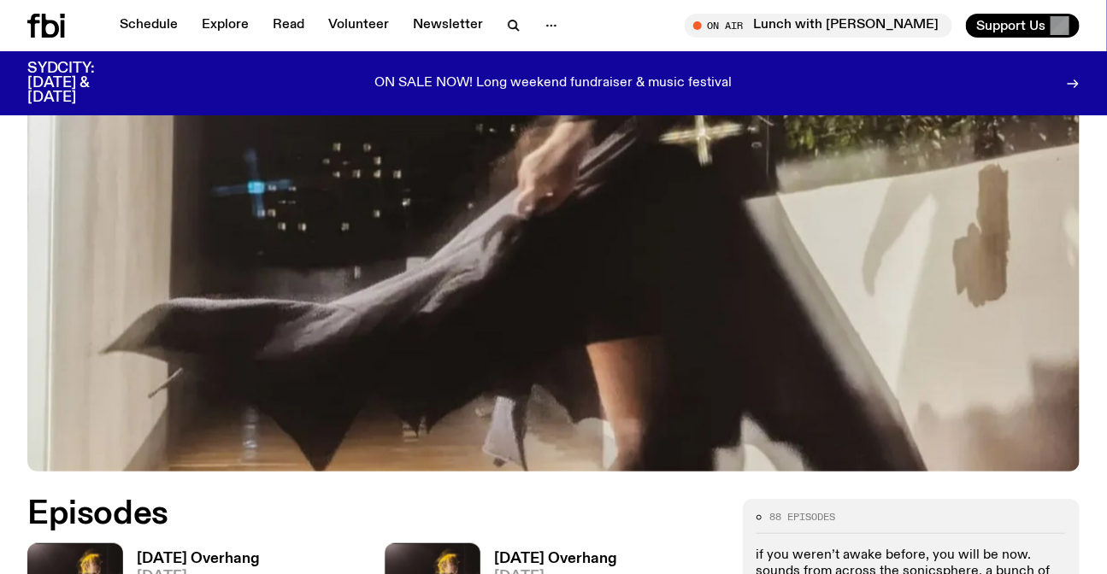
scroll to position [222, 0]
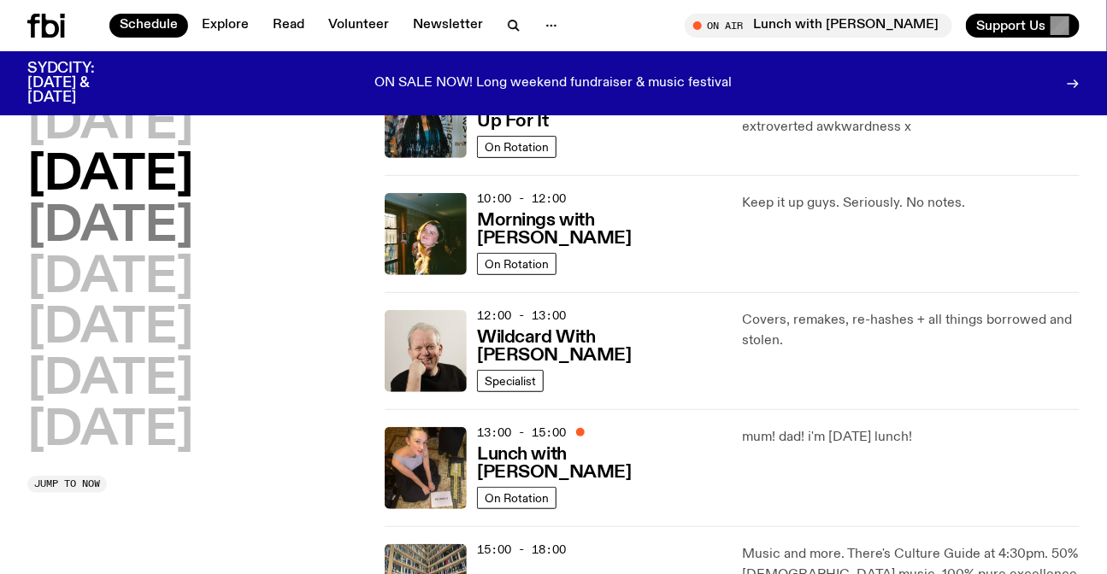
click at [112, 210] on h2 "[DATE]" at bounding box center [110, 227] width 166 height 48
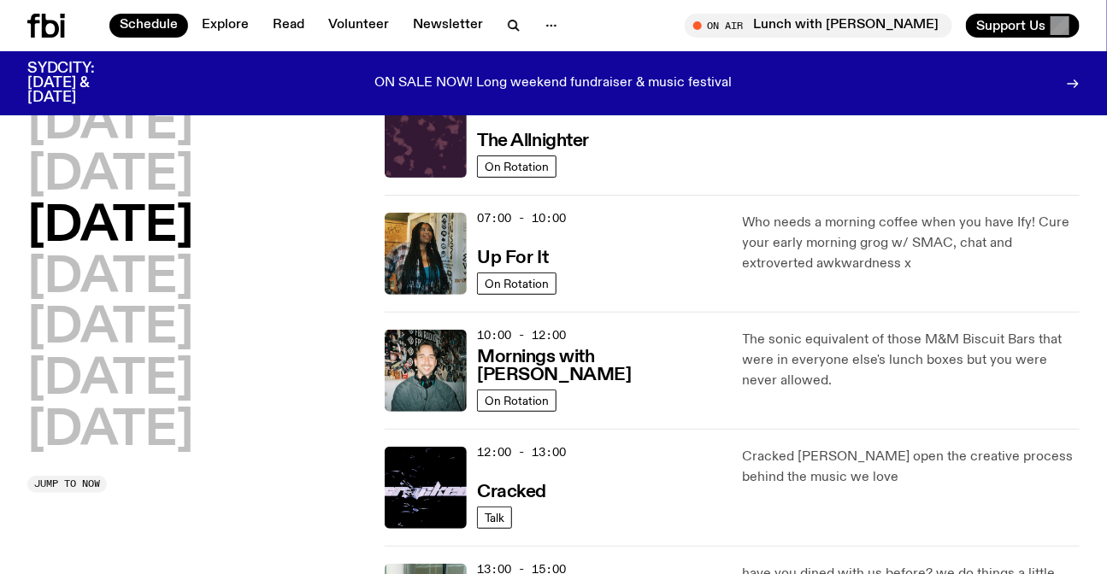
scroll to position [47, 0]
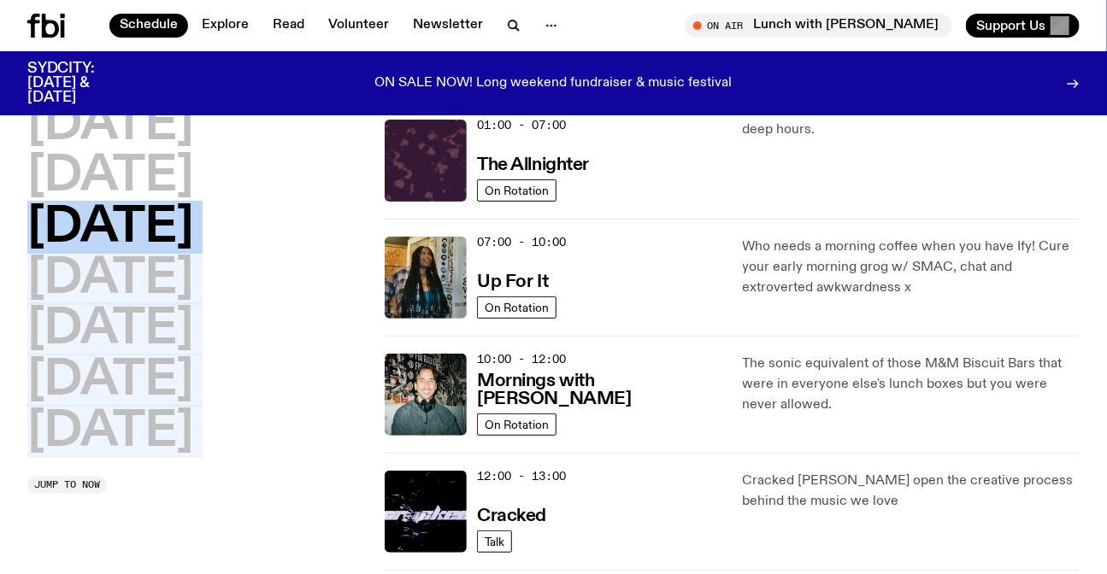
drag, startPoint x: 261, startPoint y: 480, endPoint x: 0, endPoint y: 214, distance: 372.9
drag, startPoint x: 0, startPoint y: 160, endPoint x: 221, endPoint y: 511, distance: 415.2
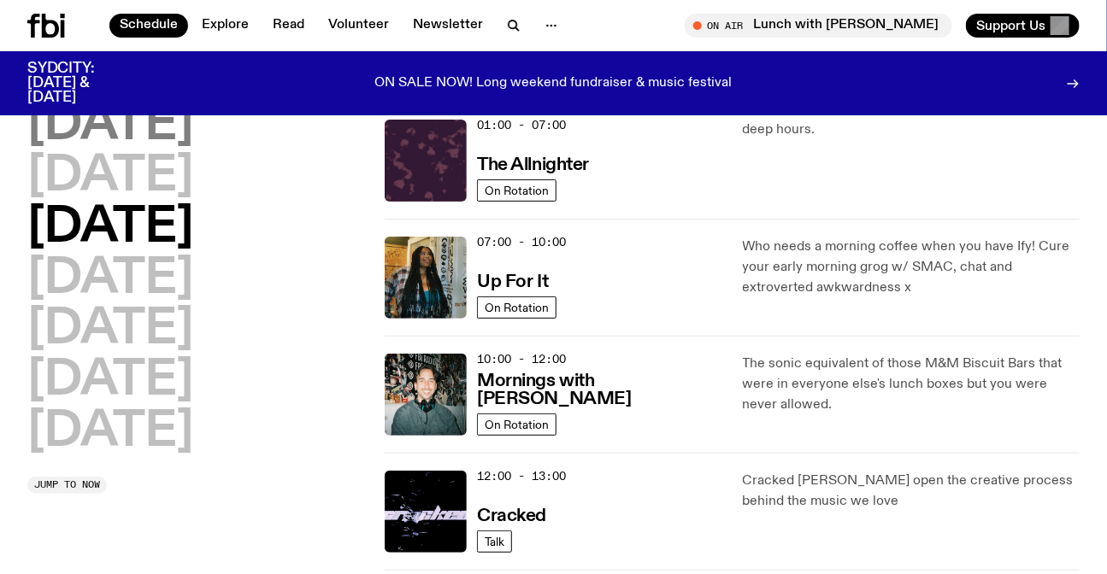
click at [151, 146] on h2 "[DATE]" at bounding box center [110, 126] width 166 height 48
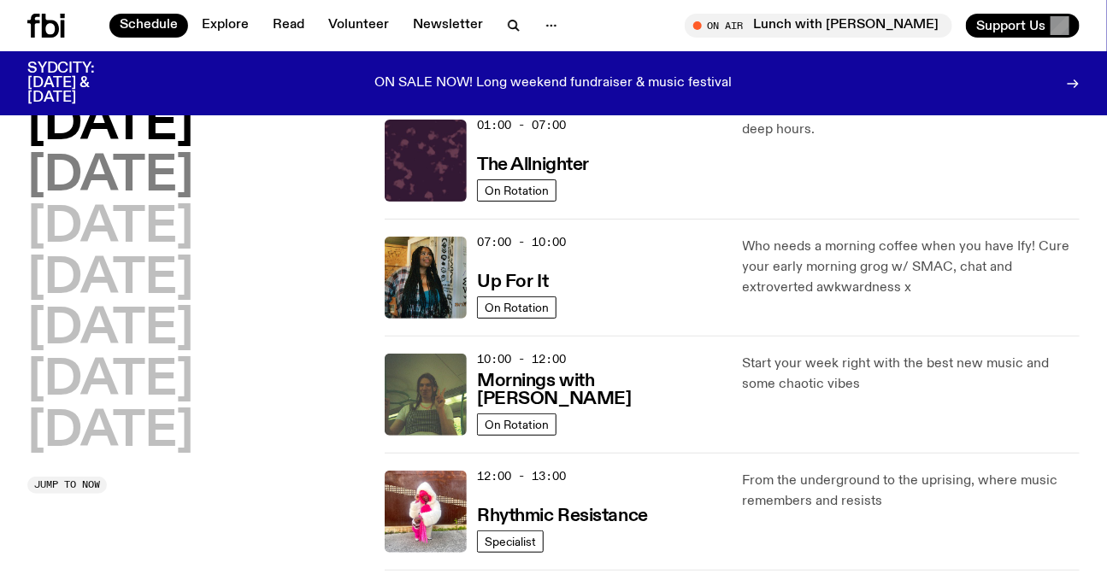
click at [144, 179] on h2 "[DATE]" at bounding box center [110, 177] width 166 height 48
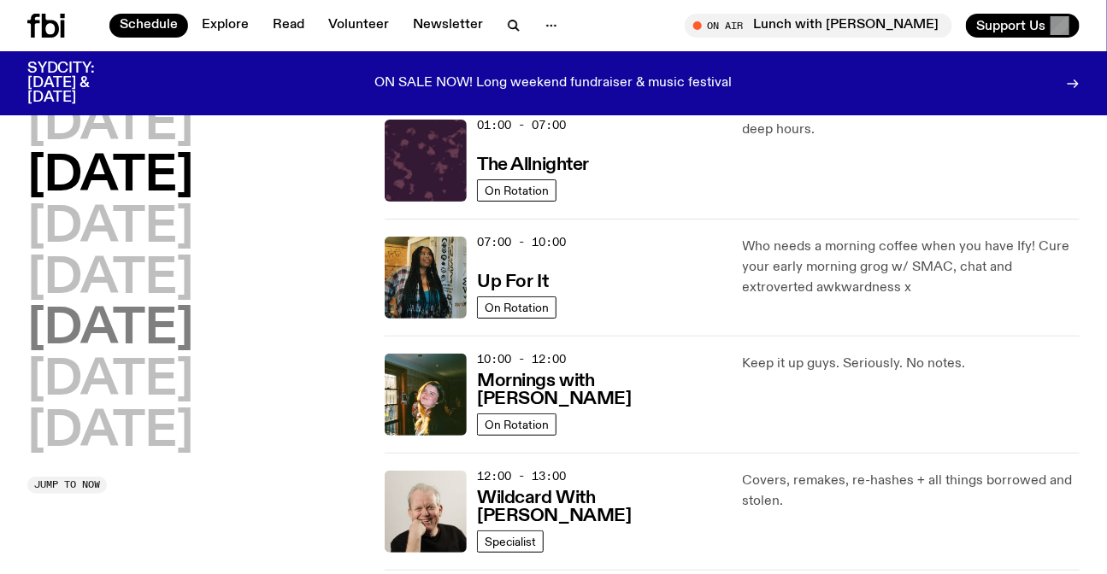
click at [130, 325] on h2 "[DATE]" at bounding box center [110, 330] width 166 height 48
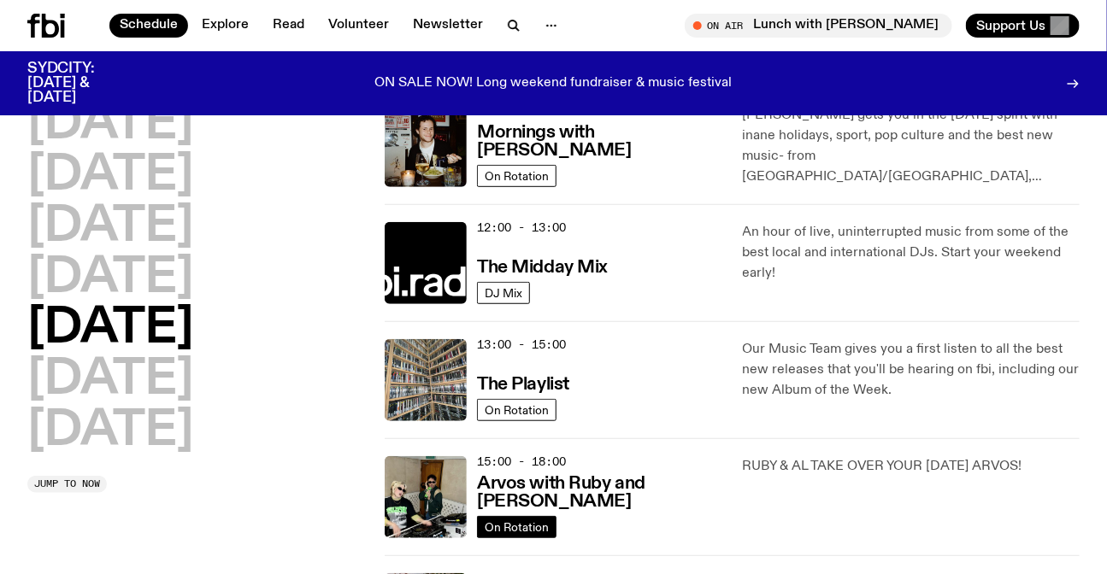
scroll to position [436, 0]
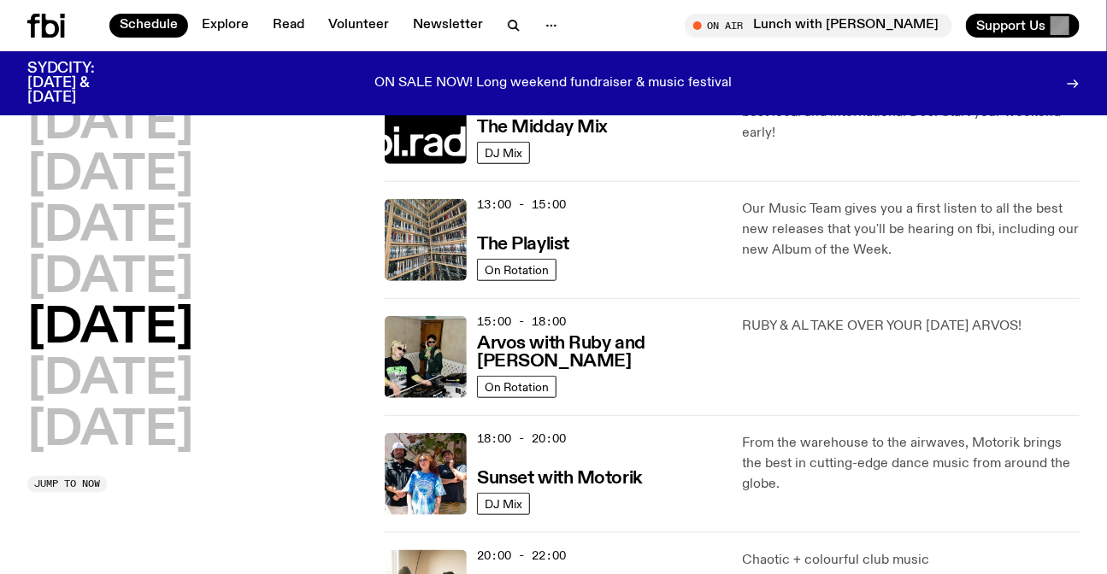
click at [767, 369] on div "RUBY & AL TAKE OVER YOUR [DATE] ARVOS!" at bounding box center [911, 357] width 337 height 82
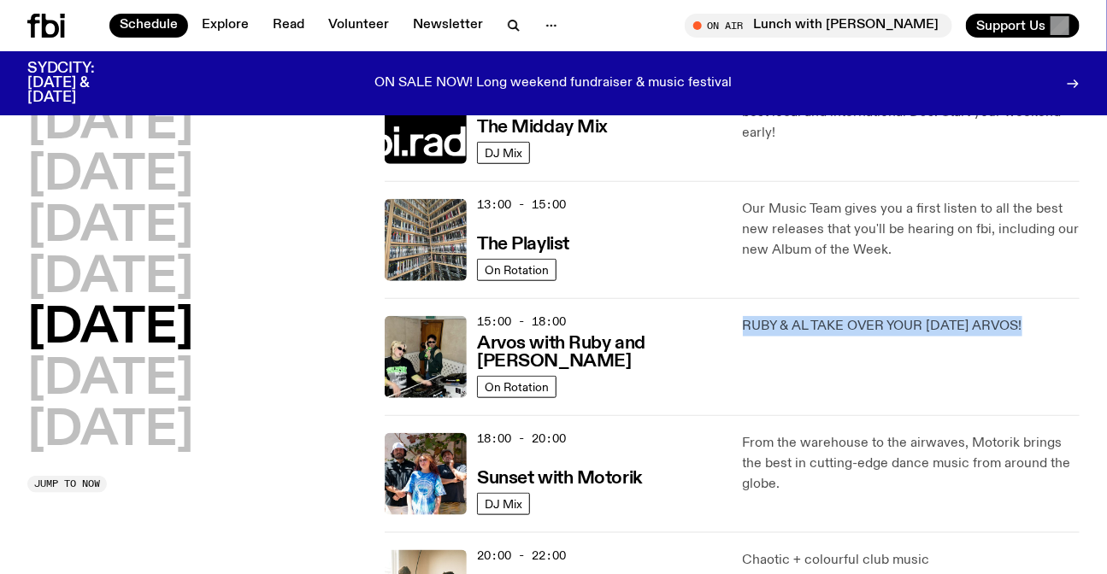
click at [767, 369] on div "RUBY & AL TAKE OVER YOUR [DATE] ARVOS!" at bounding box center [911, 357] width 337 height 82
click at [820, 322] on p "RUBY & AL TAKE OVER YOUR [DATE] ARVOS!" at bounding box center [911, 326] width 337 height 21
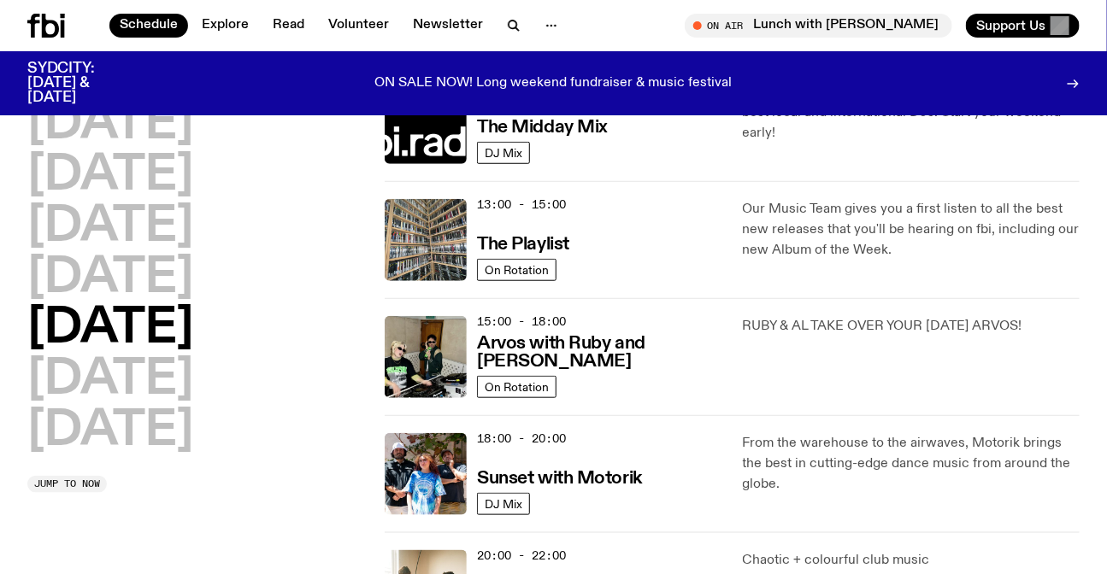
click at [823, 320] on p "RUBY & AL TAKE OVER YOUR [DATE] ARVOS!" at bounding box center [911, 326] width 337 height 21
click at [976, 325] on p "RUBY & AL TAKE OVER YOUR [DATE] ARVOS!" at bounding box center [911, 326] width 337 height 21
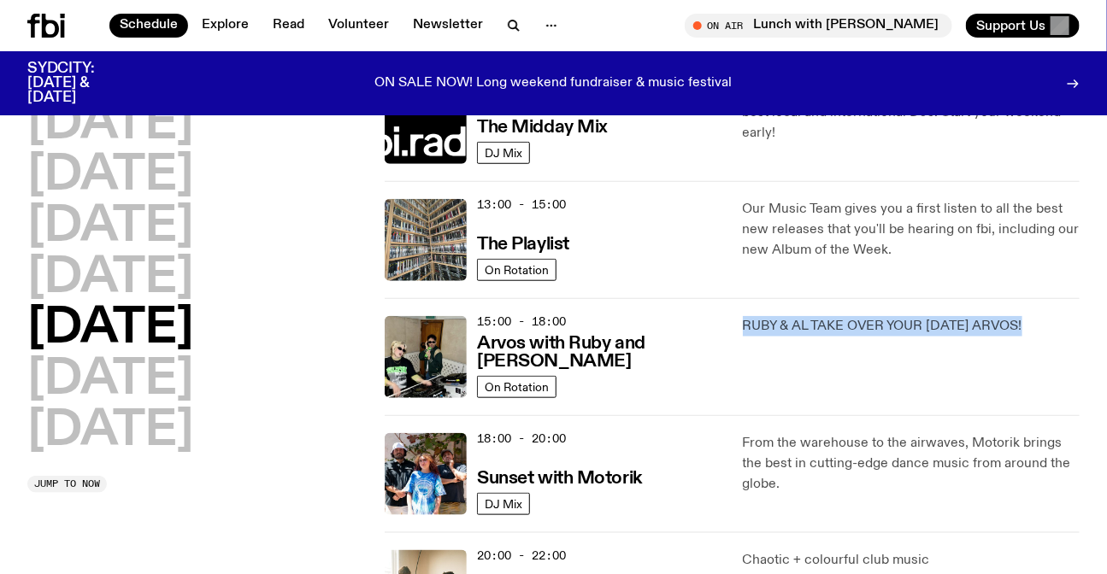
click at [976, 325] on p "RUBY & AL TAKE OVER YOUR [DATE] ARVOS!" at bounding box center [911, 326] width 337 height 21
click at [1071, 324] on p "RUBY & AL TAKE OVER YOUR [DATE] ARVOS!" at bounding box center [911, 326] width 337 height 21
drag, startPoint x: 982, startPoint y: 333, endPoint x: 682, endPoint y: 311, distance: 300.8
click at [682, 311] on div "15:00 - 18:00 Arvos with [PERSON_NAME] and Al On Rotation RUBY & AL TAKE OVER Y…" at bounding box center [732, 356] width 695 height 117
click at [754, 308] on div "15:00 - 18:00 Arvos with [PERSON_NAME] and Al On Rotation RUBY & AL TAKE OVER Y…" at bounding box center [732, 356] width 695 height 117
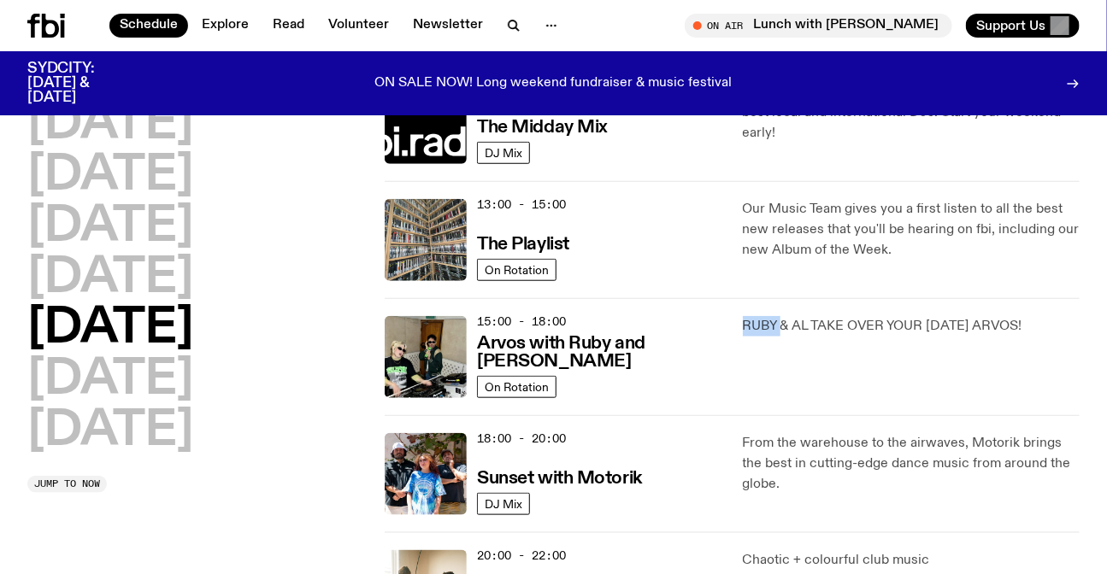
click at [754, 308] on div "15:00 - 18:00 Arvos with [PERSON_NAME] and Al On Rotation RUBY & AL TAKE OVER Y…" at bounding box center [732, 356] width 695 height 117
click at [923, 344] on div "RUBY & AL TAKE OVER YOUR [DATE] ARVOS!" at bounding box center [911, 357] width 337 height 82
click at [972, 353] on div "RUBY & AL TAKE OVER YOUR [DATE] ARVOS!" at bounding box center [911, 357] width 337 height 82
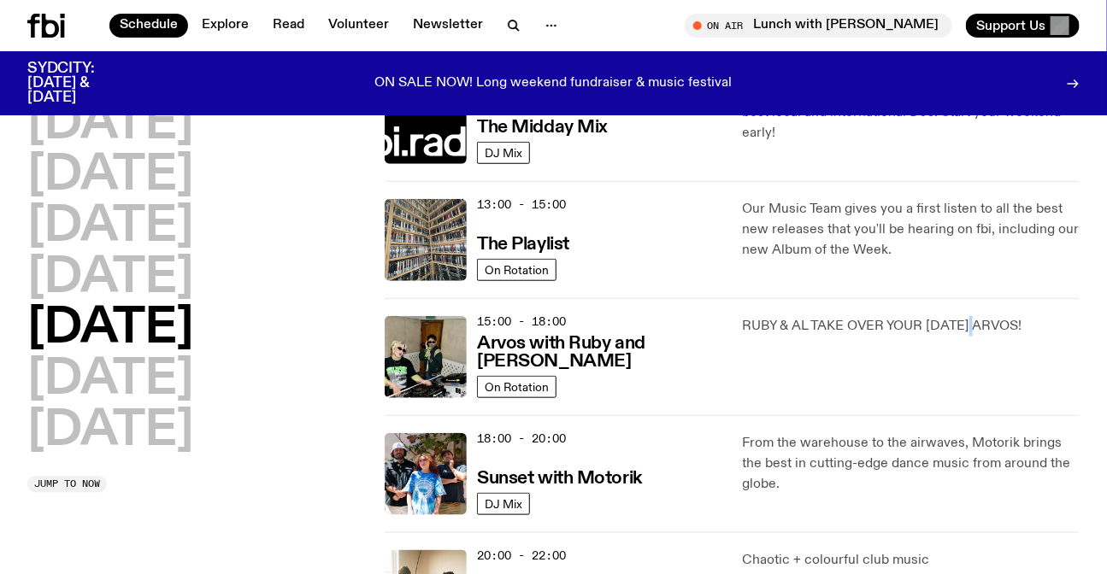
click at [975, 353] on div "RUBY & AL TAKE OVER YOUR [DATE] ARVOS!" at bounding box center [911, 357] width 337 height 82
click at [1060, 353] on div "RUBY & AL TAKE OVER YOUR [DATE] ARVOS!" at bounding box center [911, 357] width 337 height 82
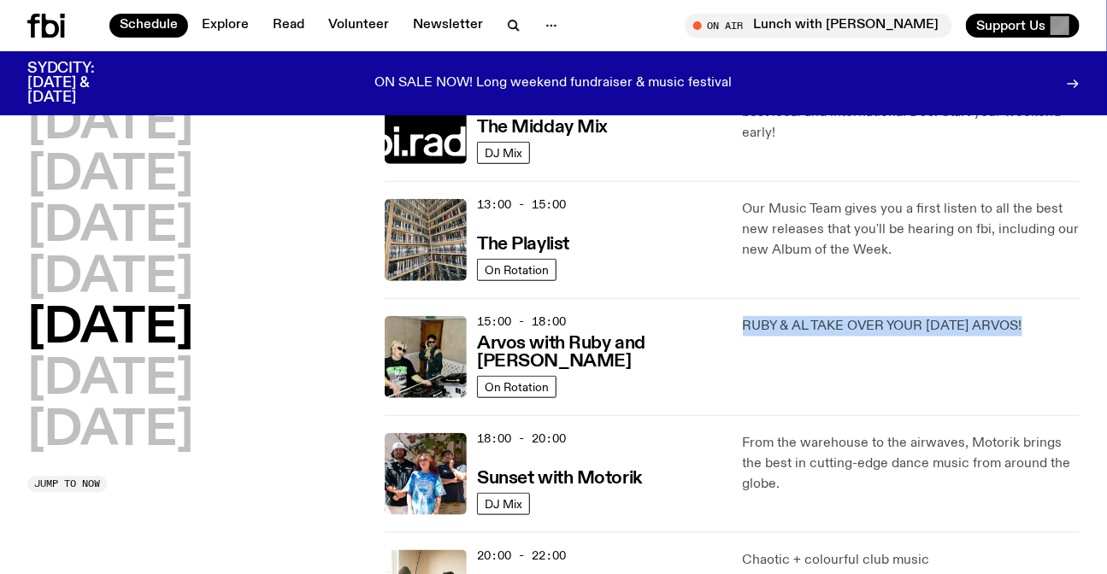
click at [1060, 353] on div "RUBY & AL TAKE OVER YOUR [DATE] ARVOS!" at bounding box center [911, 357] width 337 height 82
click at [914, 350] on div "RUBY & AL TAKE OVER YOUR [DATE] ARVOS!" at bounding box center [911, 357] width 337 height 82
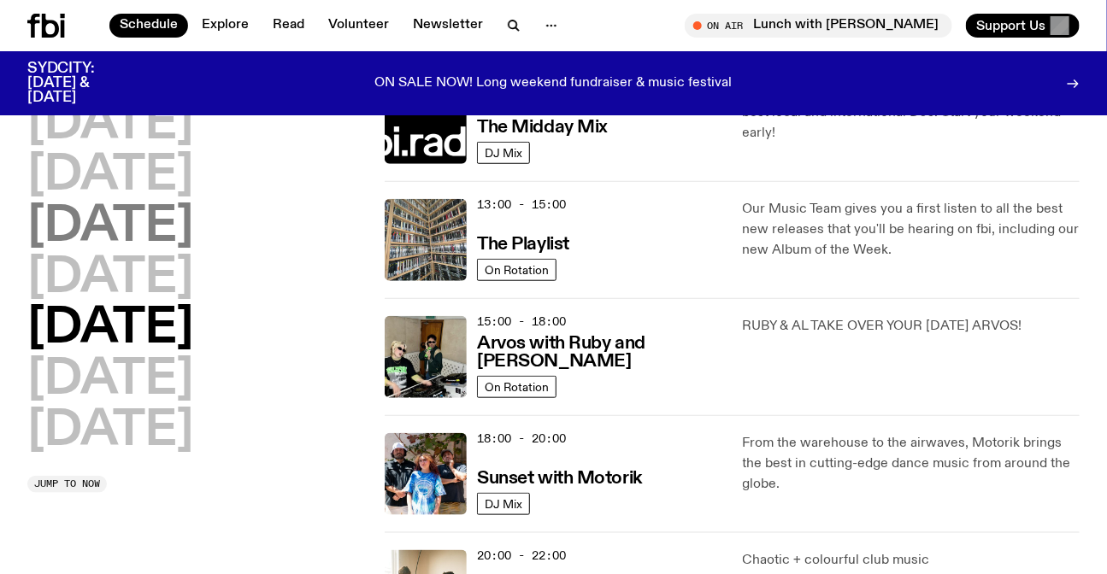
click at [181, 247] on h2 "[DATE]" at bounding box center [110, 227] width 166 height 48
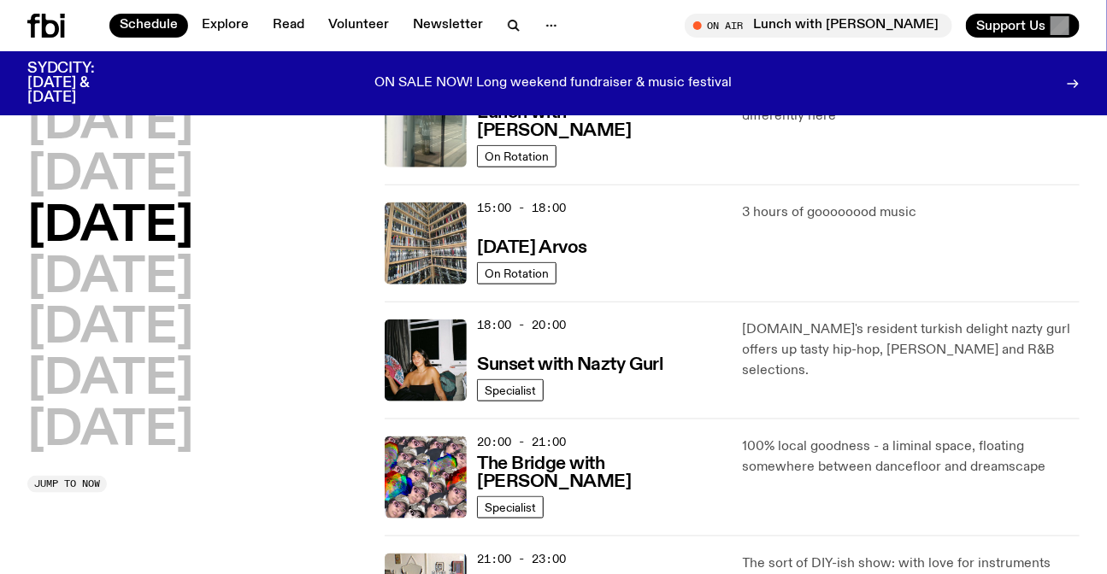
scroll to position [522, 0]
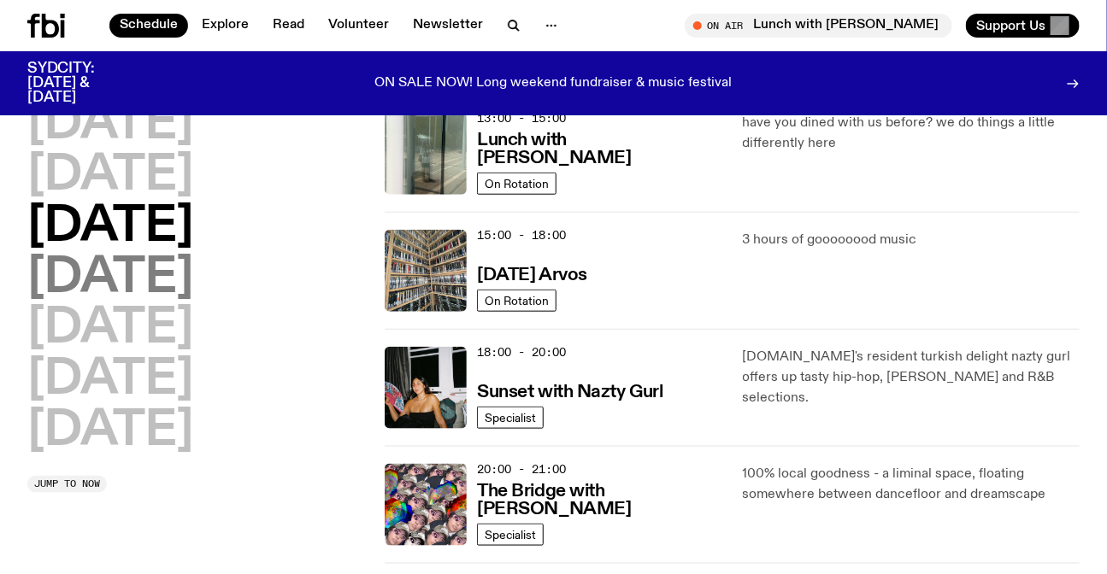
click at [156, 277] on h2 "[DATE]" at bounding box center [110, 279] width 166 height 48
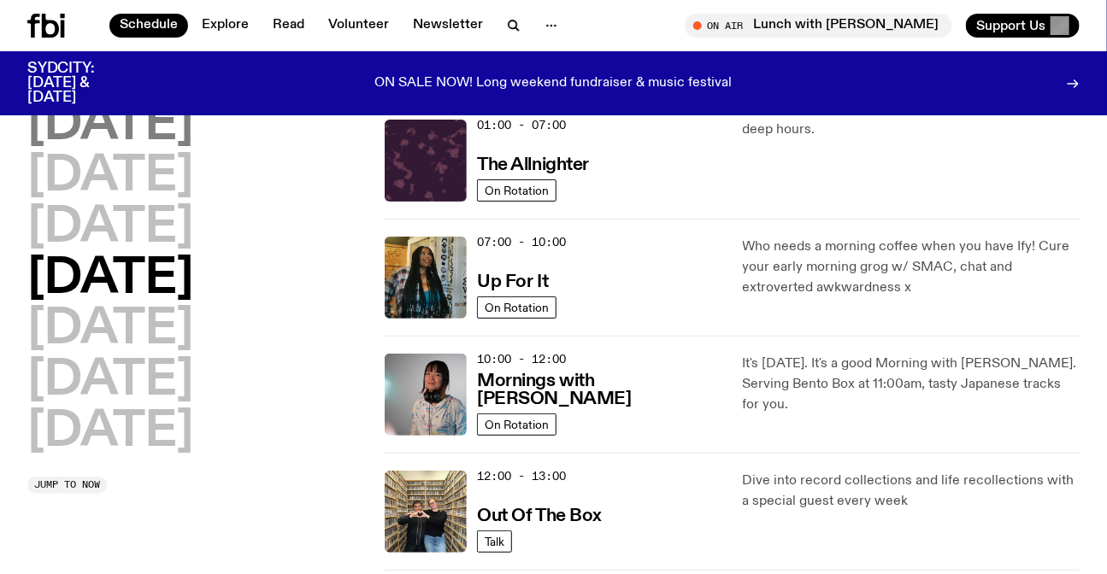
click at [44, 133] on h2 "[DATE]" at bounding box center [110, 126] width 166 height 48
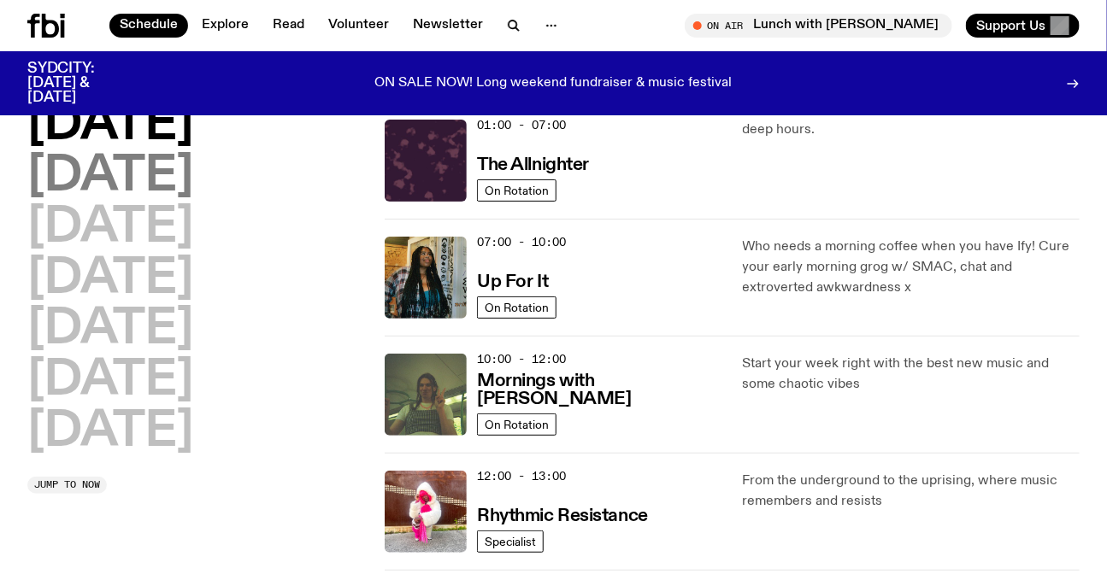
click at [91, 179] on h2 "[DATE]" at bounding box center [110, 177] width 166 height 48
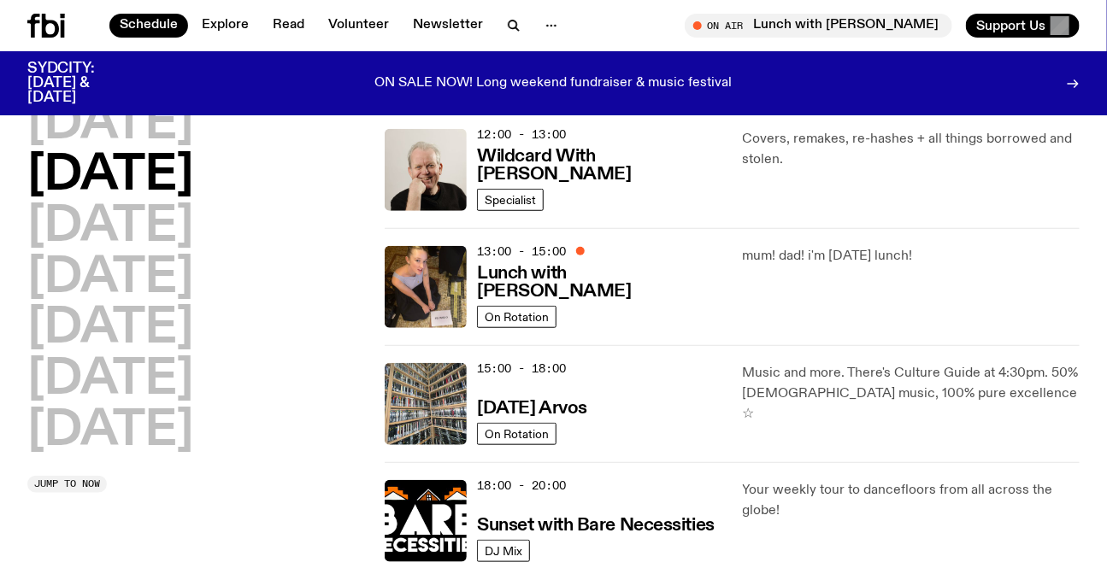
scroll to position [358, 0]
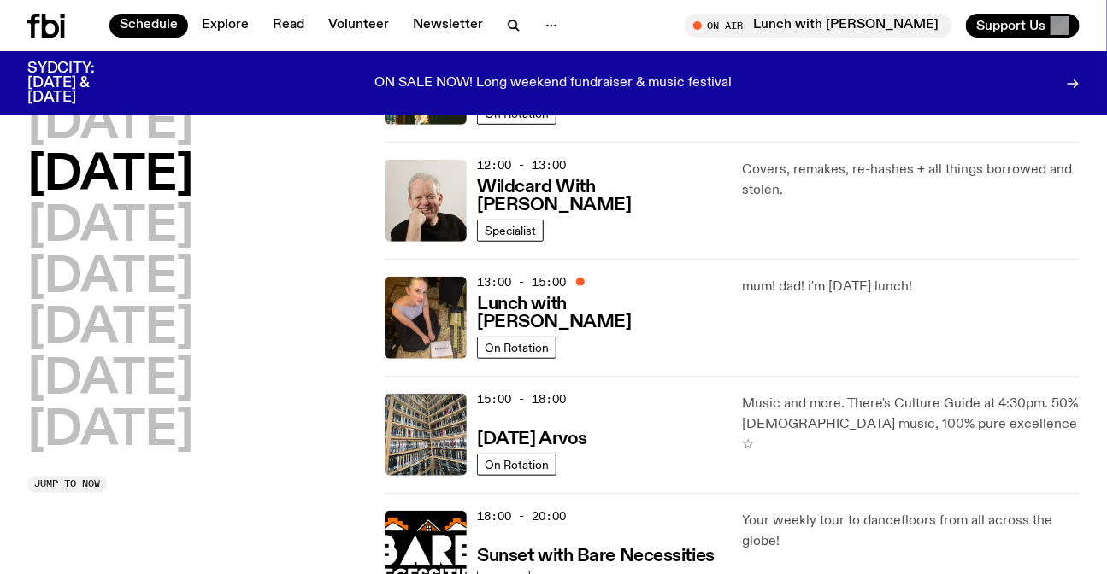
click at [832, 320] on div "mum! dad! i'm [DATE] lunch!" at bounding box center [911, 318] width 337 height 82
click at [831, 321] on div "mum! dad! i'm [DATE] lunch!" at bounding box center [911, 318] width 337 height 82
click at [809, 321] on div "mum! dad! i'm [DATE] lunch!" at bounding box center [911, 318] width 337 height 82
click at [106, 99] on div "SYDCITY: [DATE] & [DATE] ON SALE NOW! Long weekend fundraiser & music festival" at bounding box center [553, 83] width 1052 height 64
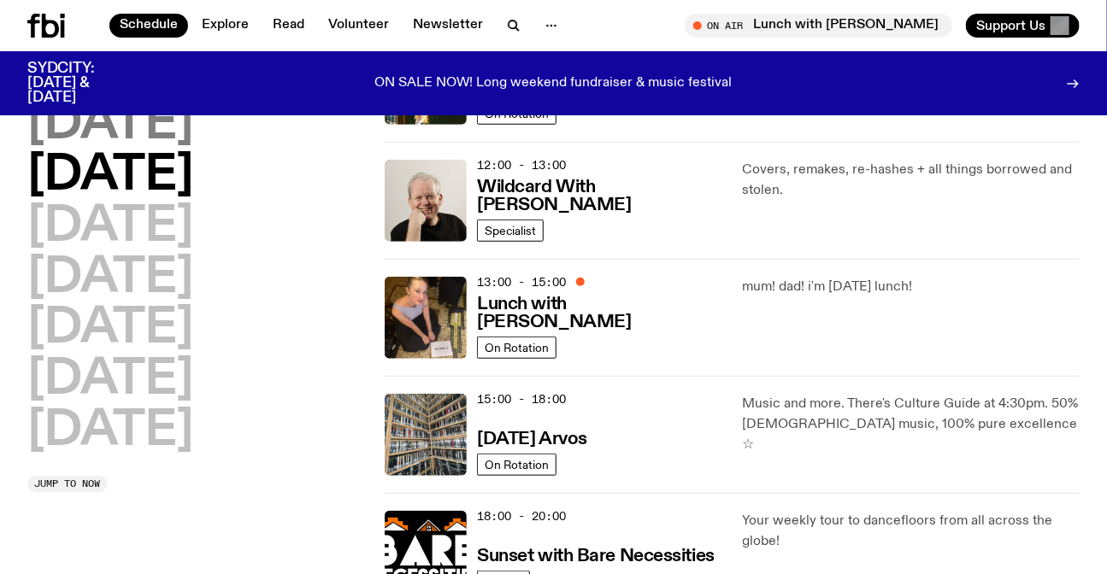
click at [165, 114] on h2 "[DATE]" at bounding box center [110, 125] width 166 height 48
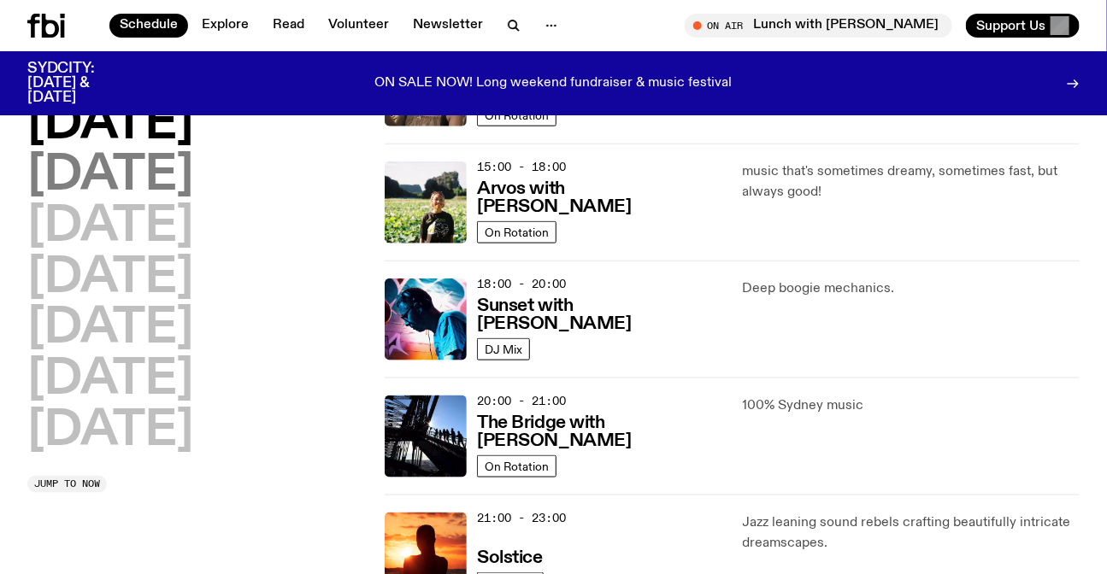
click at [159, 162] on h2 "[DATE]" at bounding box center [110, 176] width 166 height 48
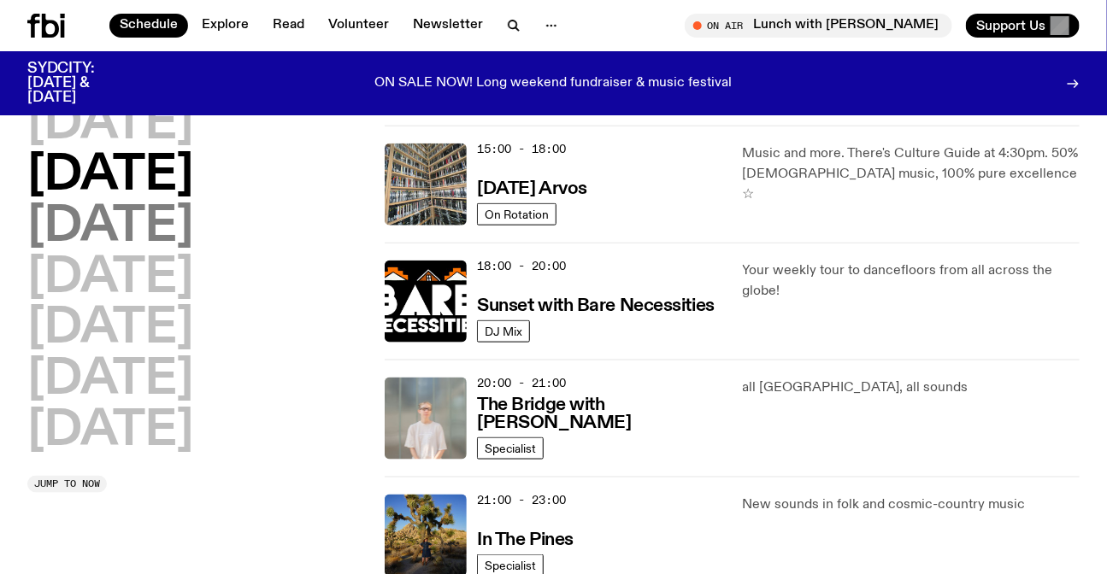
scroll to position [442, 0]
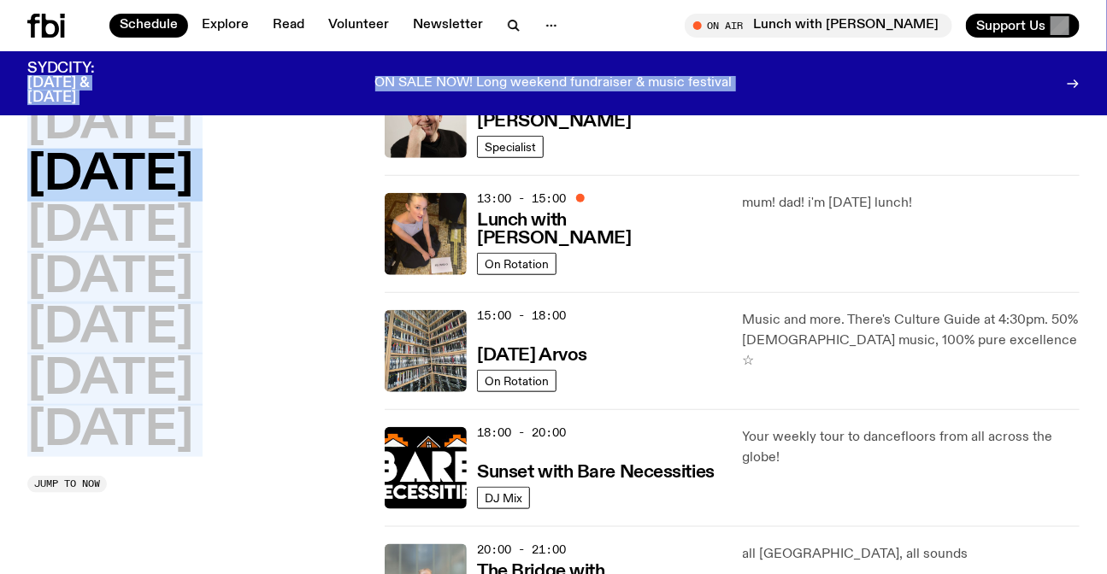
drag, startPoint x: 0, startPoint y: 179, endPoint x: 0, endPoint y: 91, distance: 87.2
click at [0, 91] on div "Schedule Explore Read Volunteer Newsletter About Us Contact Champions of emergi…" at bounding box center [553, 548] width 1107 height 1980
click at [0, 158] on div "[DATE] [DATE] [DATE] [DATE] [DATE] [DATE] [DATE] Jump to now 01:00 - 07:00 The …" at bounding box center [553, 293] width 1107 height 1172
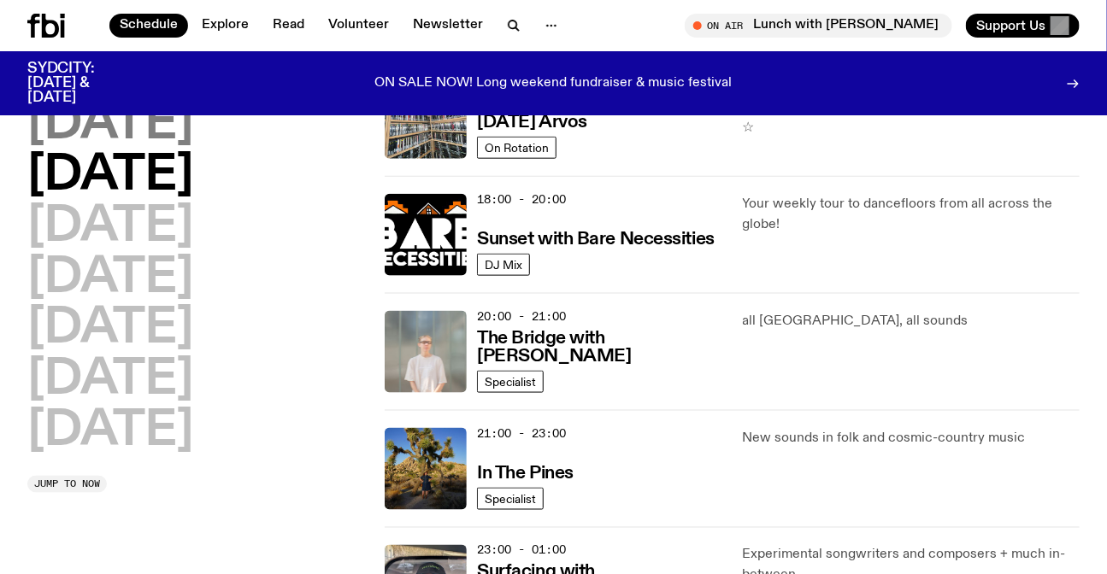
click at [87, 128] on h2 "[DATE]" at bounding box center [110, 125] width 166 height 48
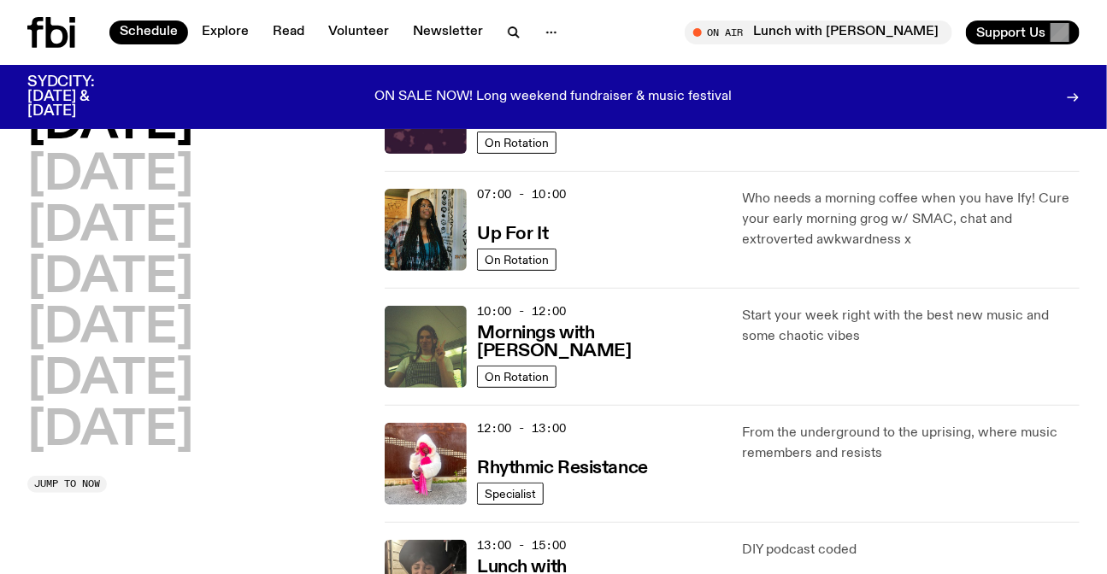
scroll to position [0, 0]
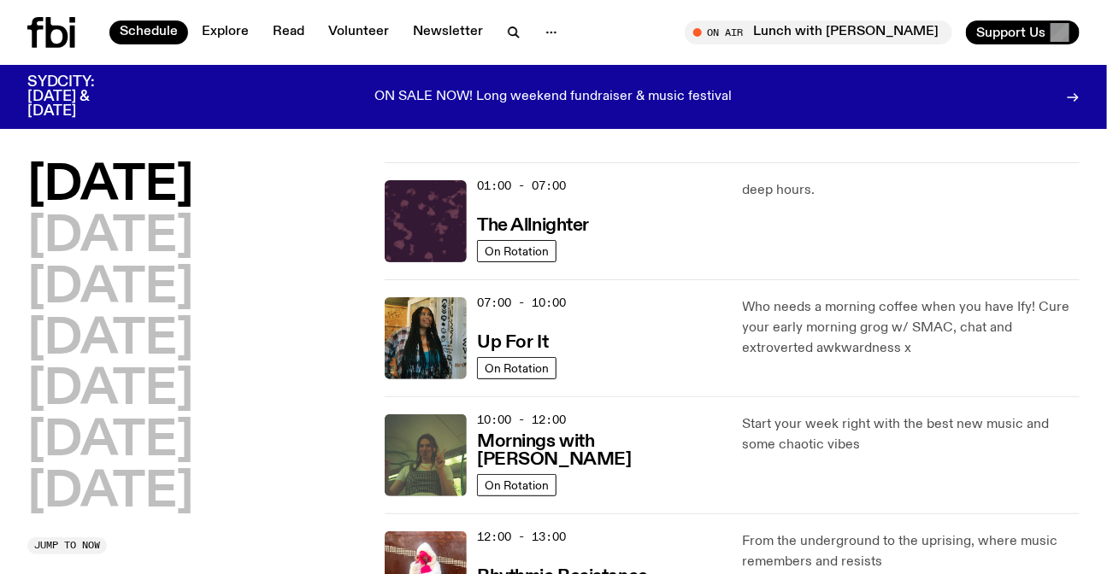
click at [36, 34] on icon at bounding box center [35, 32] width 16 height 31
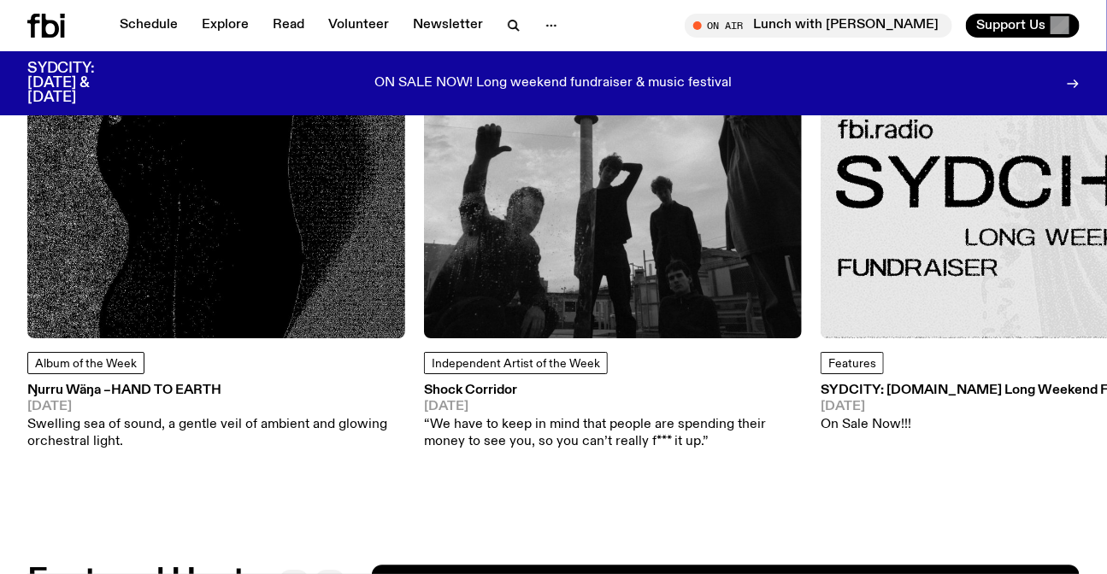
scroll to position [2707, 0]
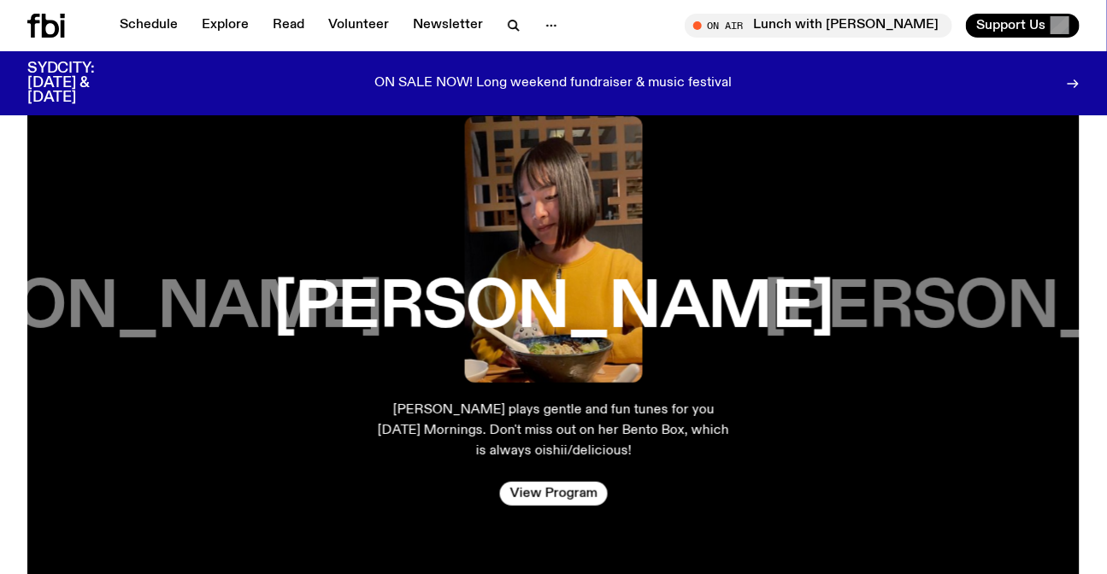
click at [138, 0] on div "Schedule Explore Read Volunteer Newsletter On Air Lunch with [PERSON_NAME] Tune…" at bounding box center [553, 25] width 1107 height 51
click at [150, 15] on link "Schedule" at bounding box center [148, 26] width 79 height 24
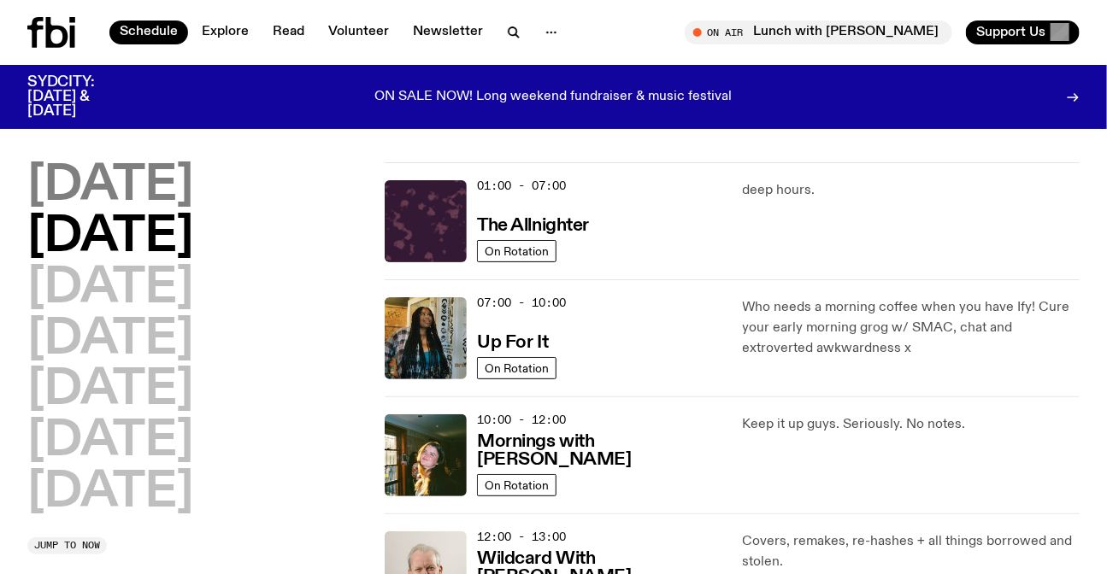
click at [168, 198] on h2 "[DATE]" at bounding box center [110, 186] width 166 height 48
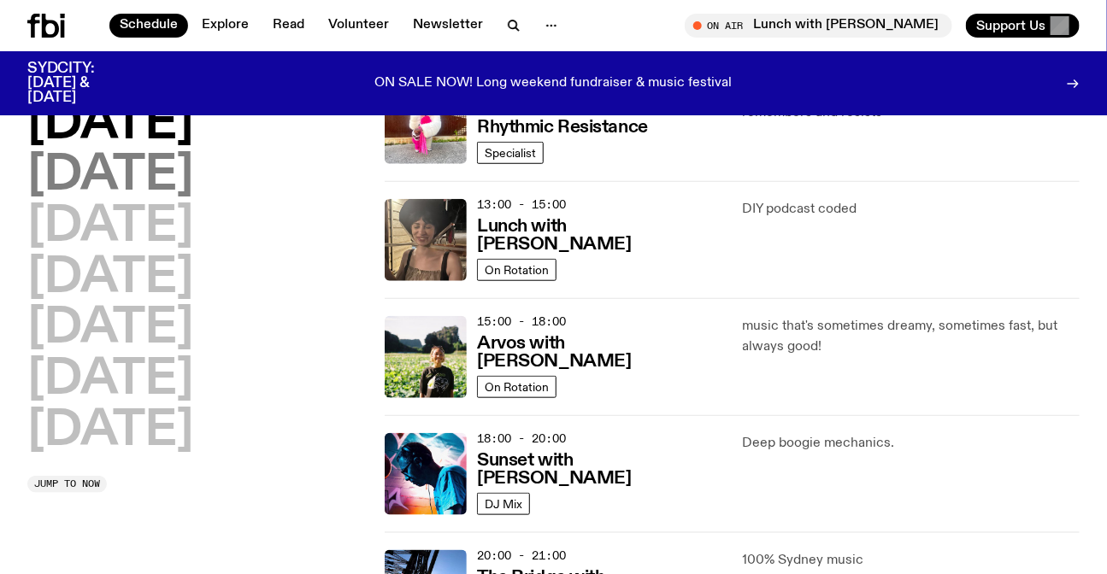
click at [146, 172] on h2 "[DATE]" at bounding box center [110, 176] width 166 height 48
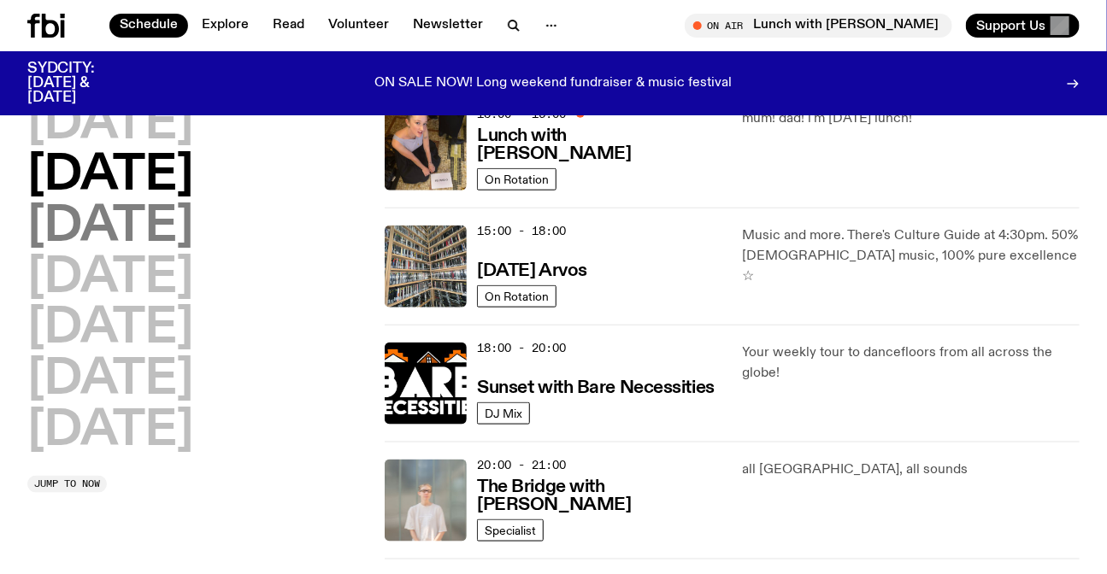
click at [193, 208] on h2 "[DATE]" at bounding box center [110, 227] width 166 height 48
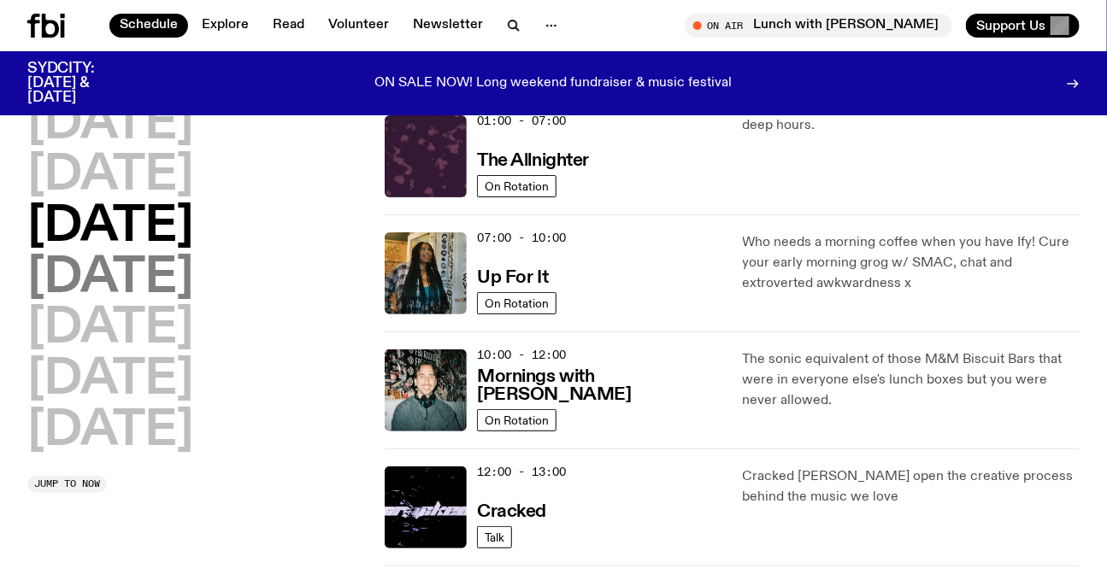
scroll to position [47, 0]
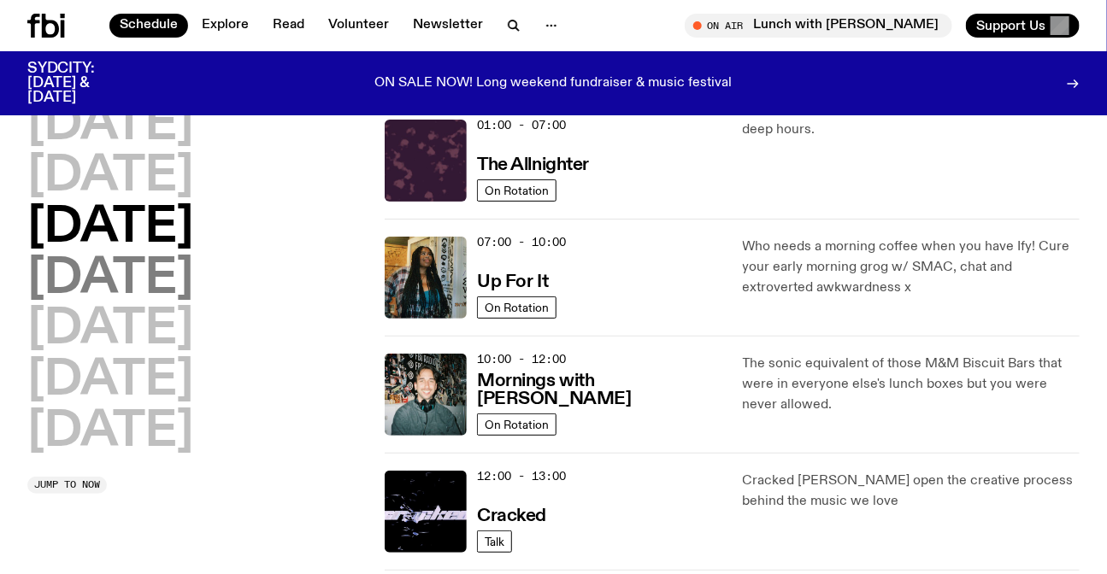
click at [186, 279] on h2 "[DATE]" at bounding box center [110, 280] width 166 height 48
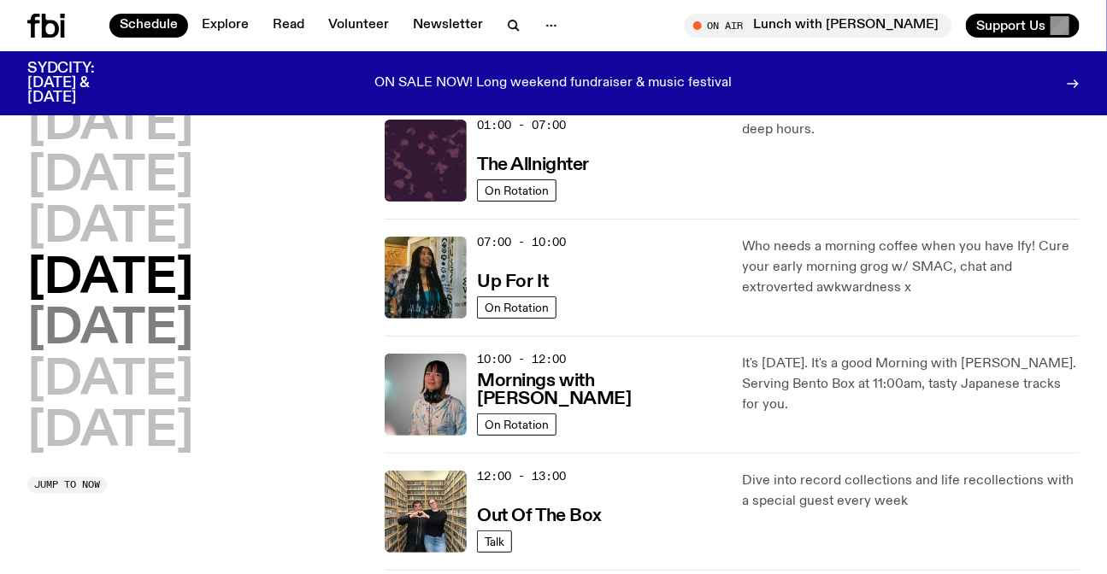
click at [139, 316] on h2 "[DATE]" at bounding box center [110, 330] width 166 height 48
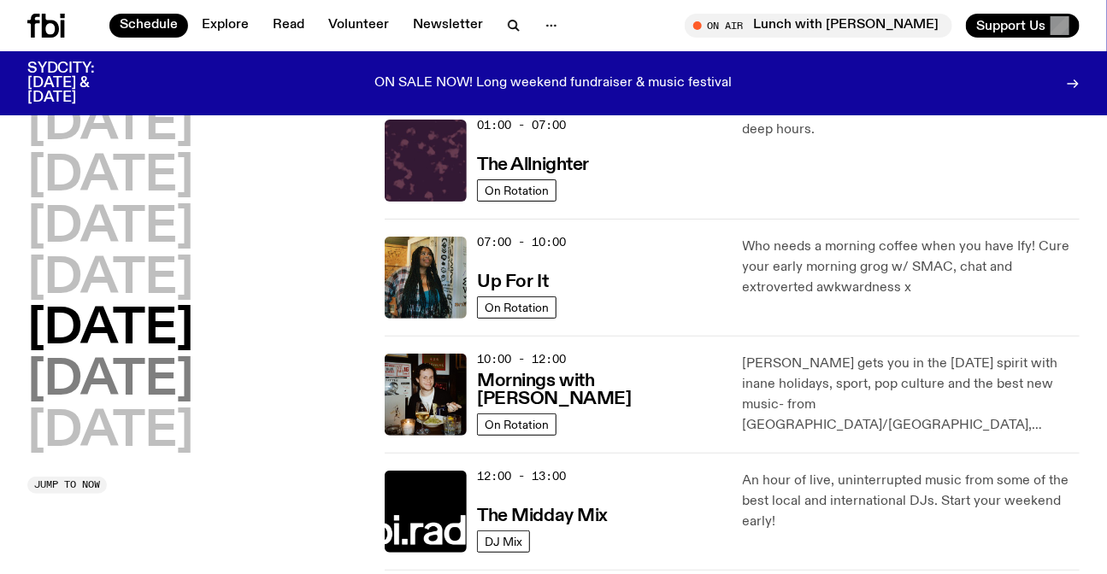
click at [163, 378] on h2 "[DATE]" at bounding box center [110, 381] width 166 height 48
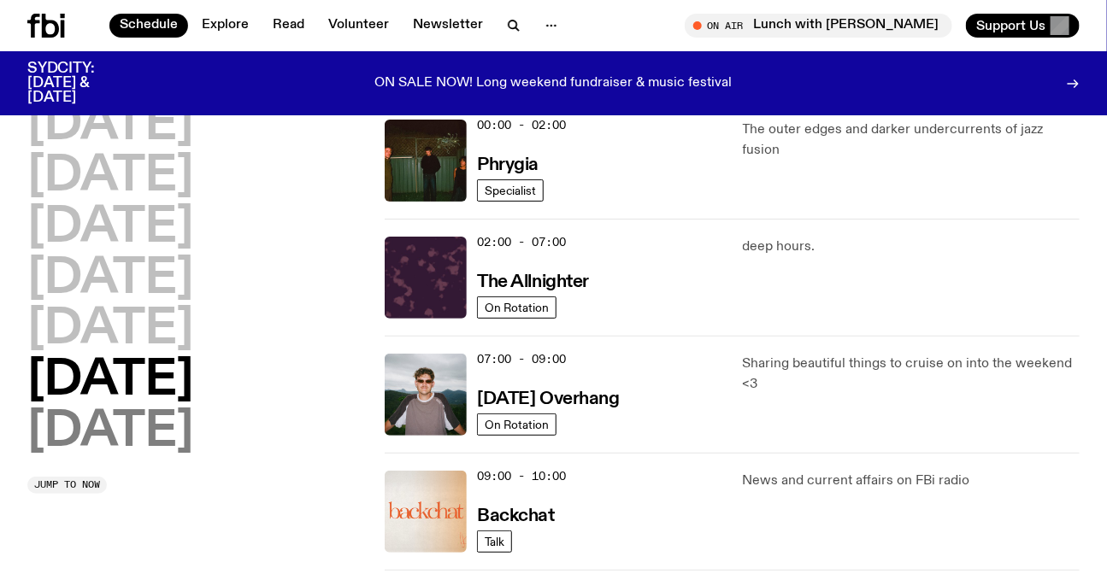
click at [183, 426] on h2 "[DATE]" at bounding box center [110, 433] width 166 height 48
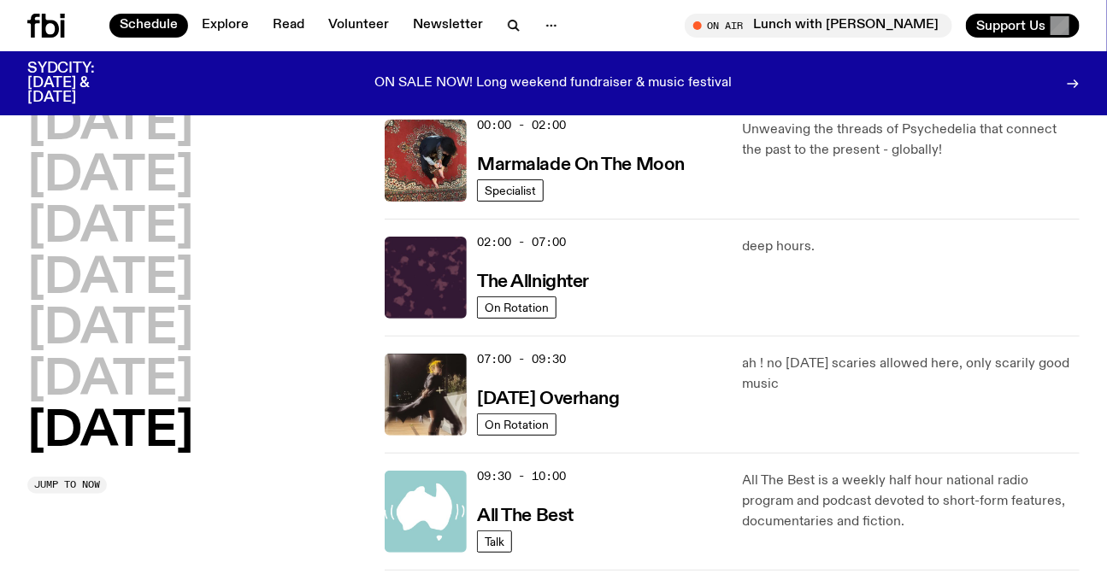
click at [897, 373] on p "ah ! no [DATE] scaries allowed here, only scarily good music" at bounding box center [911, 374] width 337 height 41
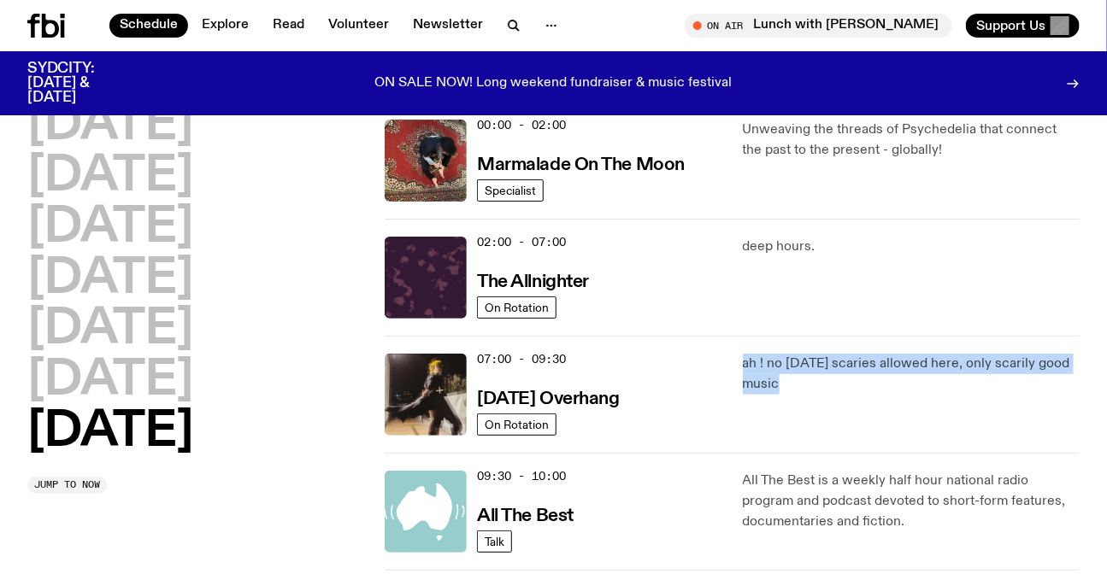
click at [897, 373] on p "ah ! no [DATE] scaries allowed here, only scarily good music" at bounding box center [911, 374] width 337 height 41
click at [957, 373] on p "ah ! no [DATE] scaries allowed here, only scarily good music" at bounding box center [911, 374] width 337 height 41
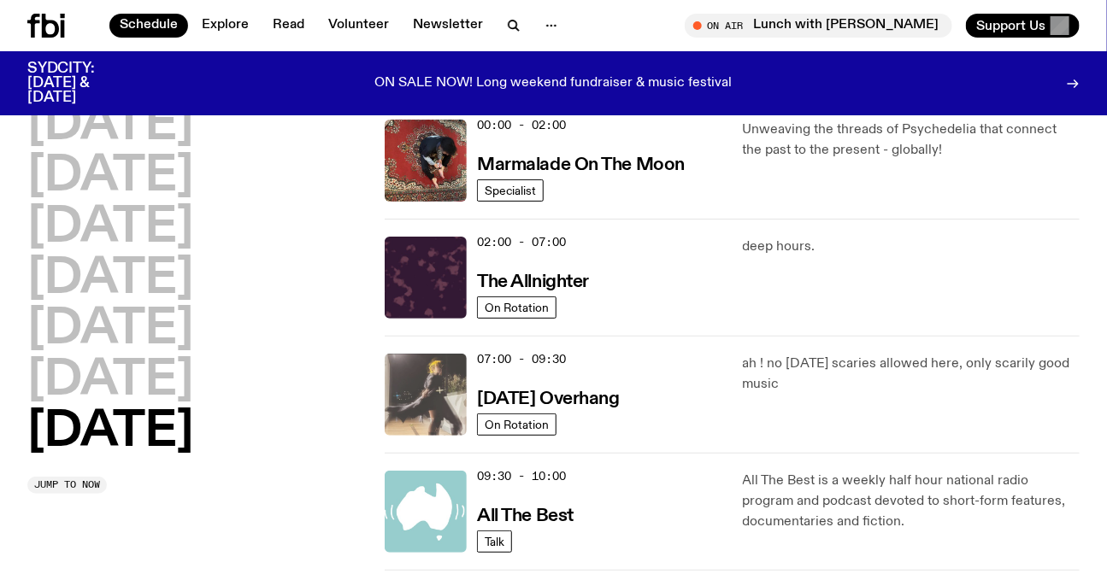
click at [410, 361] on img at bounding box center [426, 395] width 82 height 82
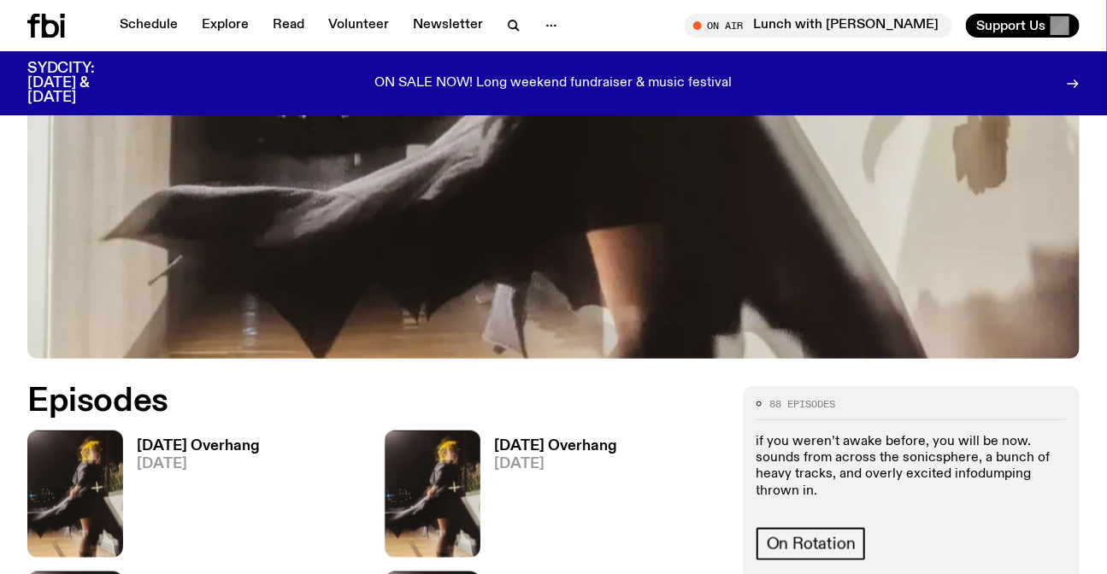
scroll to position [610, 0]
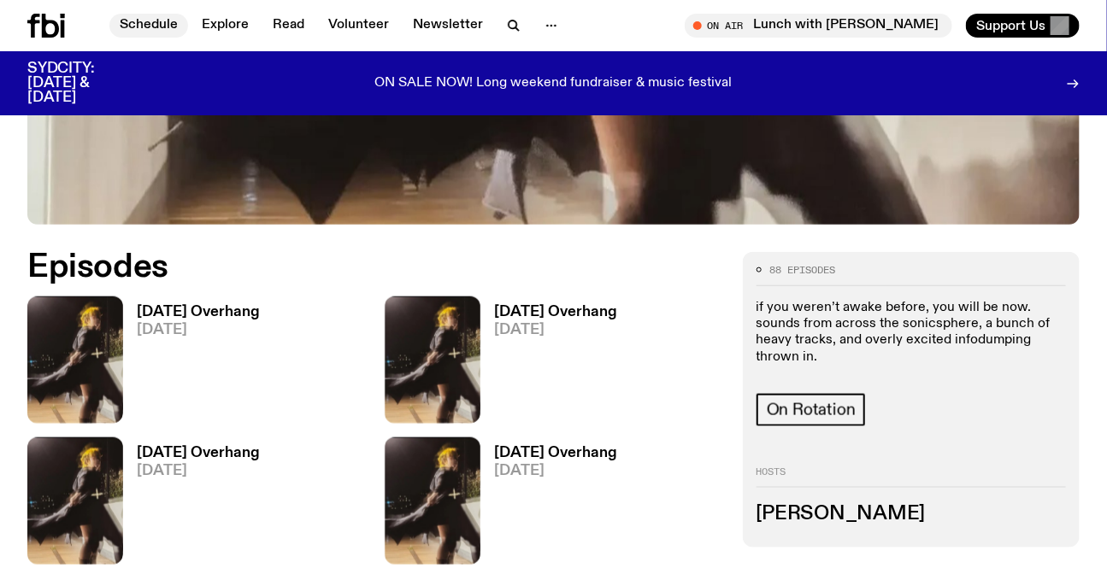
click at [147, 16] on link "Schedule" at bounding box center [148, 26] width 79 height 24
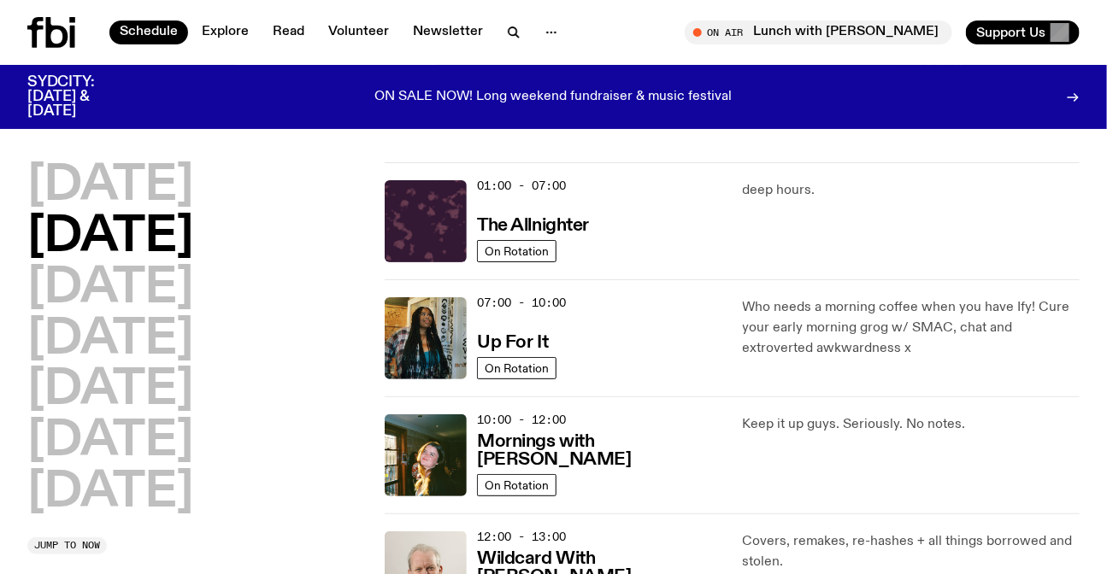
click at [145, 172] on h2 "[DATE]" at bounding box center [110, 186] width 166 height 48
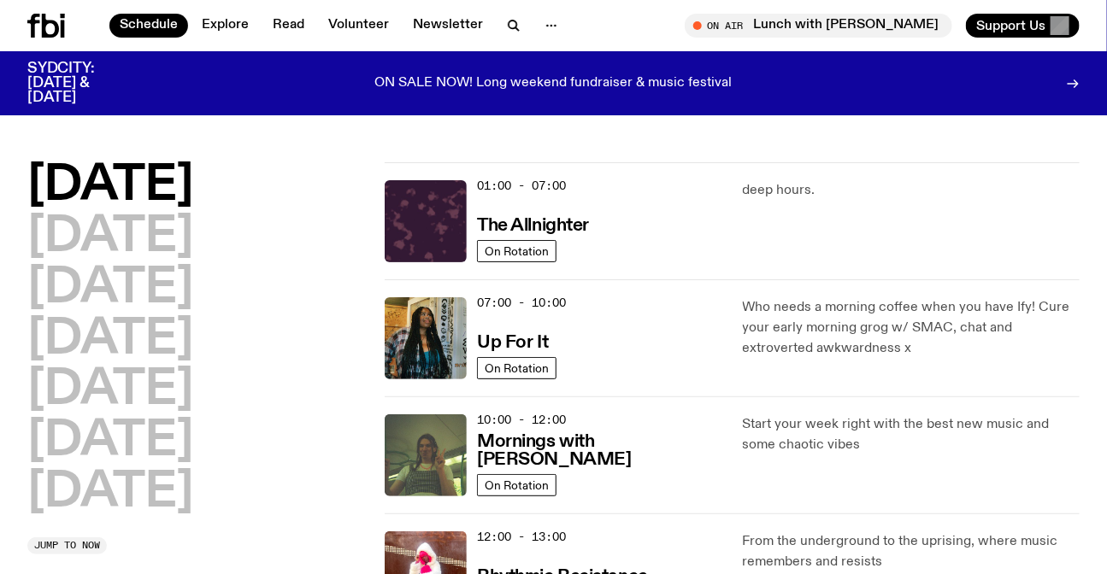
scroll to position [47, 0]
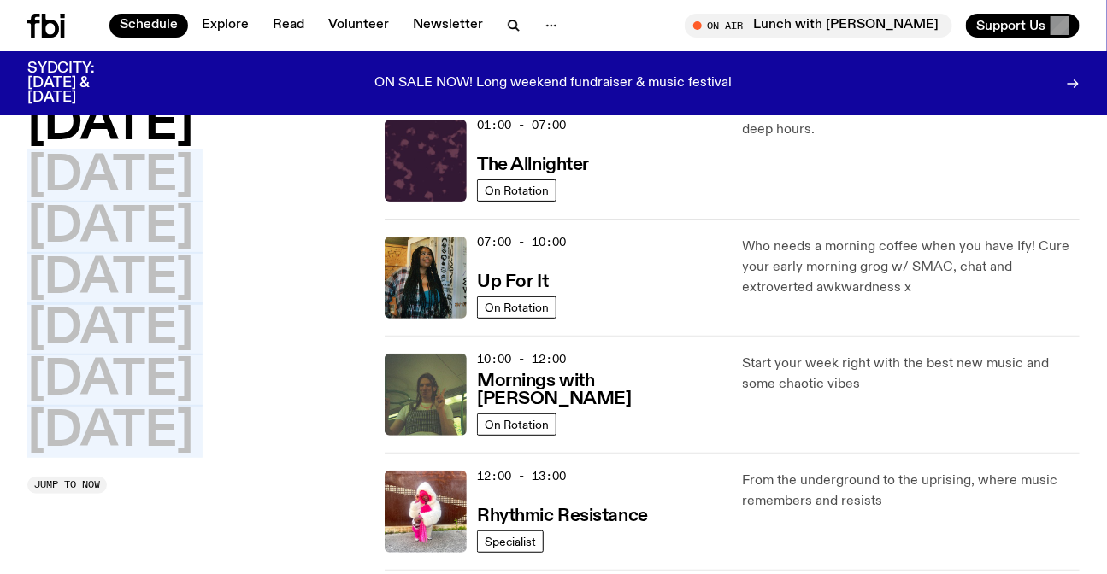
drag, startPoint x: 0, startPoint y: 156, endPoint x: 205, endPoint y: 530, distance: 426.8
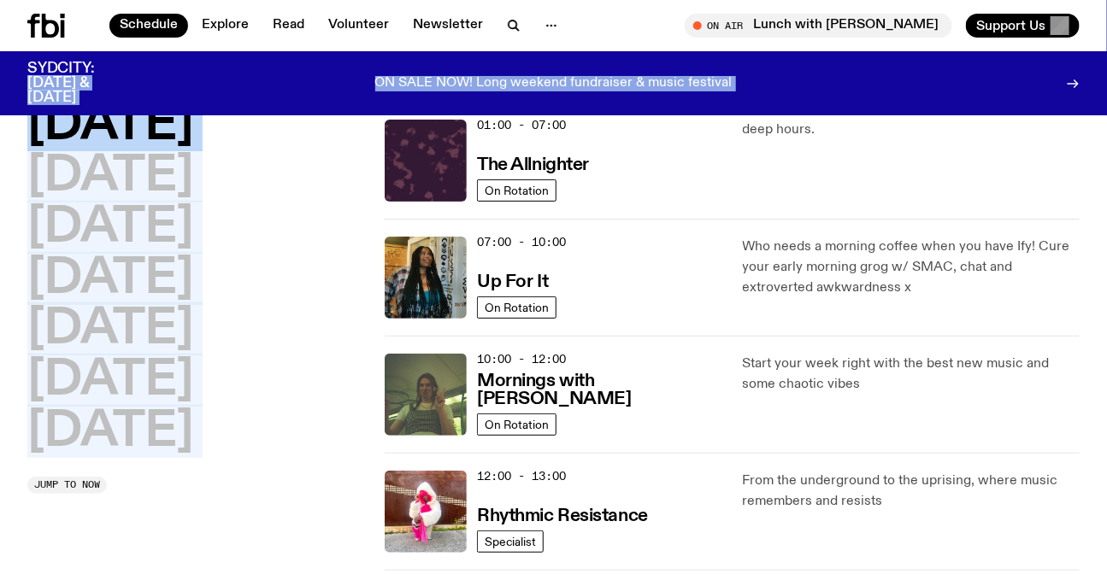
drag, startPoint x: 236, startPoint y: 522, endPoint x: 0, endPoint y: 79, distance: 501.6
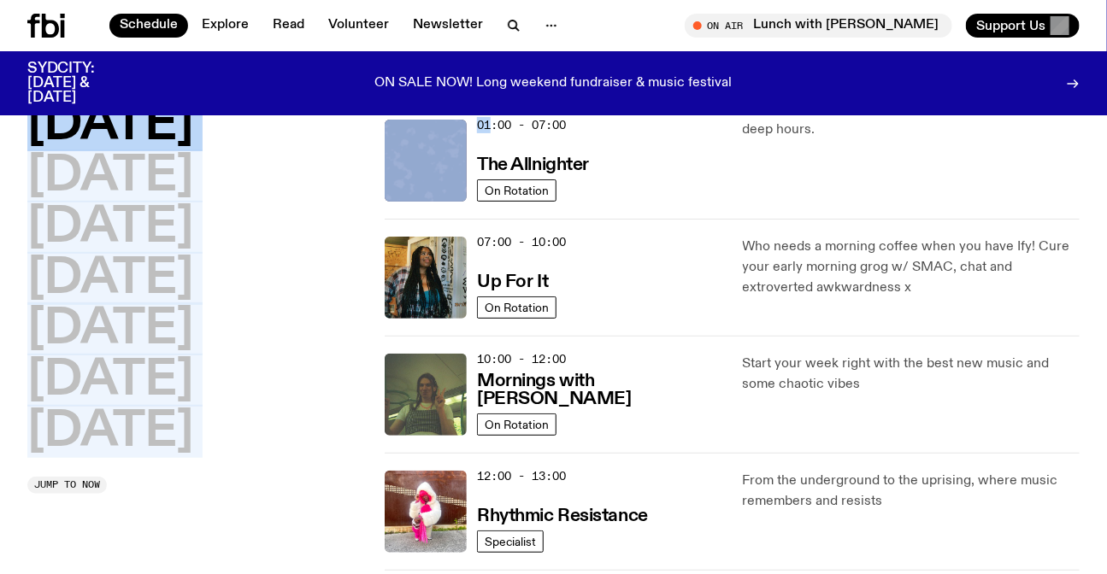
drag, startPoint x: 0, startPoint y: 116, endPoint x: 223, endPoint y: 544, distance: 482.0
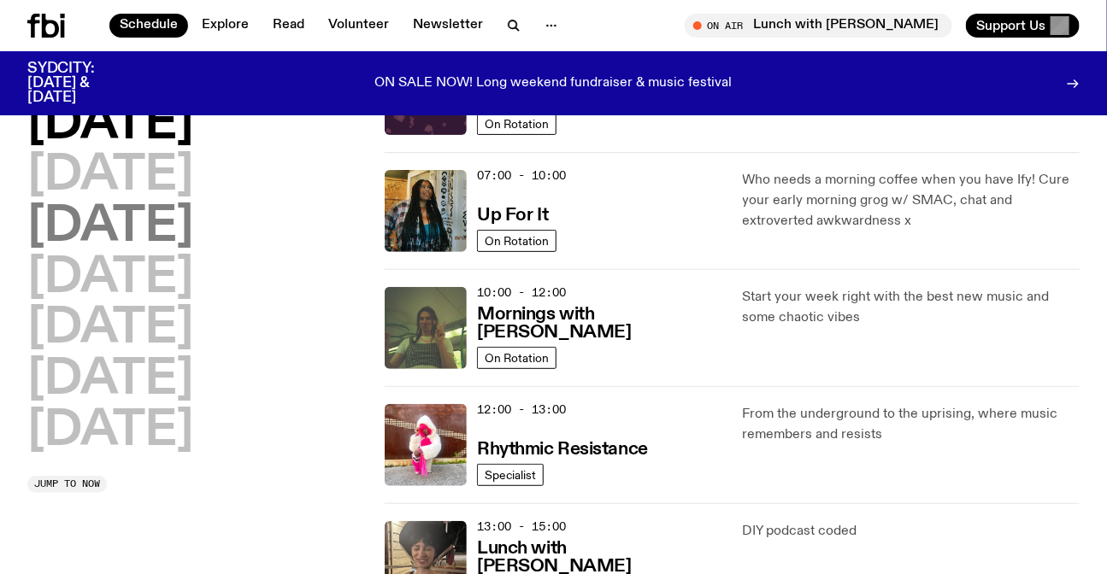
scroll to position [6, 0]
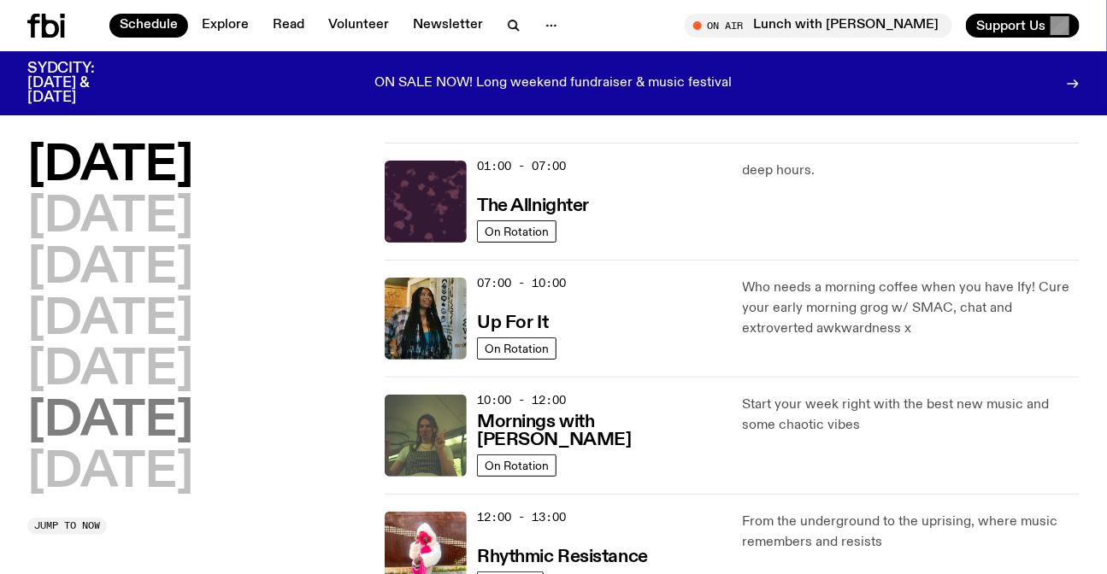
click at [138, 412] on h2 "[DATE]" at bounding box center [110, 422] width 166 height 48
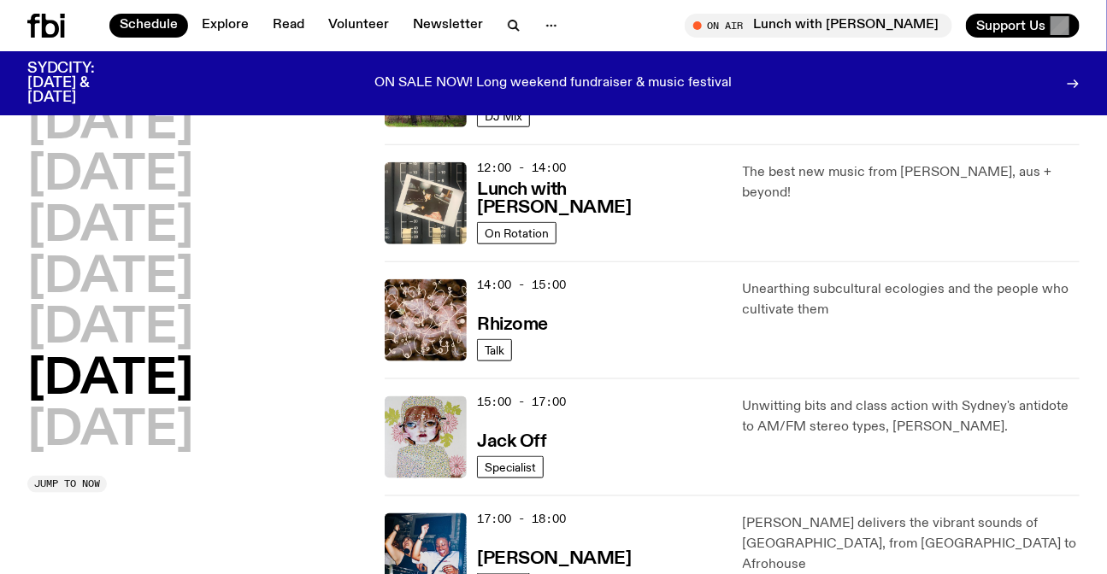
scroll to position [746, 0]
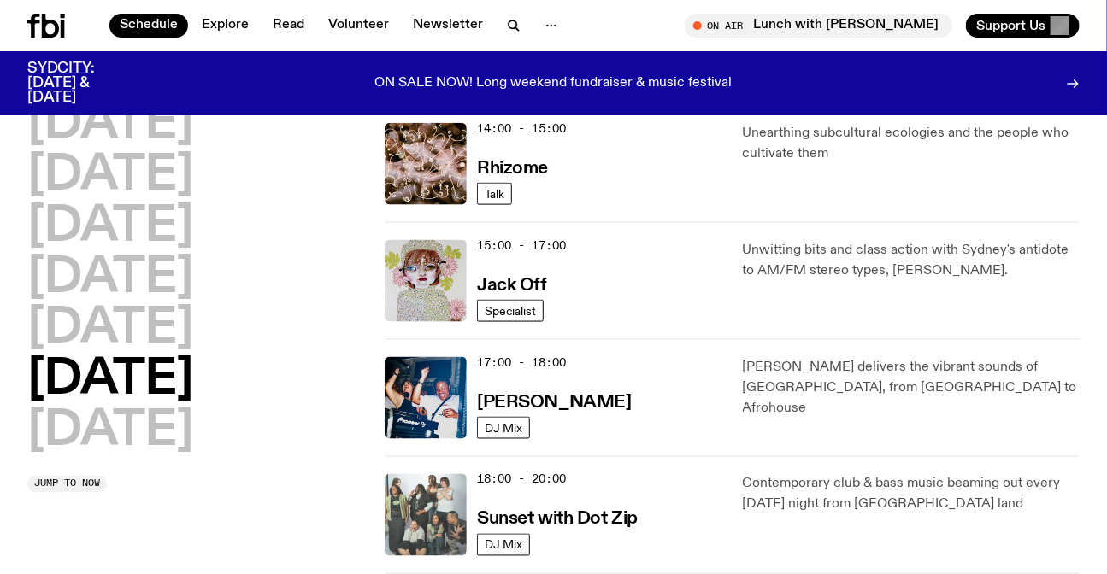
click at [404, 499] on img at bounding box center [426, 515] width 82 height 82
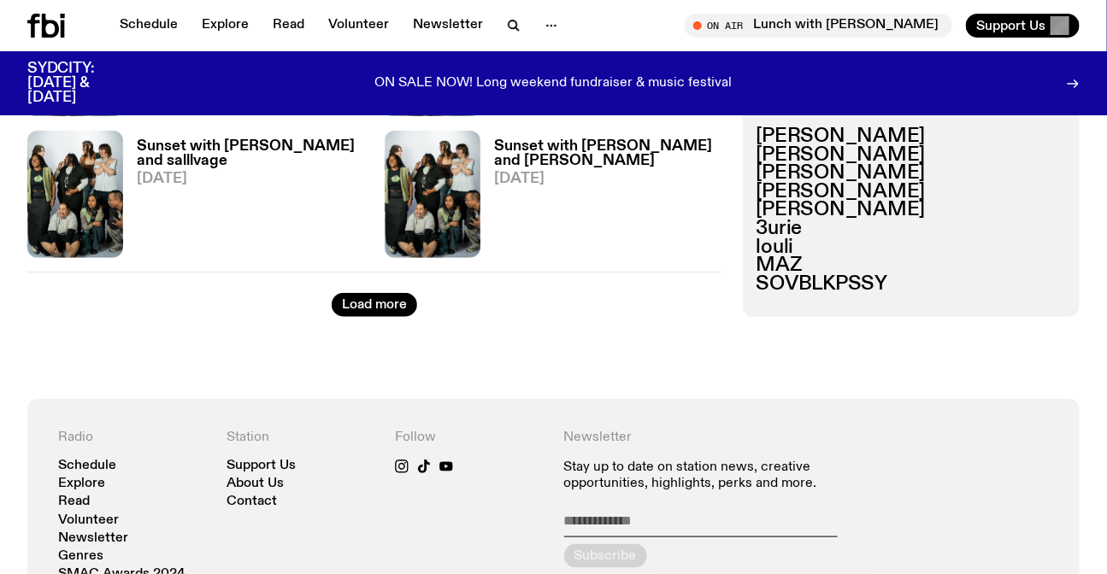
scroll to position [2644, 0]
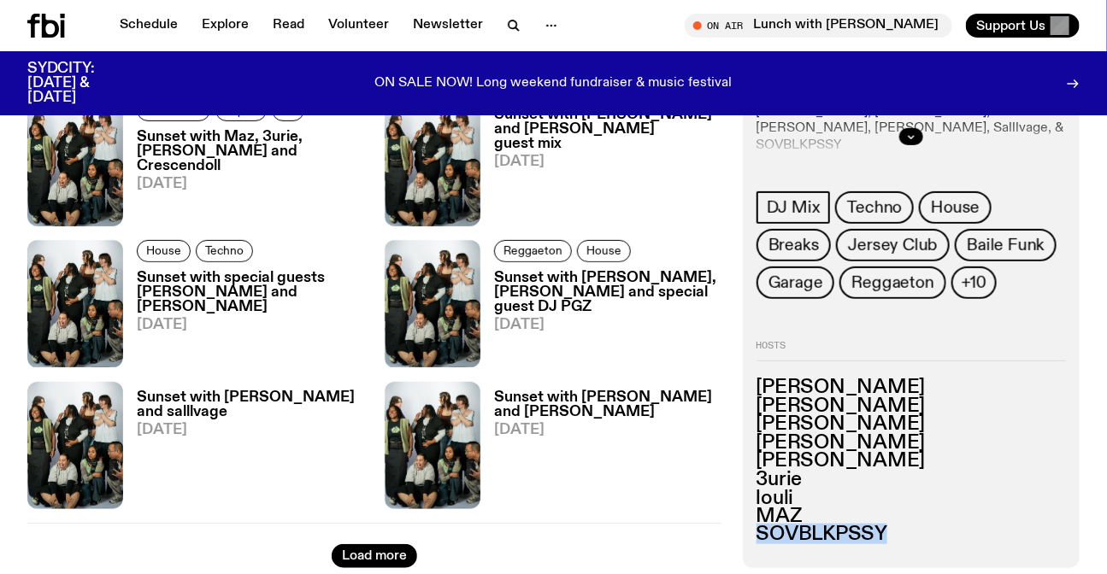
drag, startPoint x: 890, startPoint y: 530, endPoint x: 738, endPoint y: 389, distance: 206.8
click at [778, 392] on h3 "[PERSON_NAME]" at bounding box center [910, 388] width 309 height 19
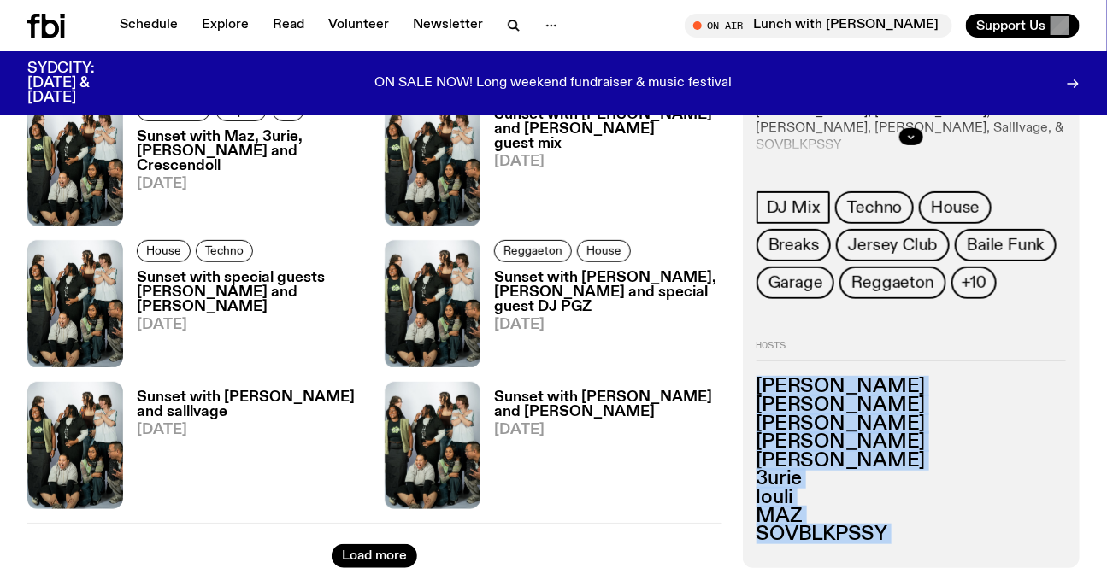
drag, startPoint x: 778, startPoint y: 392, endPoint x: 919, endPoint y: 541, distance: 204.9
click at [919, 541] on ul "[PERSON_NAME] [PERSON_NAME] [PERSON_NAME] [PERSON_NAME] 3urie [PERSON_NAME]" at bounding box center [910, 462] width 309 height 166
click at [919, 541] on h3 "SOVBLKPSSY" at bounding box center [910, 535] width 309 height 19
drag, startPoint x: 799, startPoint y: 435, endPoint x: 775, endPoint y: 385, distance: 55.8
click at [775, 385] on ul "[PERSON_NAME] [PERSON_NAME] [PERSON_NAME] [PERSON_NAME] 3urie [PERSON_NAME]" at bounding box center [910, 462] width 309 height 166
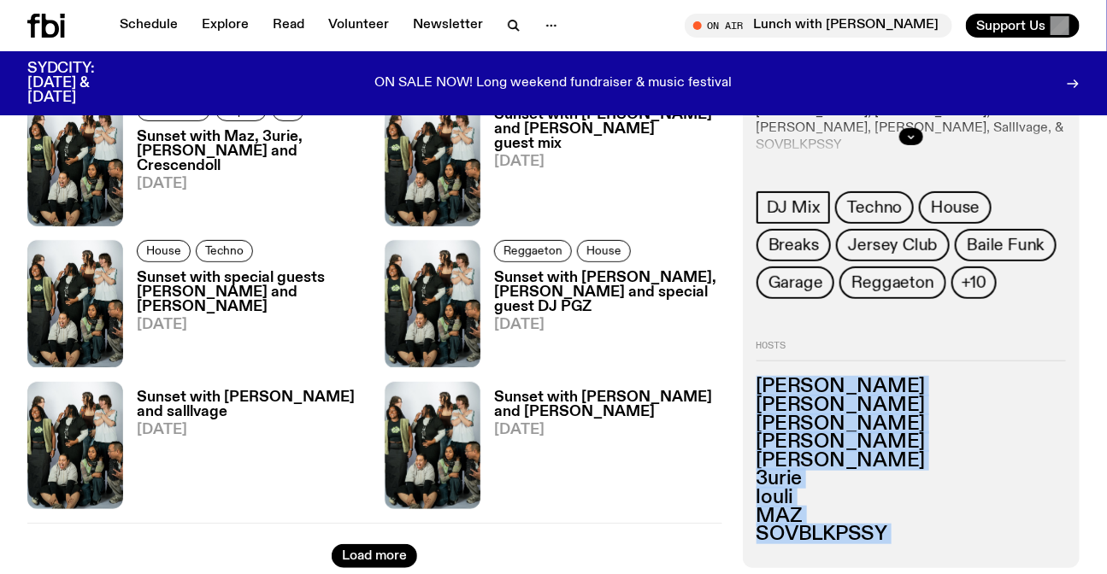
click at [773, 383] on h3 "[PERSON_NAME]" at bounding box center [910, 388] width 309 height 19
drag, startPoint x: 773, startPoint y: 383, endPoint x: 949, endPoint y: 558, distance: 249.0
click at [949, 558] on div "88 episodes contemporary club & bass music beaming out every [DATE] from Gadiga…" at bounding box center [911, 287] width 337 height 561
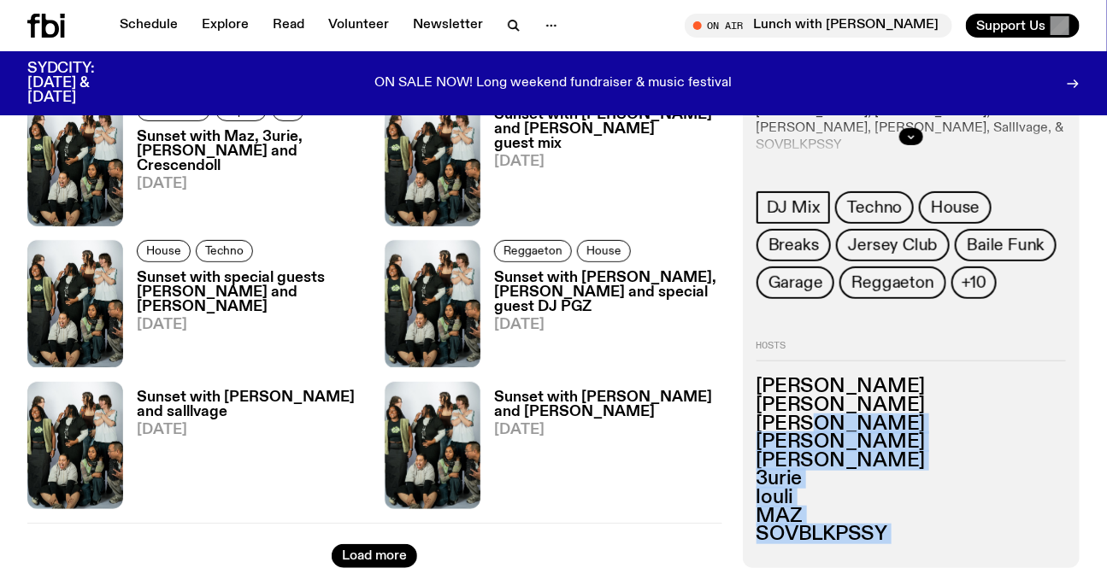
drag, startPoint x: 949, startPoint y: 558, endPoint x: 808, endPoint y: 427, distance: 192.3
click at [808, 427] on div "88 episodes contemporary club & bass music beaming out every [DATE] from Gadiga…" at bounding box center [911, 287] width 337 height 561
click at [806, 426] on h3 "[PERSON_NAME]" at bounding box center [910, 424] width 309 height 19
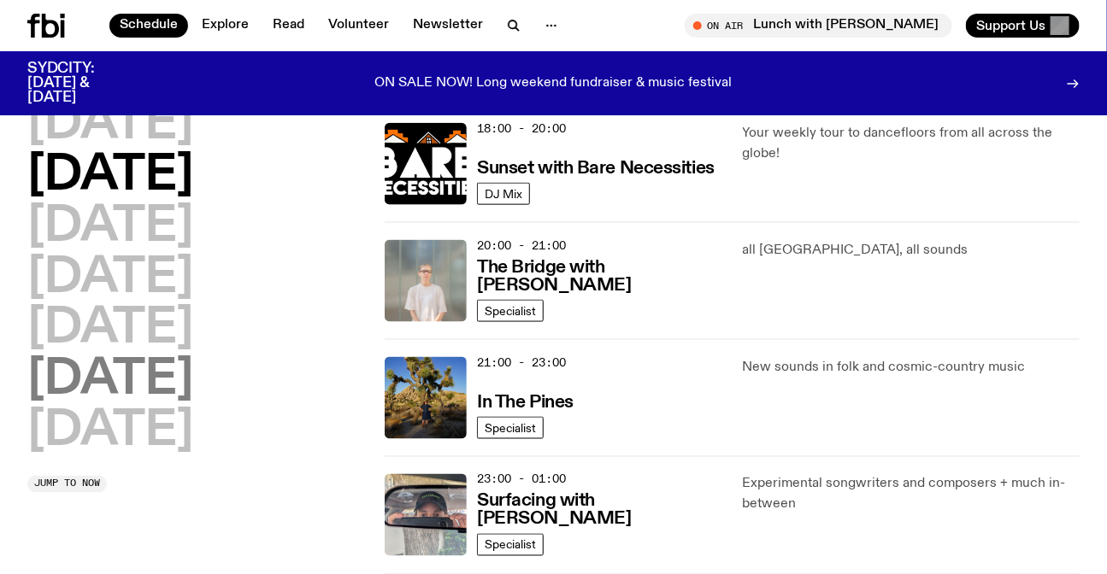
click at [175, 377] on h2 "[DATE]" at bounding box center [110, 380] width 166 height 48
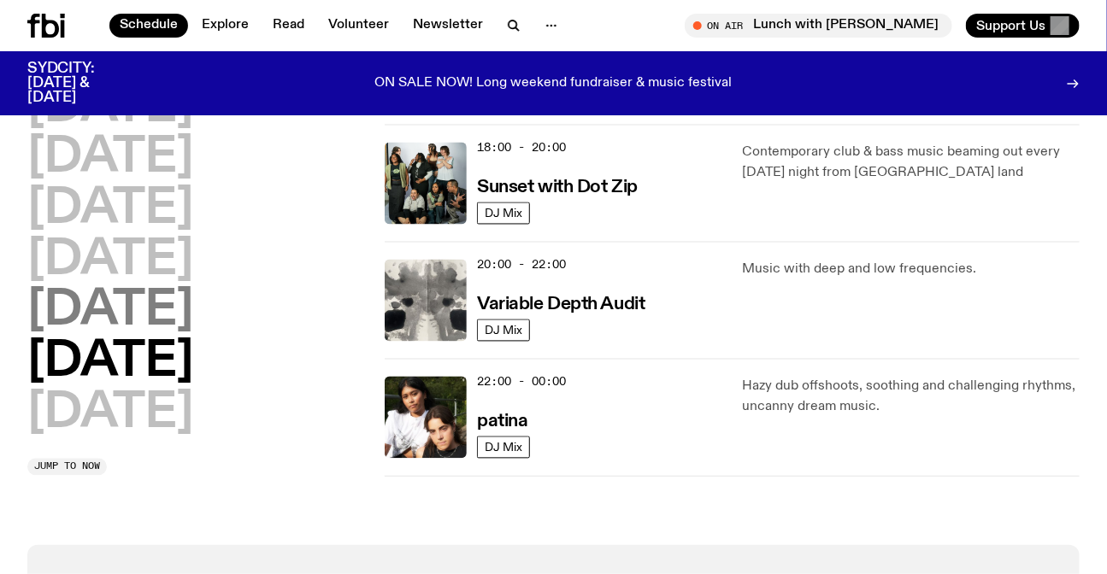
click at [164, 313] on h2 "[DATE]" at bounding box center [110, 312] width 166 height 48
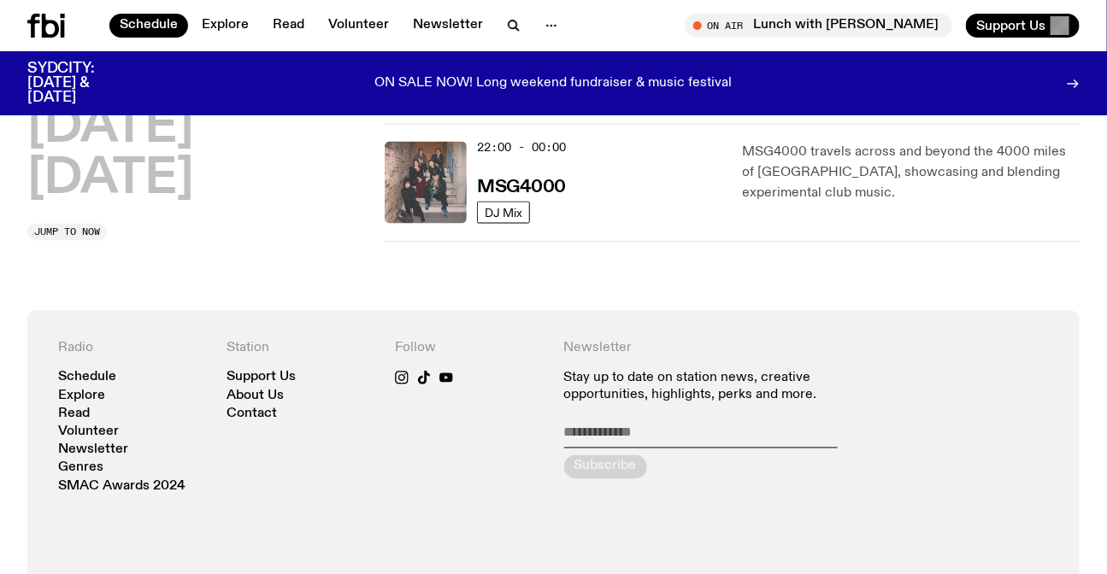
scroll to position [824, 0]
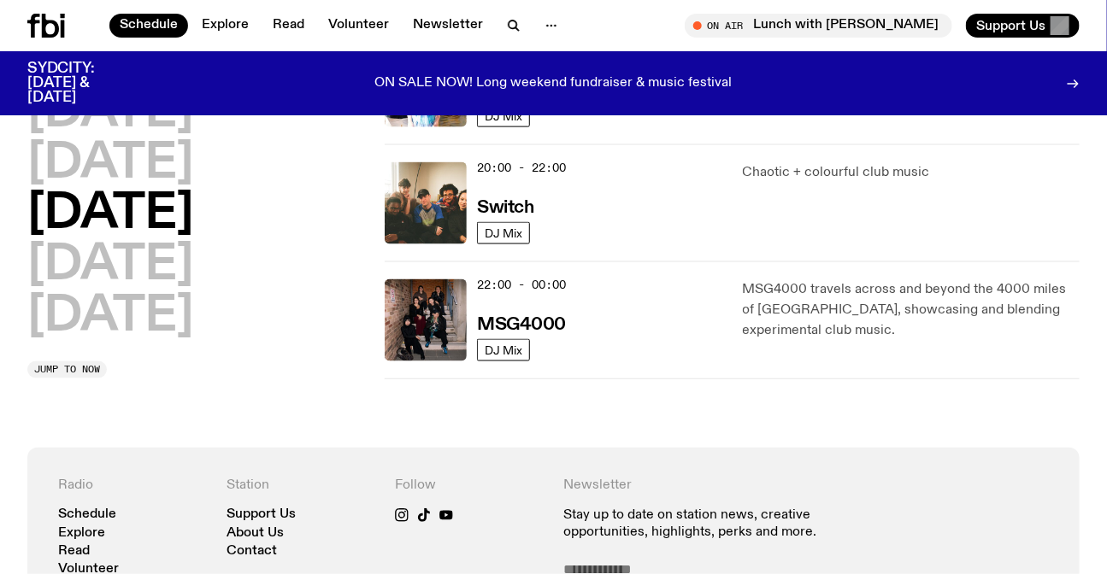
click at [430, 250] on div "20:00 - 22:00 Switch DJ Mix Chaotic + colourful club music" at bounding box center [732, 202] width 695 height 117
click at [422, 220] on img at bounding box center [426, 203] width 82 height 82
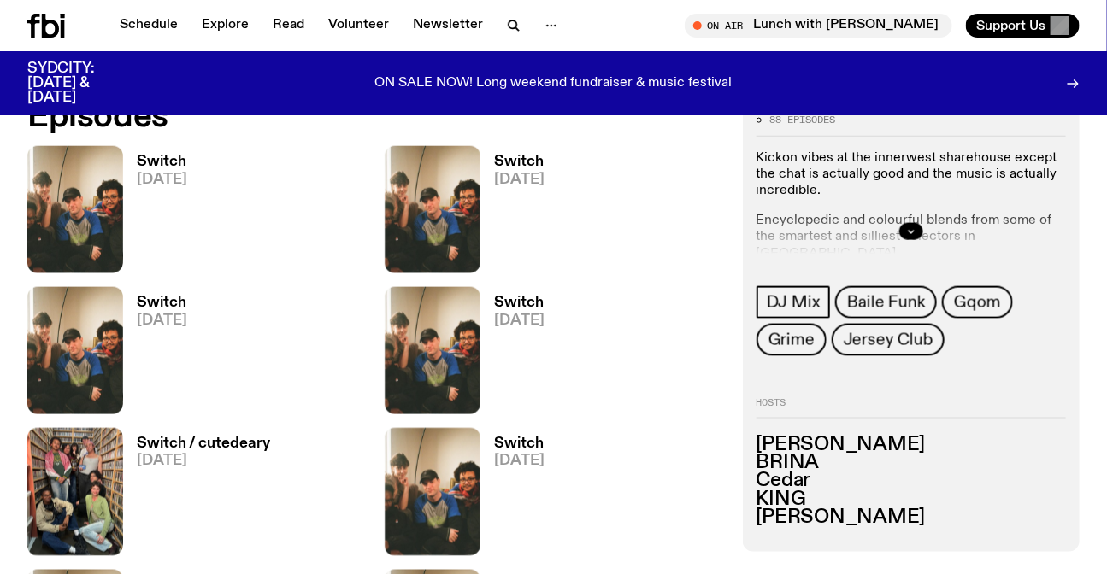
scroll to position [608, 0]
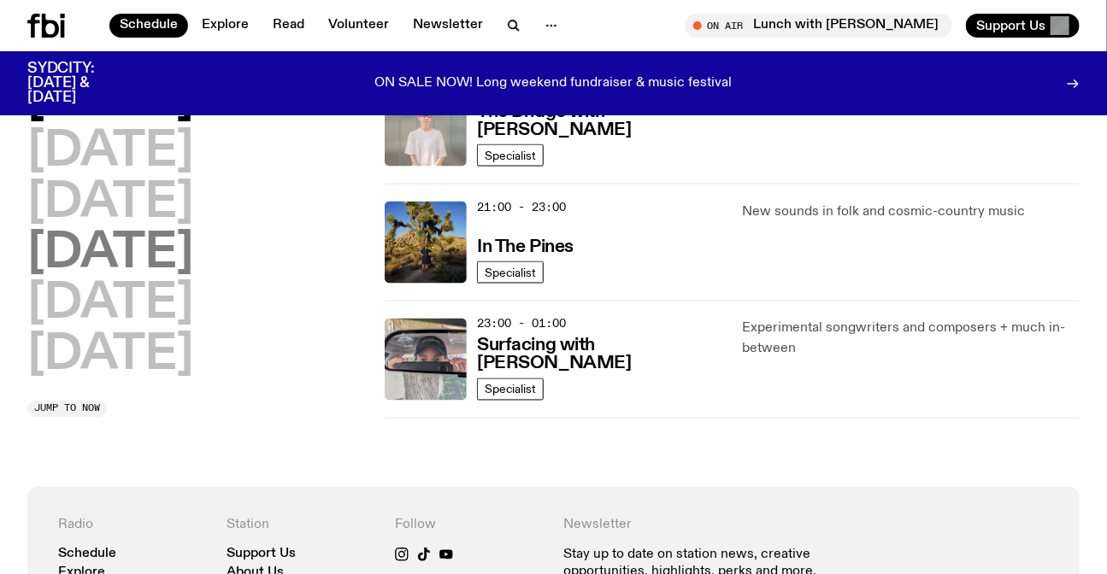
click at [131, 273] on h2 "[DATE]" at bounding box center [110, 254] width 166 height 48
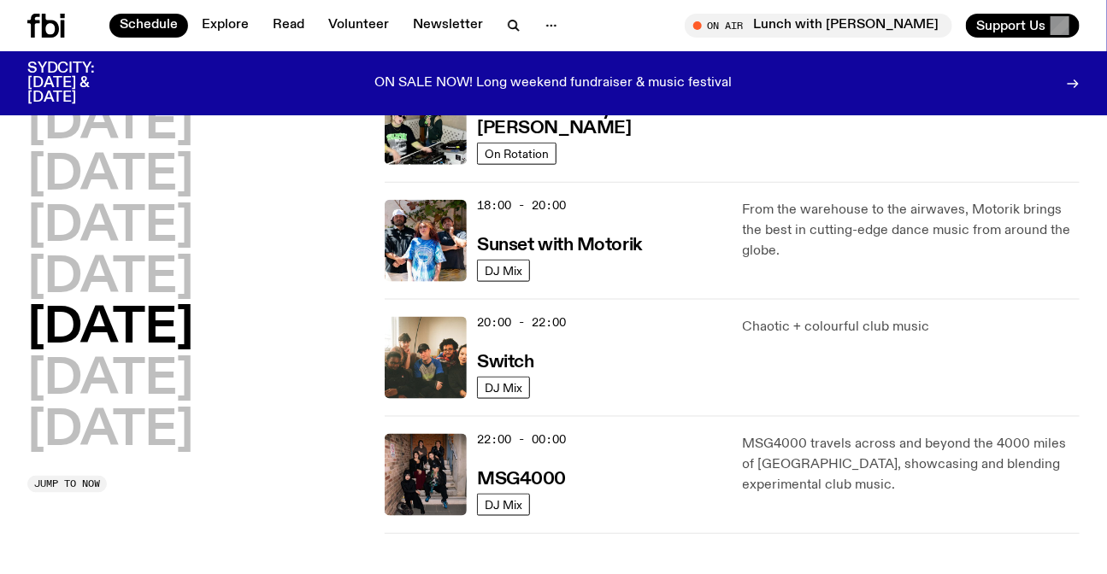
scroll to position [668, 0]
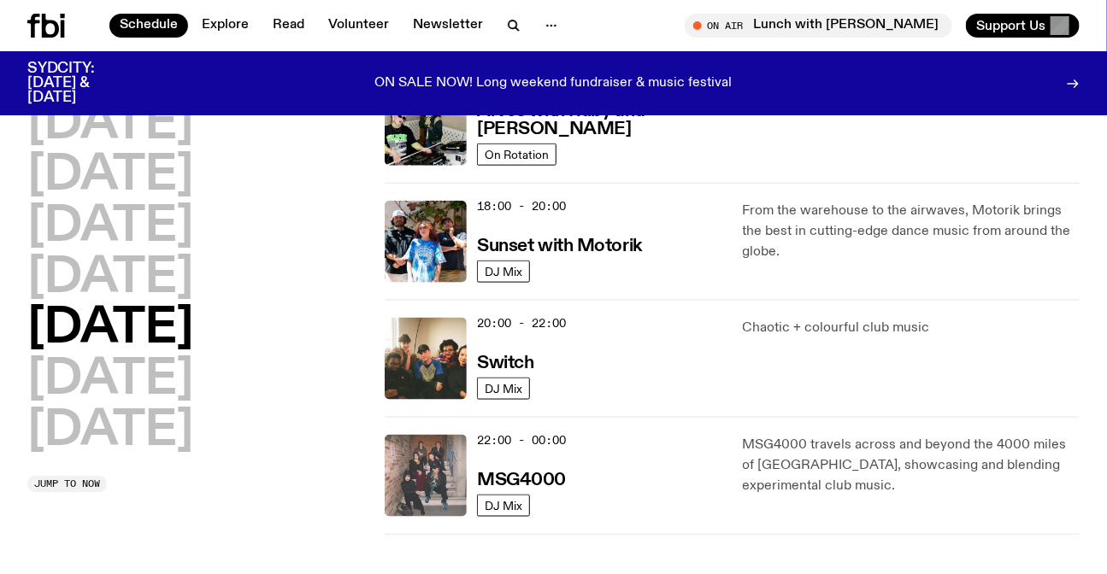
click at [407, 452] on img at bounding box center [426, 476] width 82 height 82
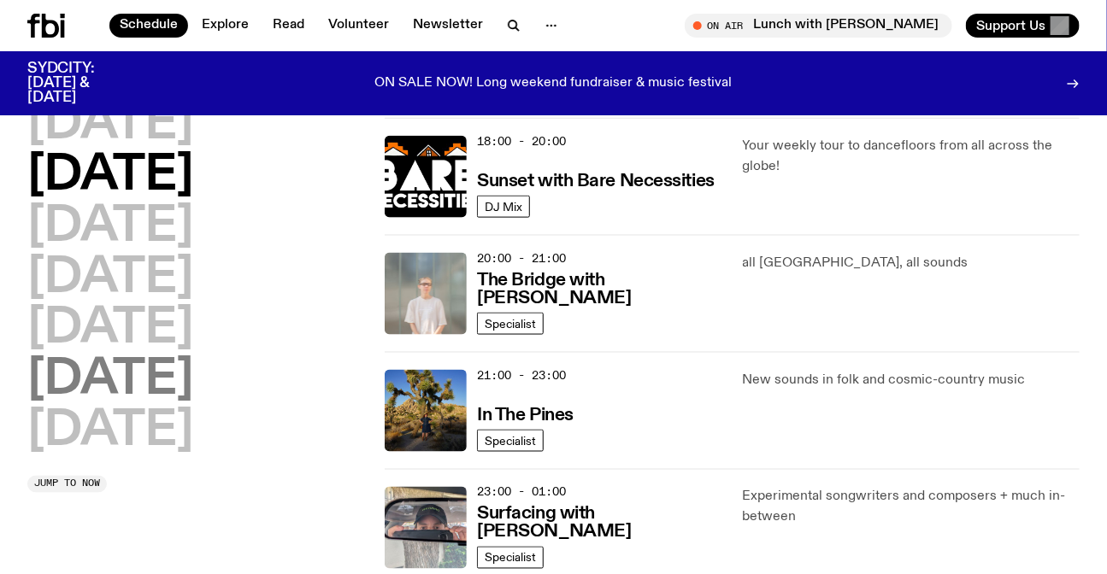
click at [152, 375] on h2 "[DATE]" at bounding box center [110, 380] width 166 height 48
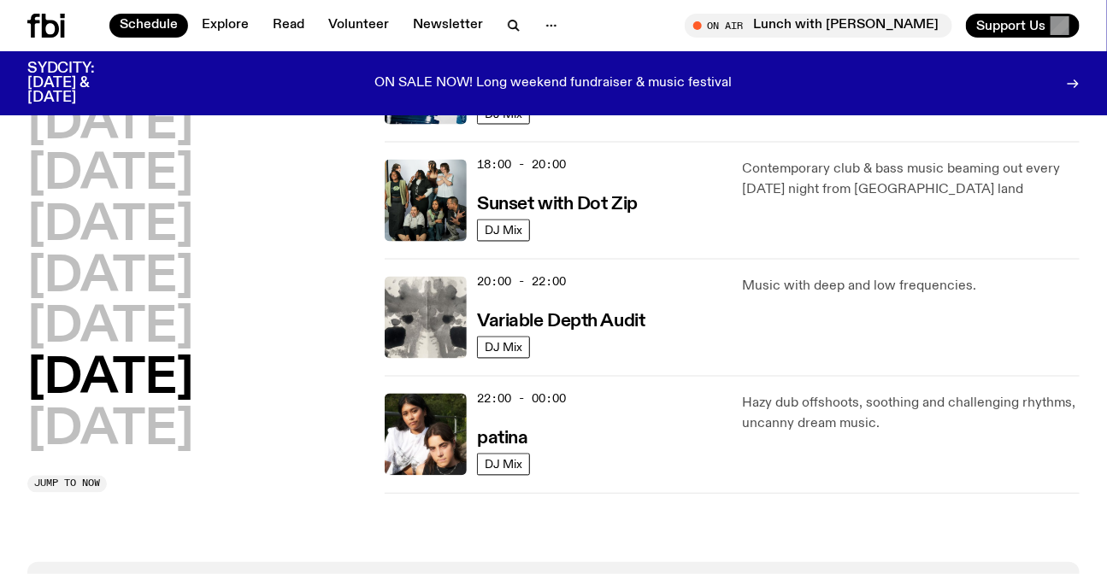
scroll to position [983, 0]
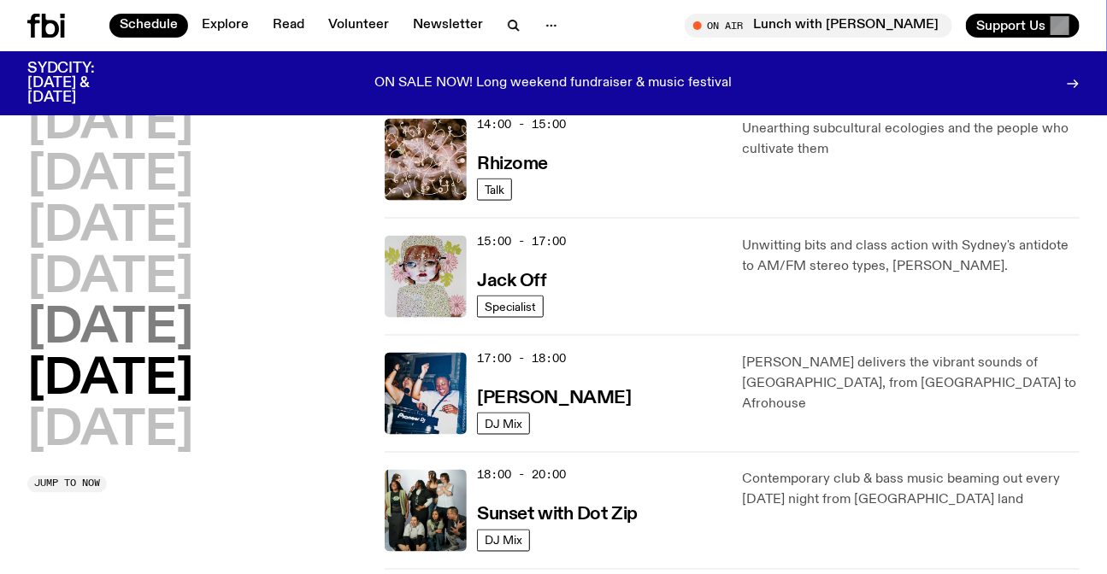
click at [95, 339] on h2 "[DATE]" at bounding box center [110, 329] width 166 height 48
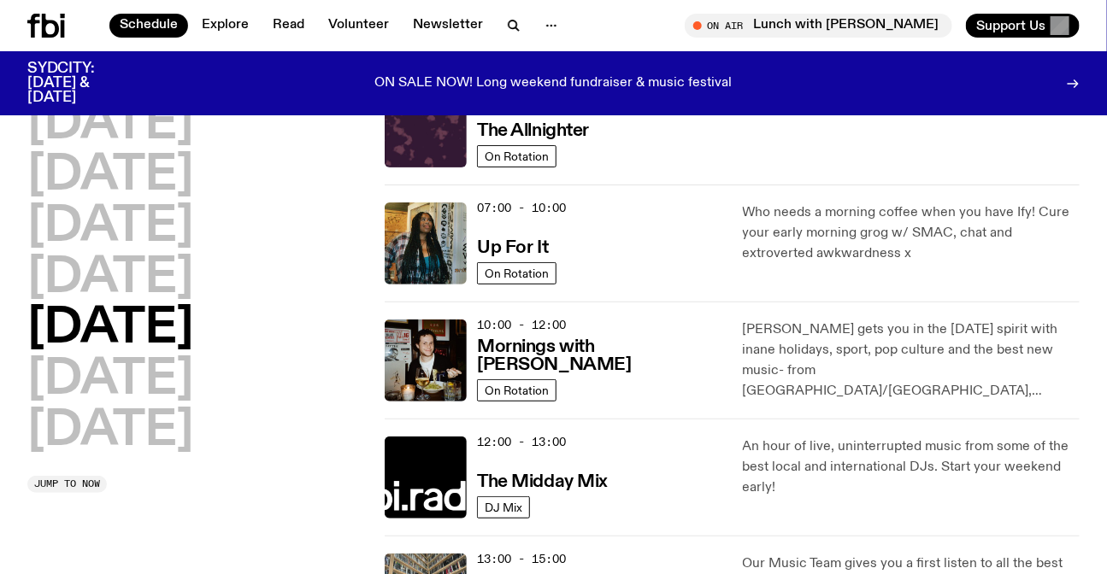
scroll to position [0, 0]
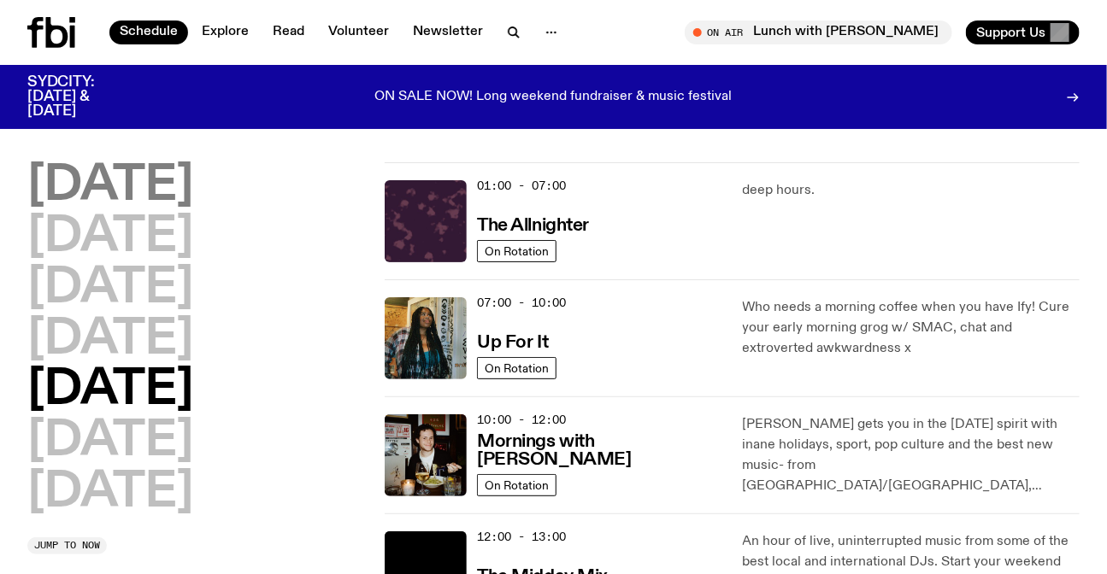
click at [122, 181] on h2 "[DATE]" at bounding box center [110, 186] width 166 height 48
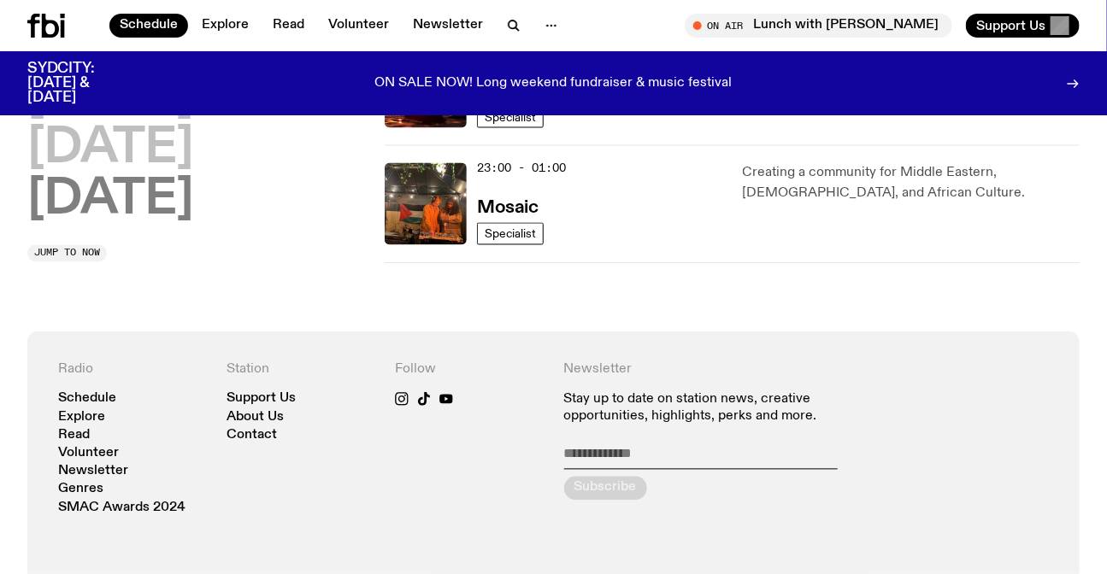
click at [138, 218] on h2 "[DATE]" at bounding box center [110, 201] width 166 height 48
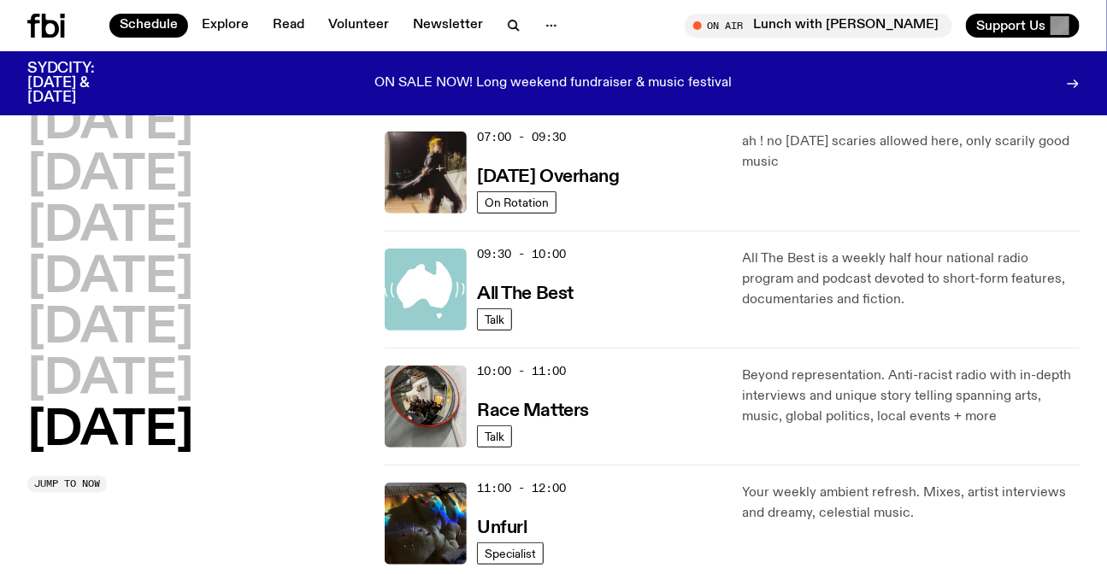
scroll to position [48, 0]
